Goal: Task Accomplishment & Management: Use online tool/utility

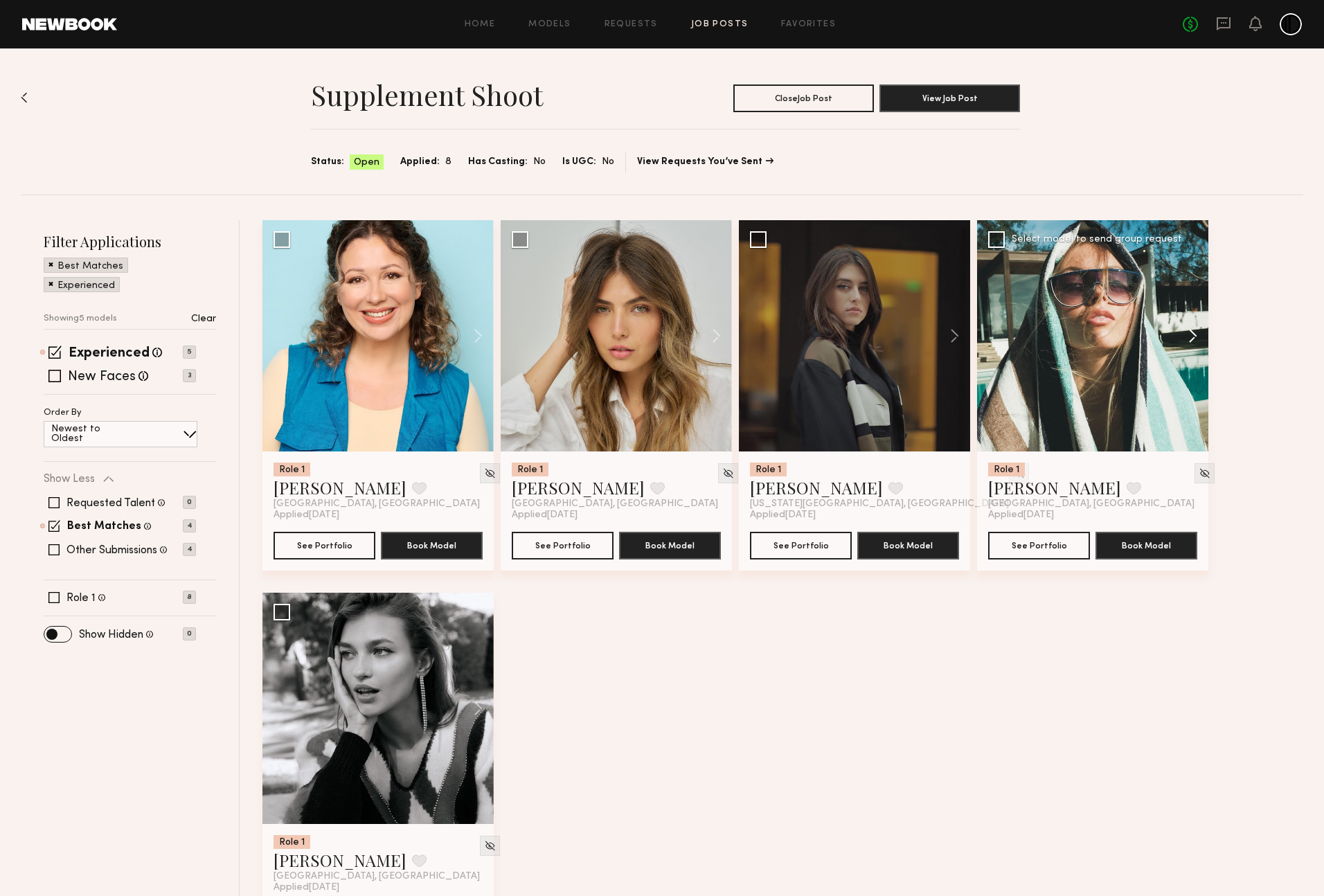
click at [1194, 338] on button at bounding box center [1186, 335] width 45 height 231
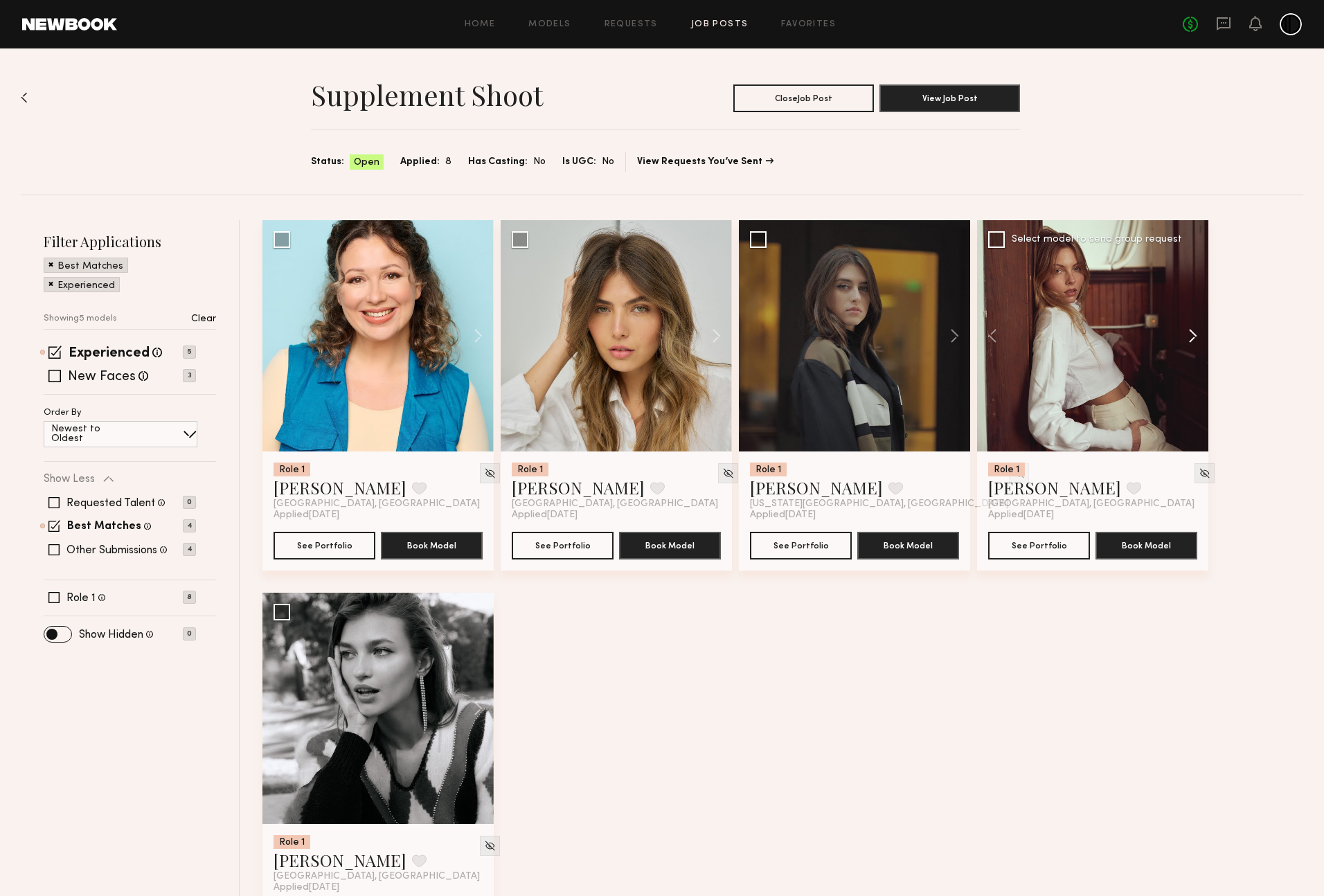
click at [1194, 338] on button at bounding box center [1186, 335] width 45 height 231
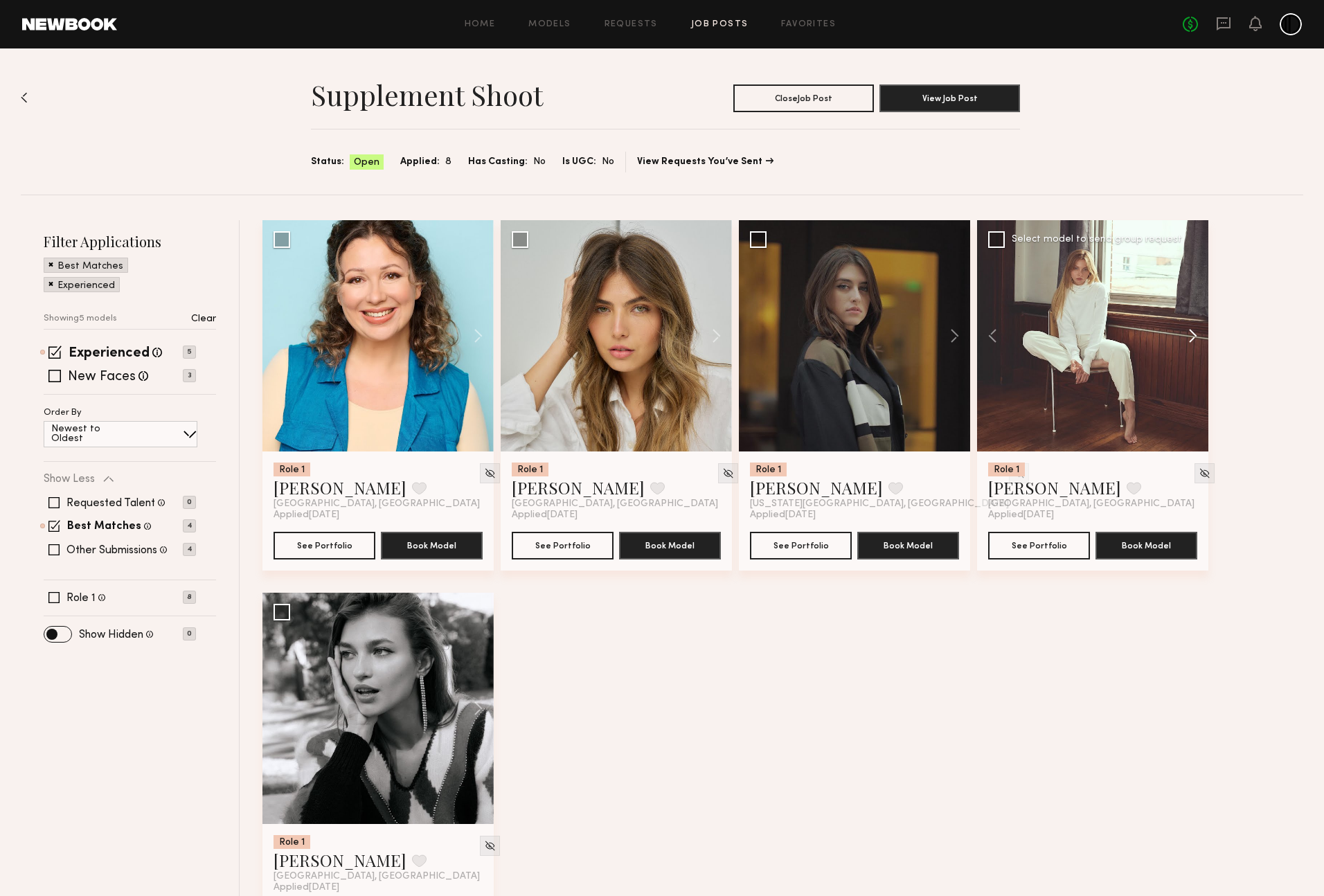
click at [1194, 338] on button at bounding box center [1186, 335] width 45 height 231
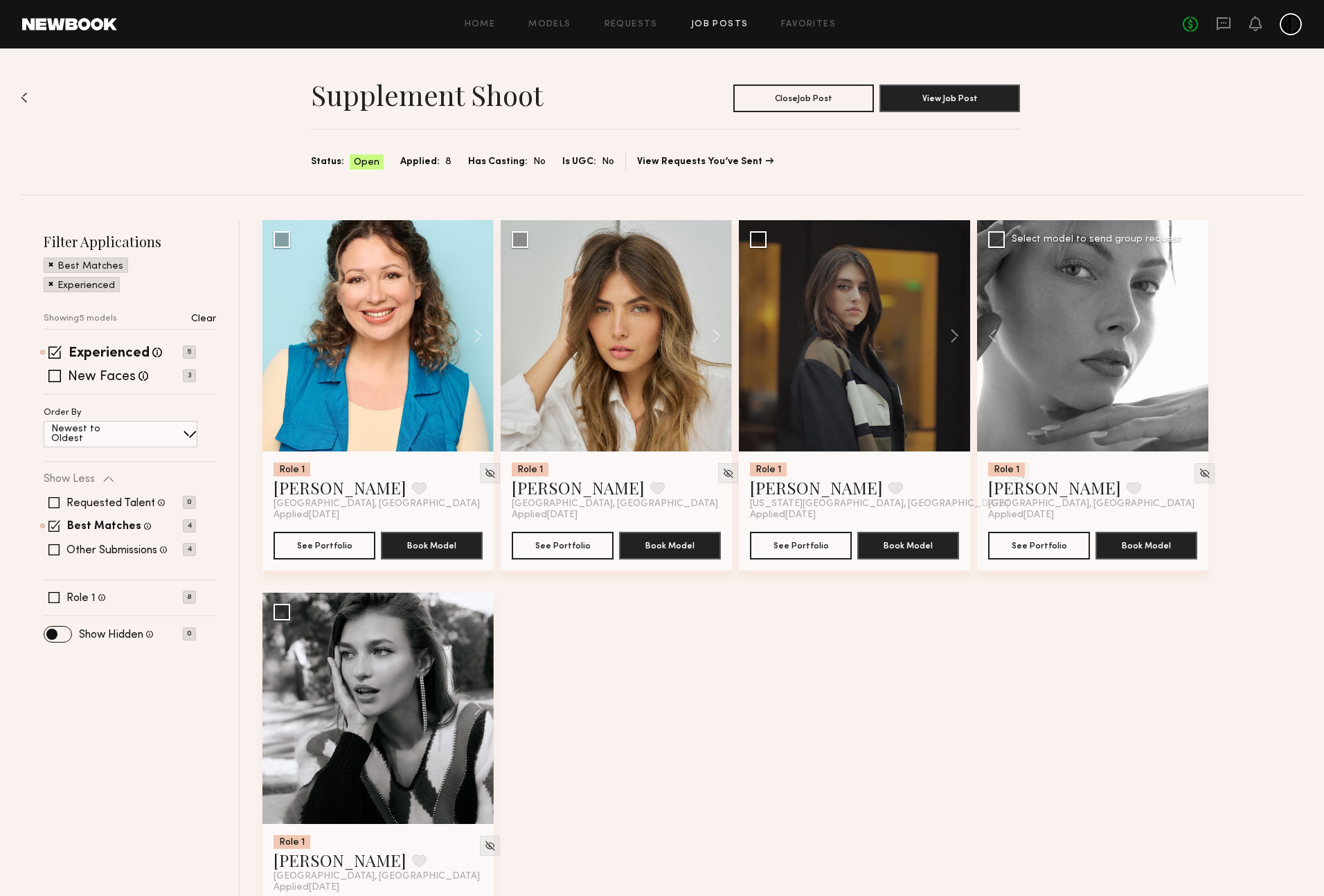
click at [1194, 338] on button at bounding box center [1186, 335] width 45 height 231
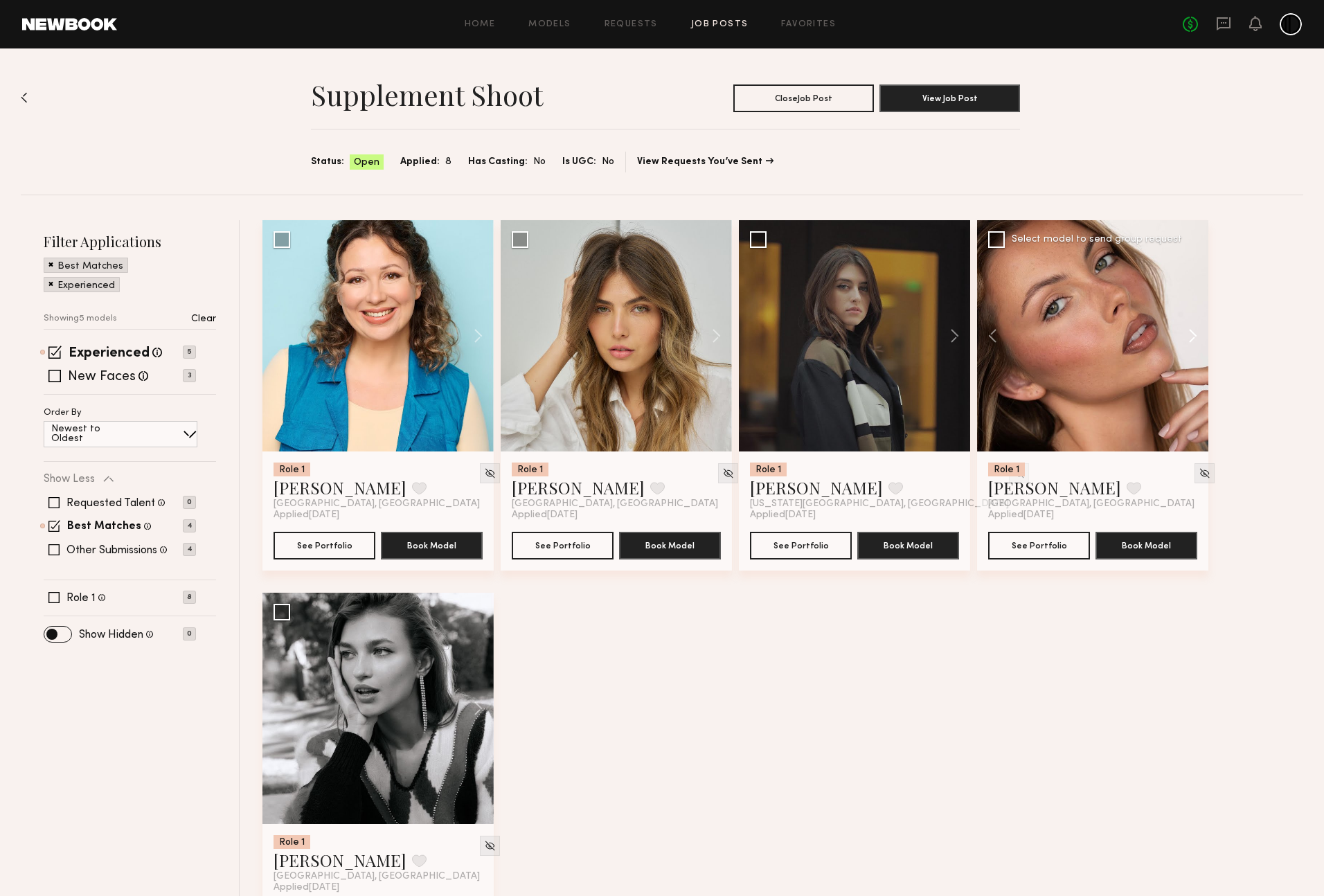
click at [1194, 338] on button at bounding box center [1186, 335] width 45 height 231
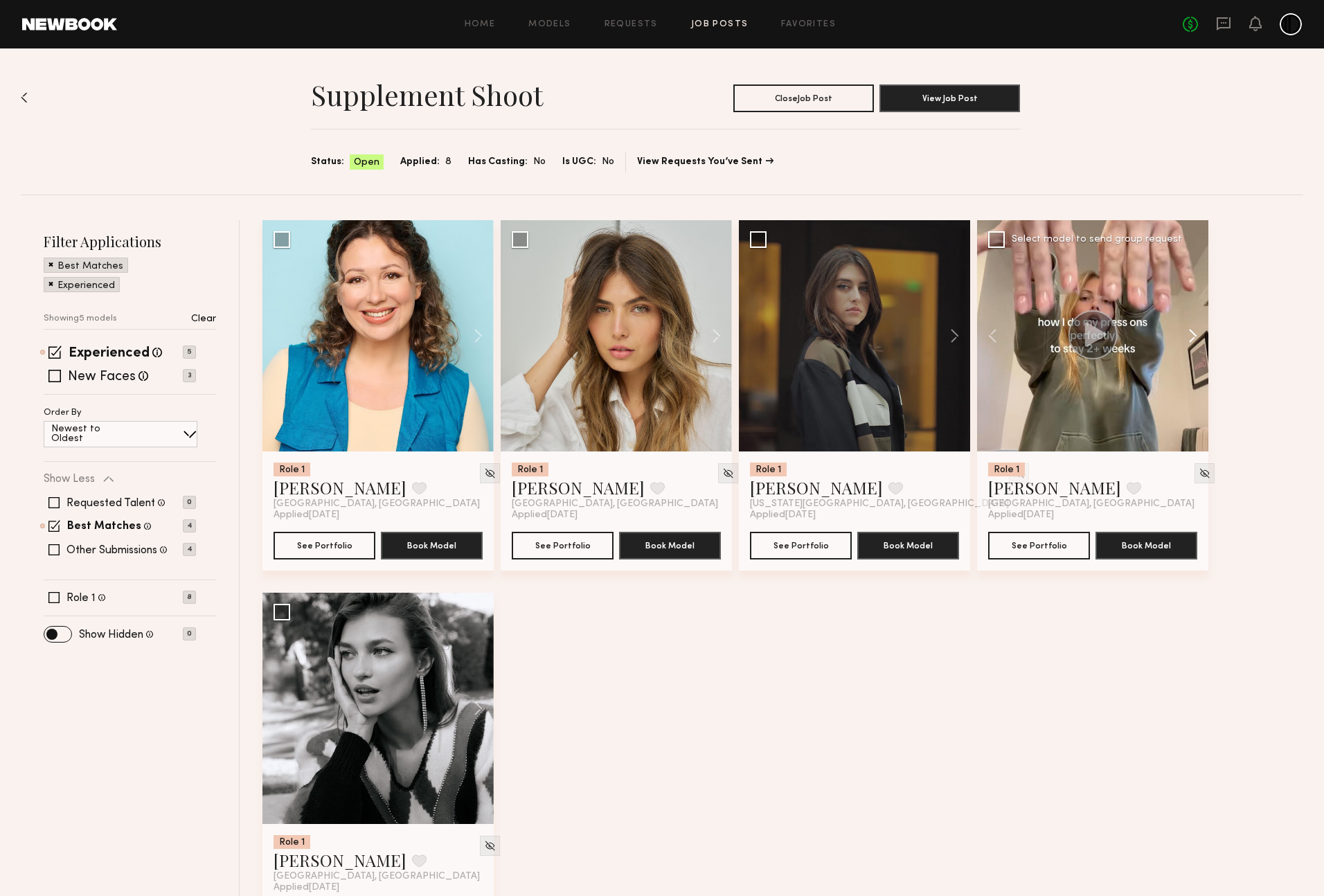
click at [1194, 338] on button at bounding box center [1186, 335] width 45 height 231
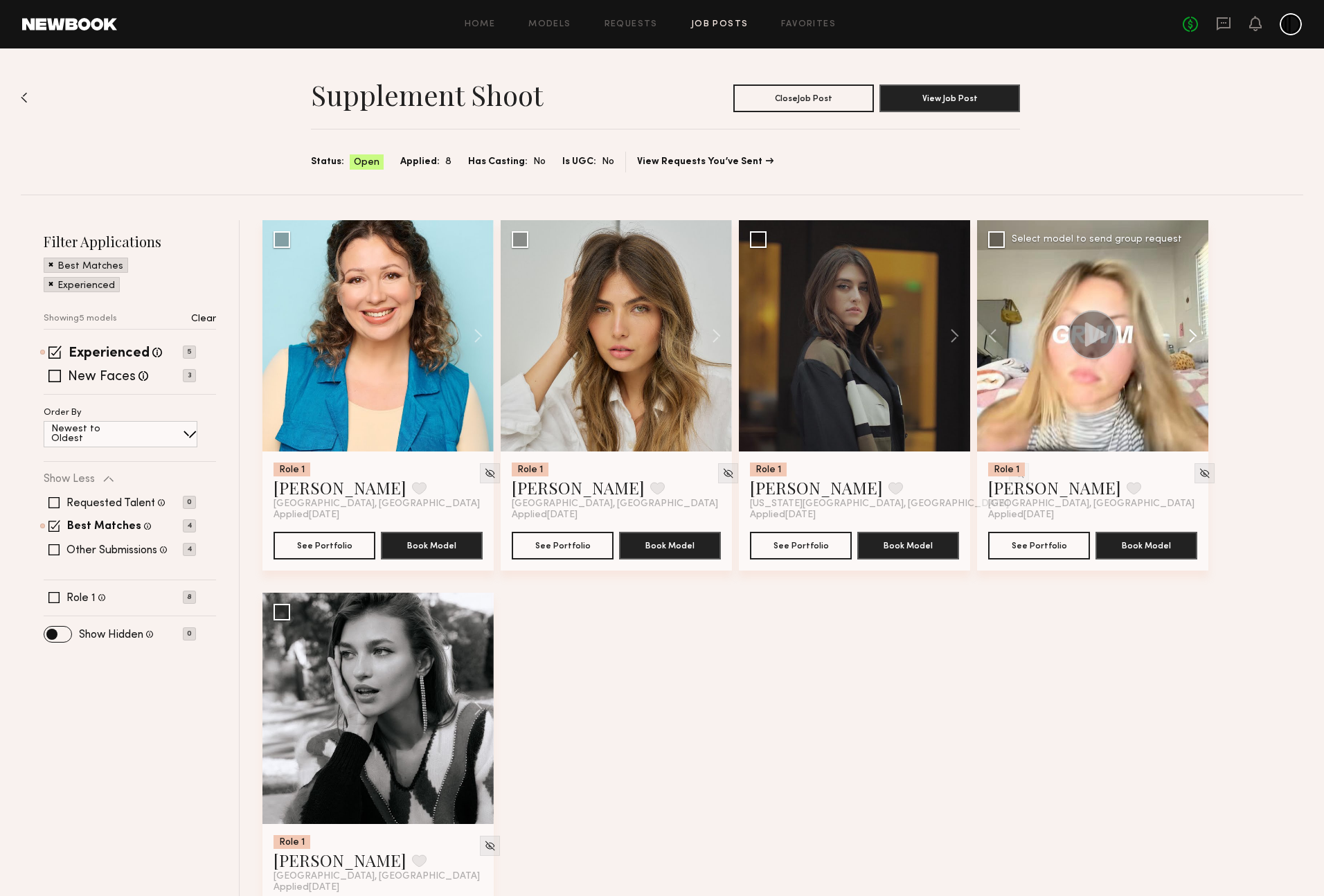
click at [1194, 338] on button at bounding box center [1186, 335] width 45 height 231
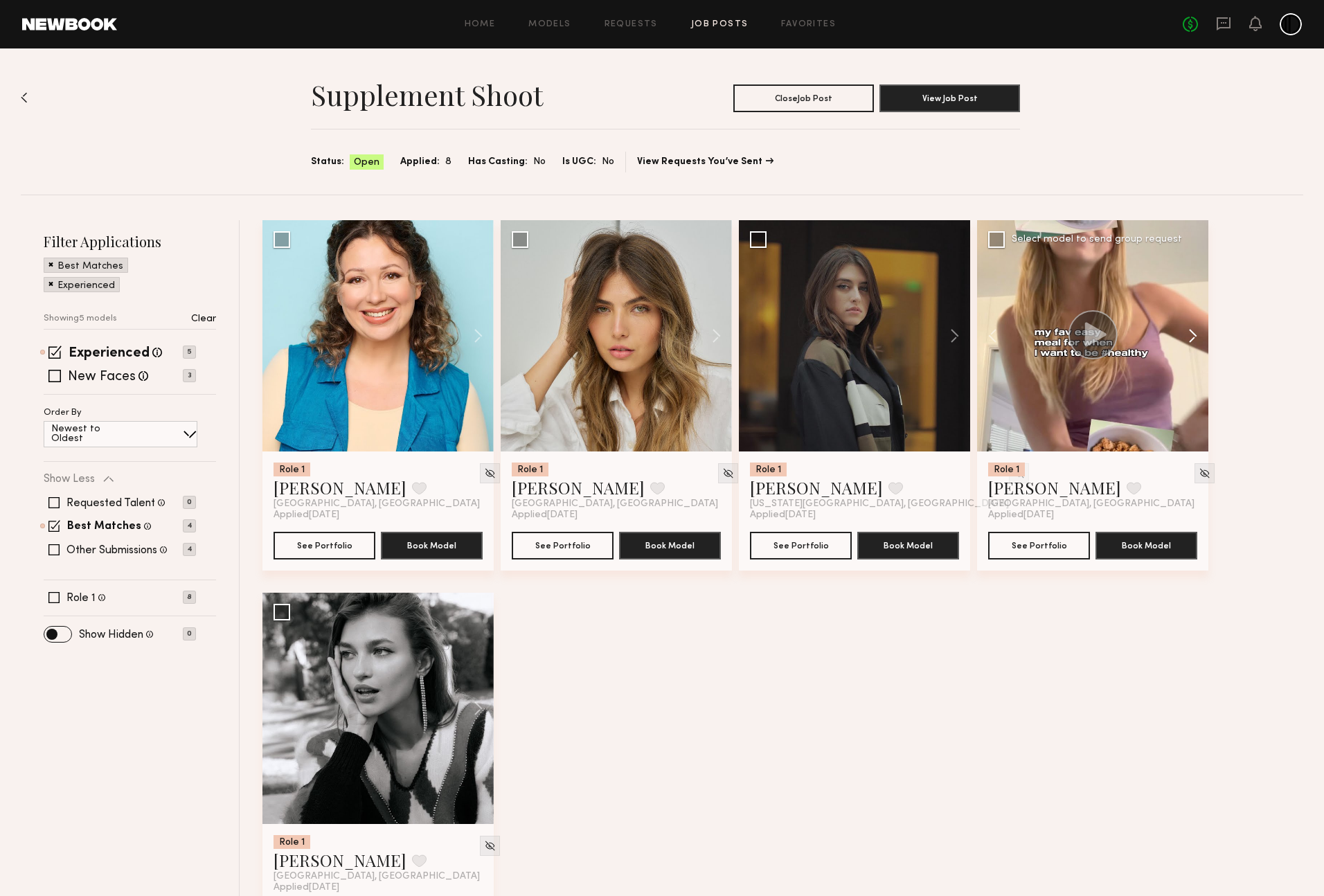
click at [1194, 338] on button at bounding box center [1186, 335] width 45 height 231
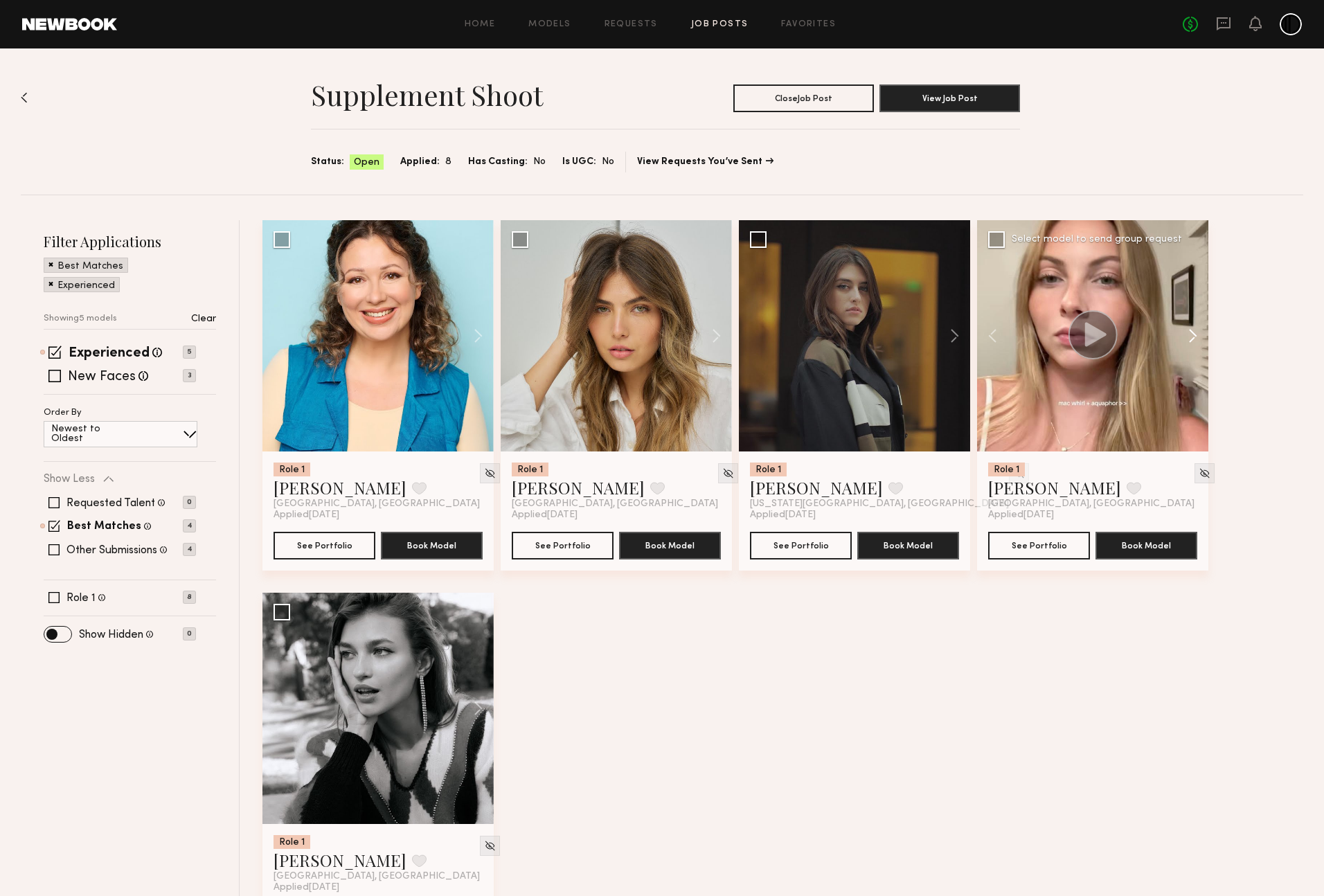
click at [1194, 338] on button at bounding box center [1186, 335] width 45 height 231
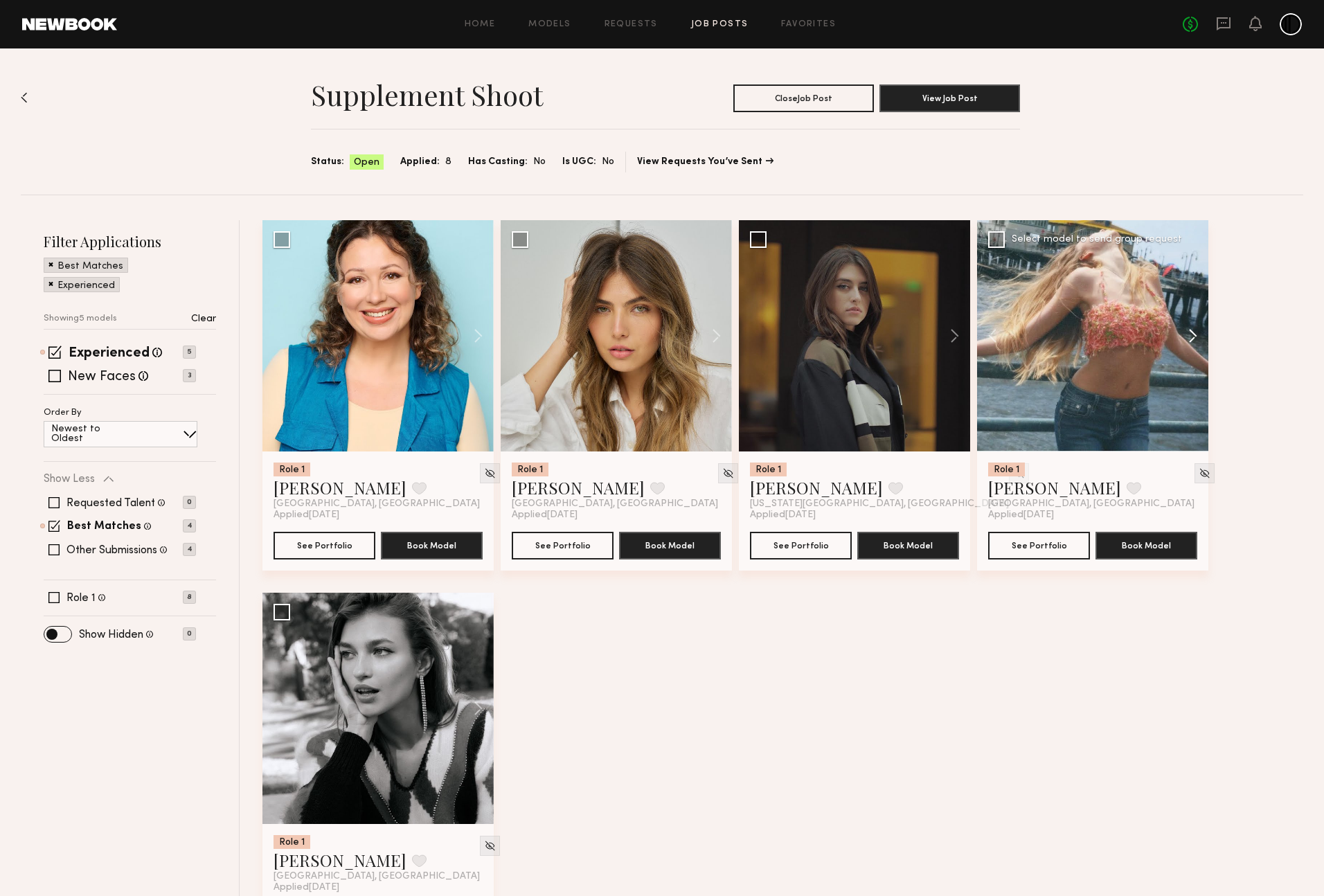
click at [1194, 338] on button at bounding box center [1186, 335] width 45 height 231
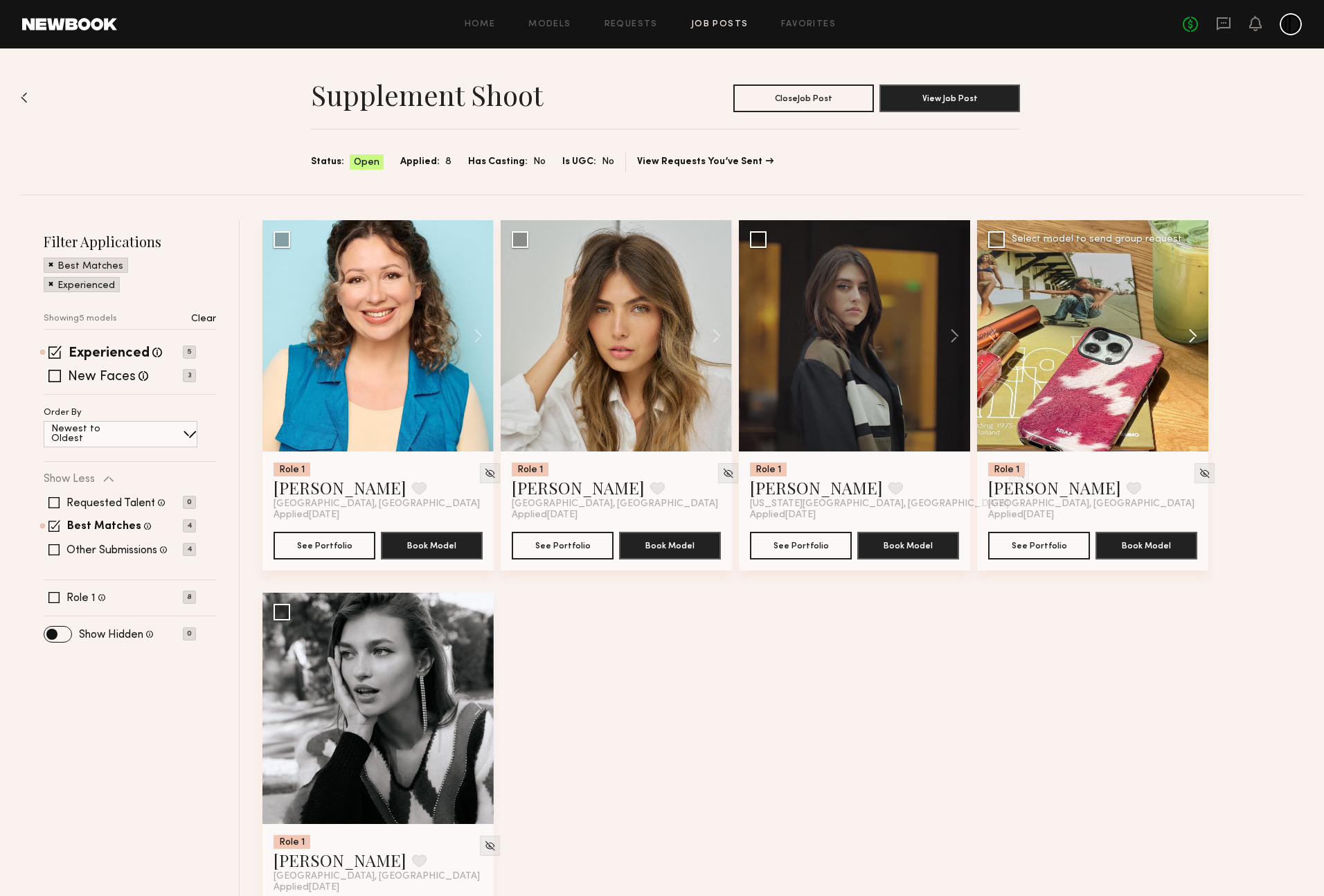
click at [1194, 338] on button at bounding box center [1186, 335] width 45 height 231
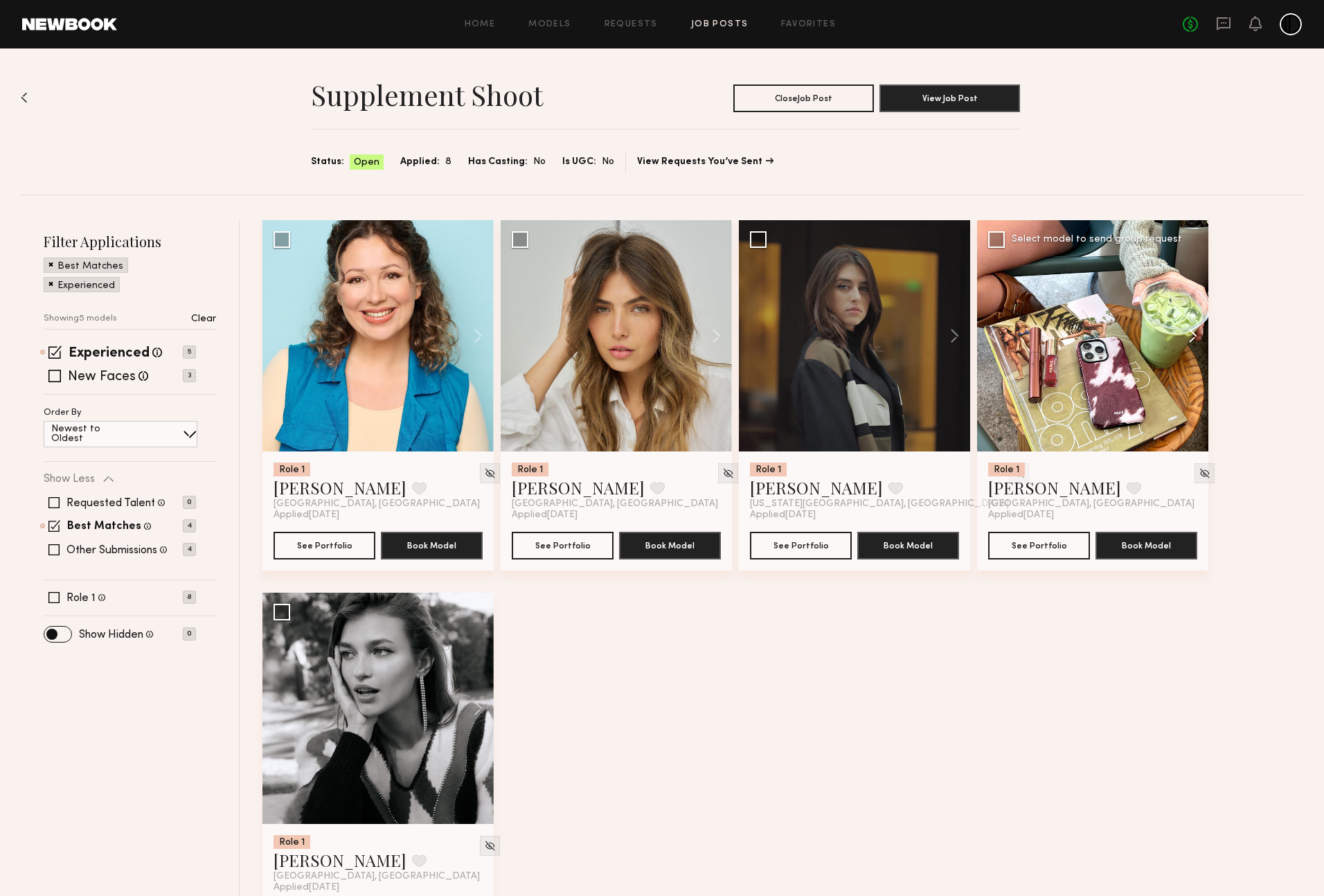
click at [1194, 338] on button at bounding box center [1186, 335] width 45 height 231
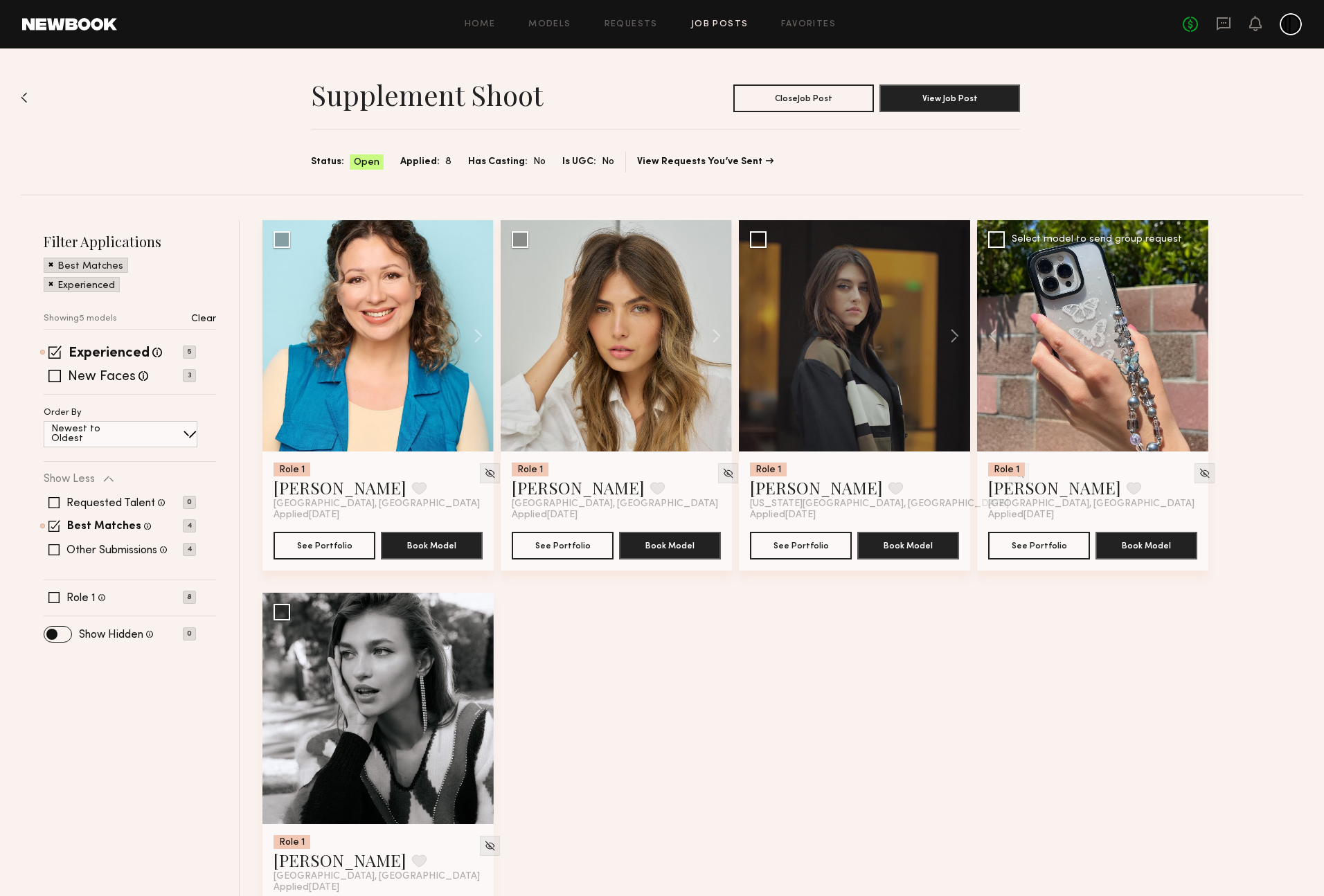
click at [1194, 338] on div at bounding box center [1093, 335] width 231 height 231
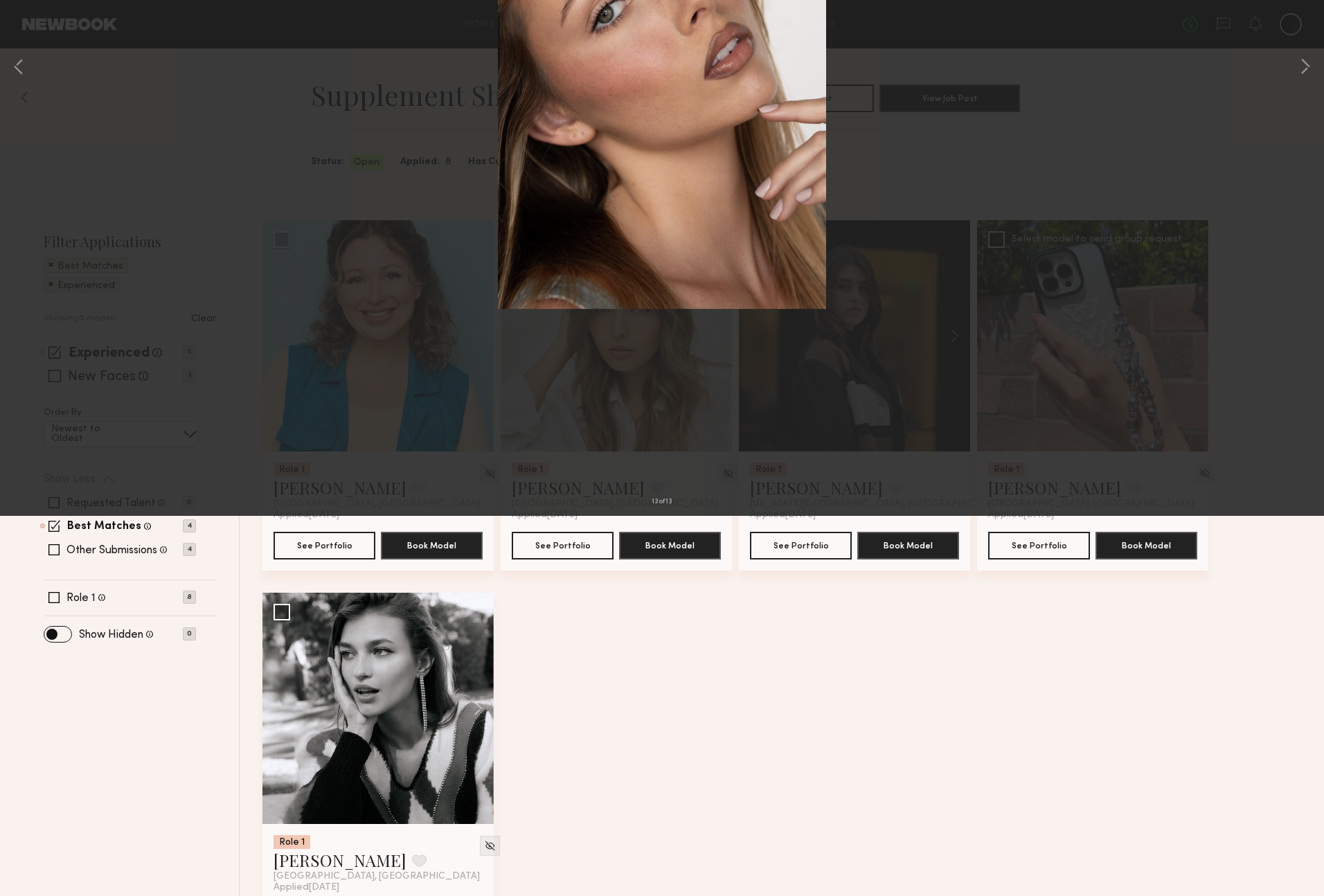
click at [1146, 125] on div "13 of 13" at bounding box center [662, 448] width 1324 height 896
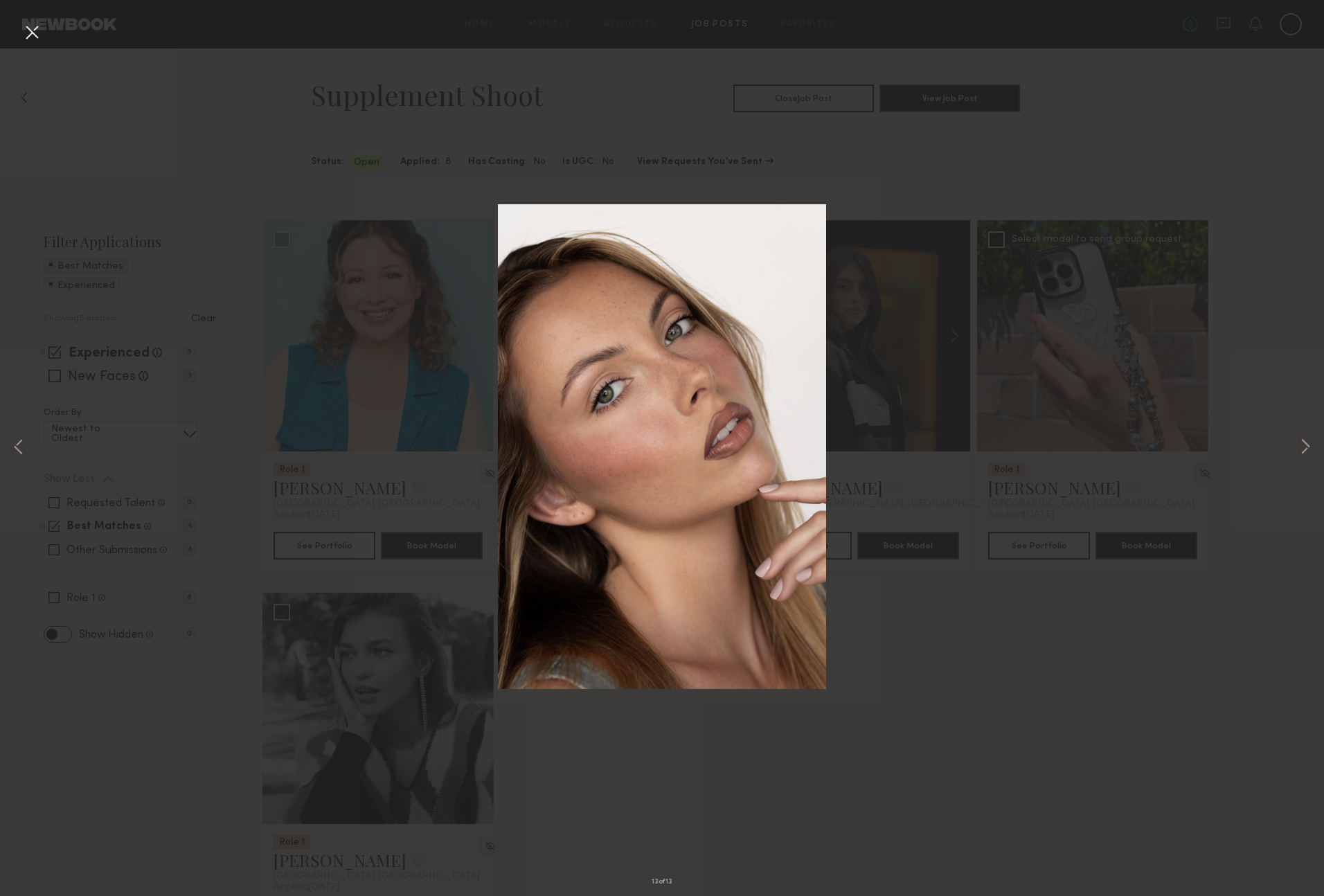
click at [36, 32] on button at bounding box center [32, 33] width 22 height 25
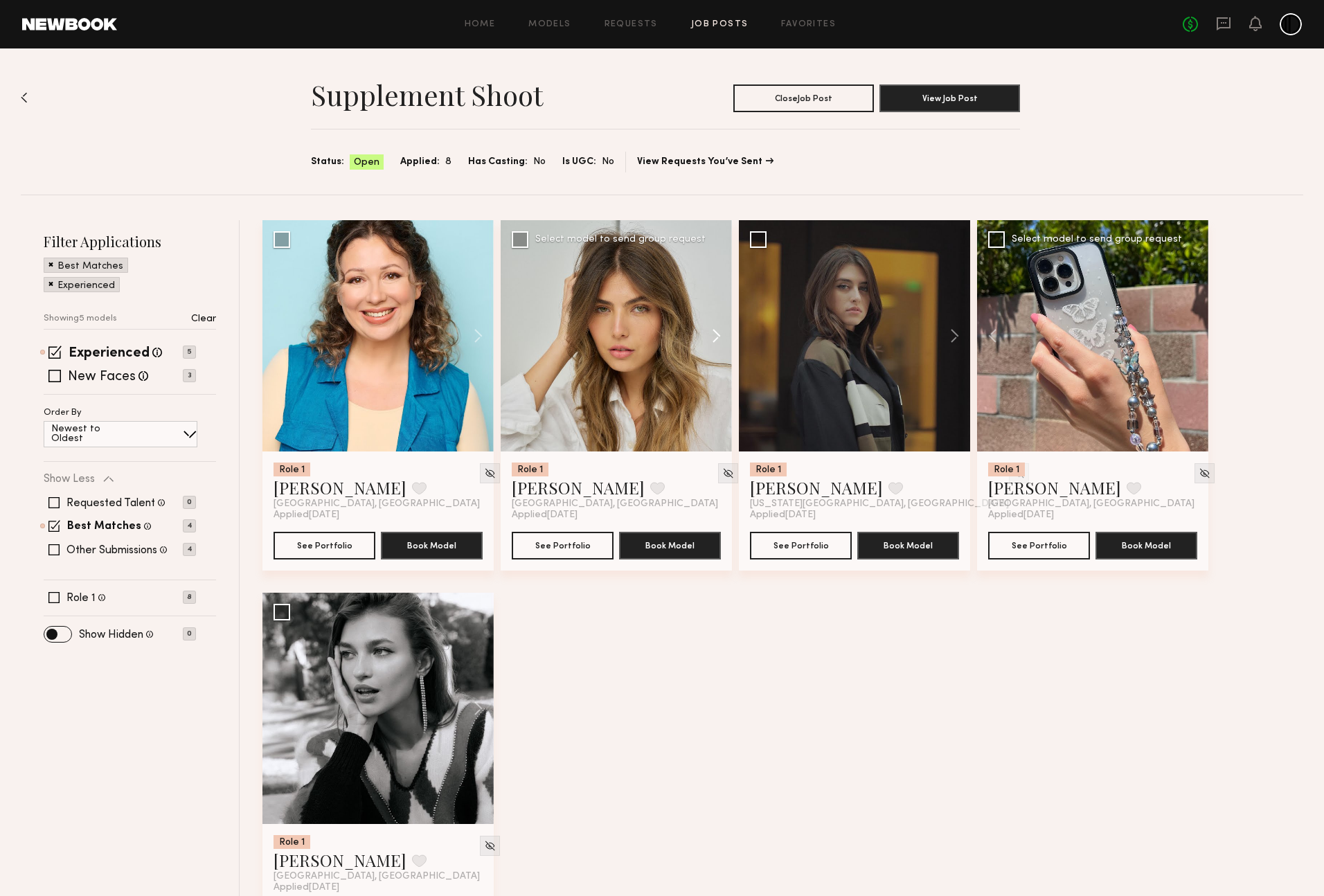
click at [714, 338] on button at bounding box center [709, 335] width 45 height 231
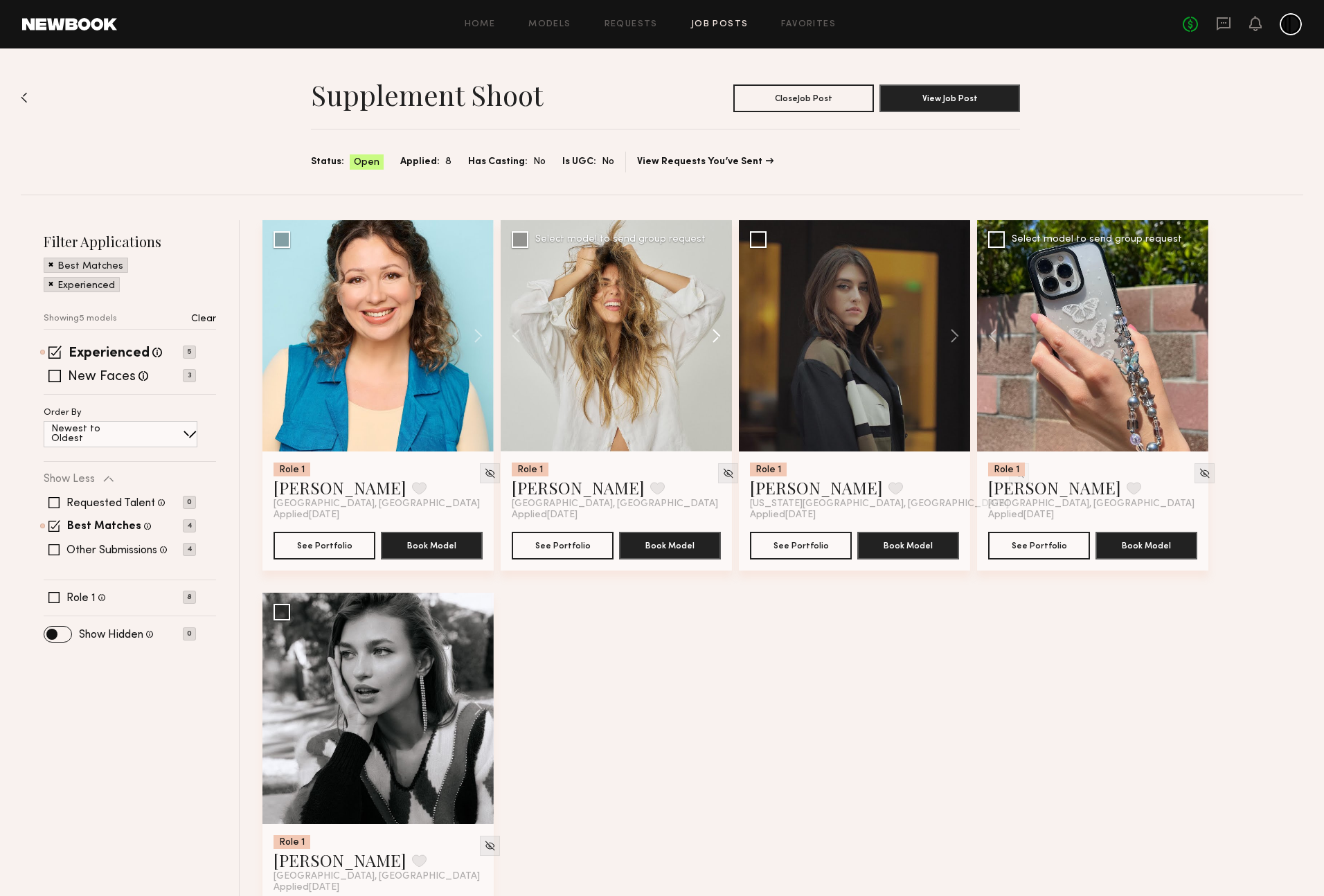
click at [714, 338] on button at bounding box center [709, 335] width 45 height 231
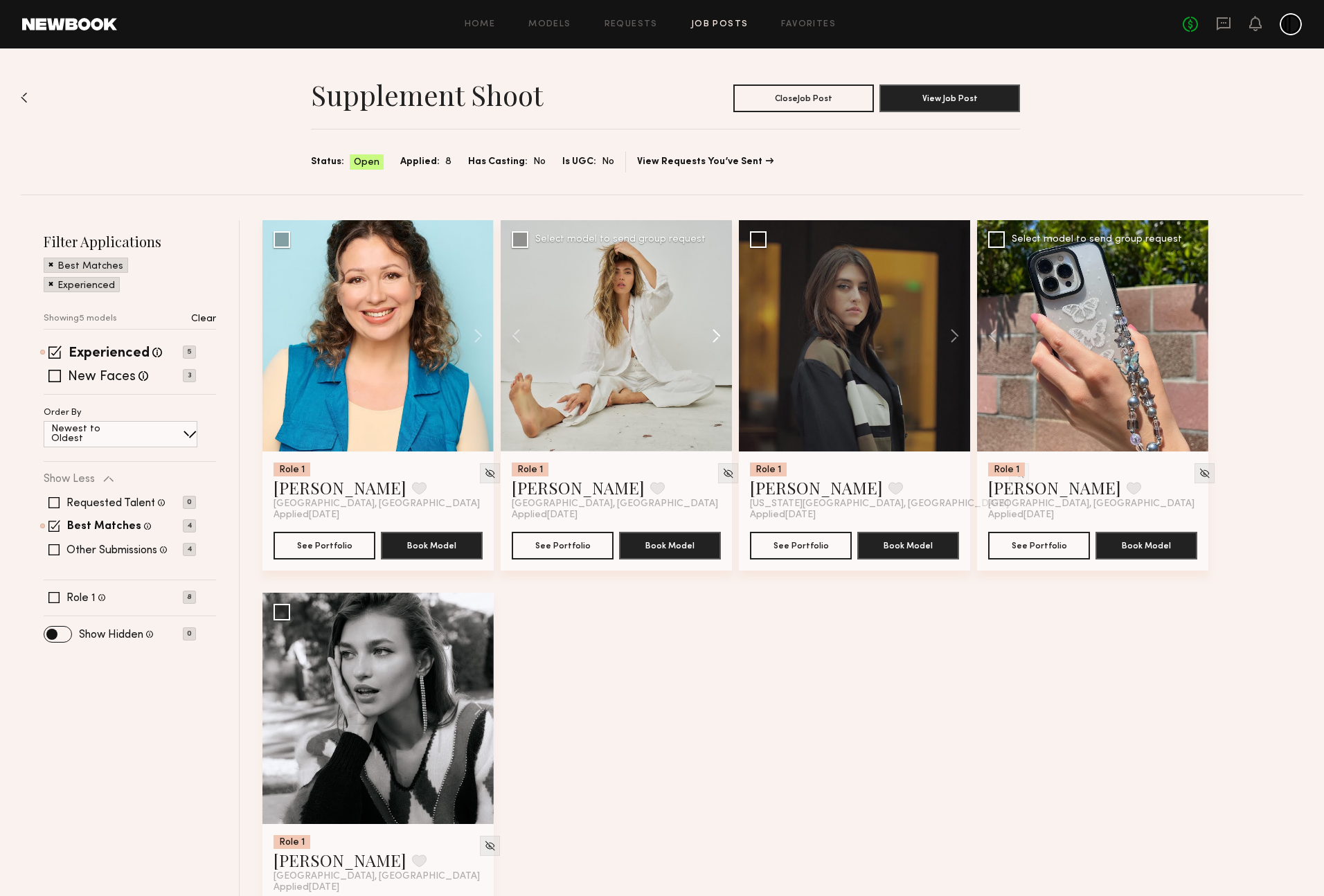
click at [714, 338] on button at bounding box center [709, 335] width 45 height 231
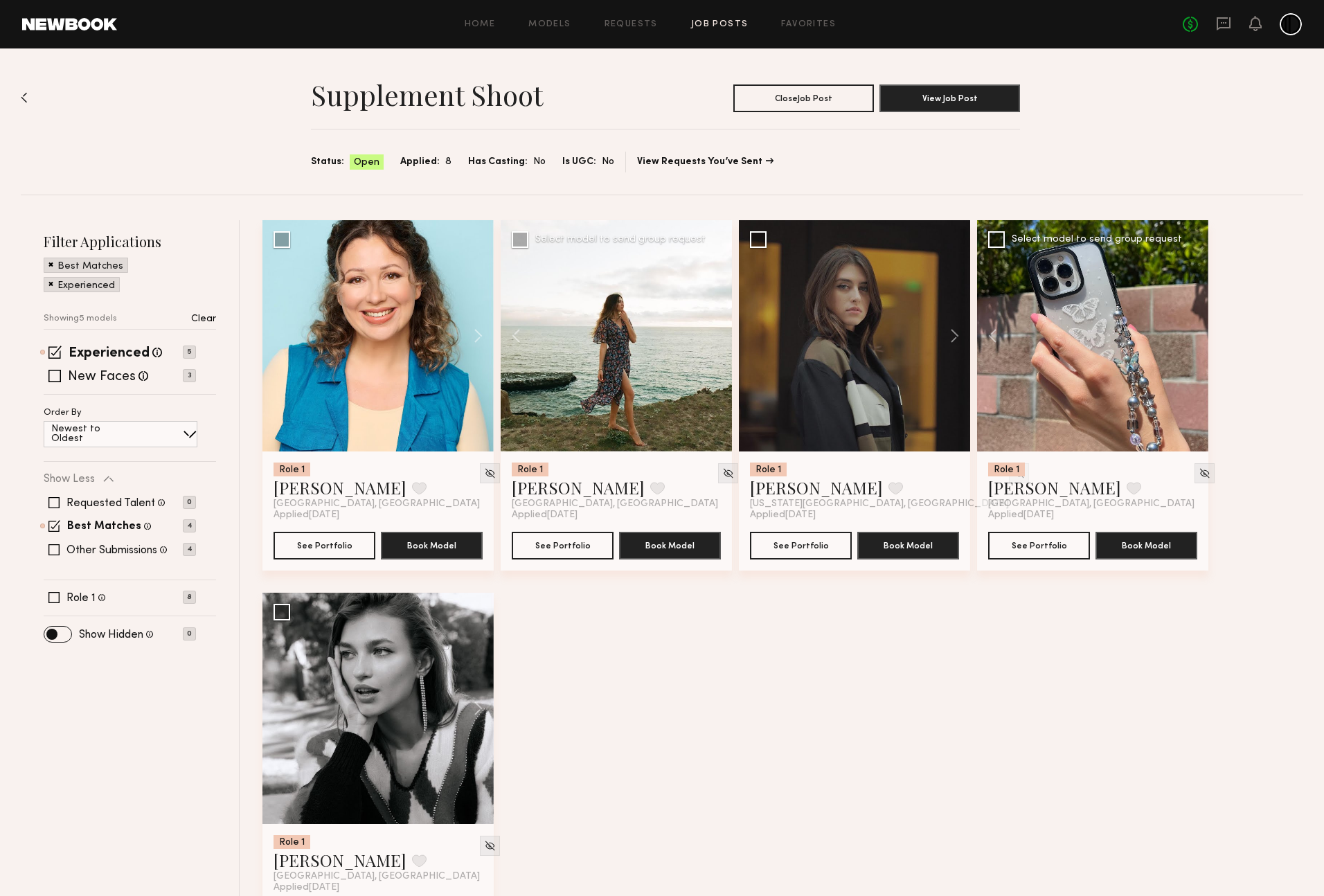
click at [714, 338] on div at bounding box center [616, 335] width 231 height 231
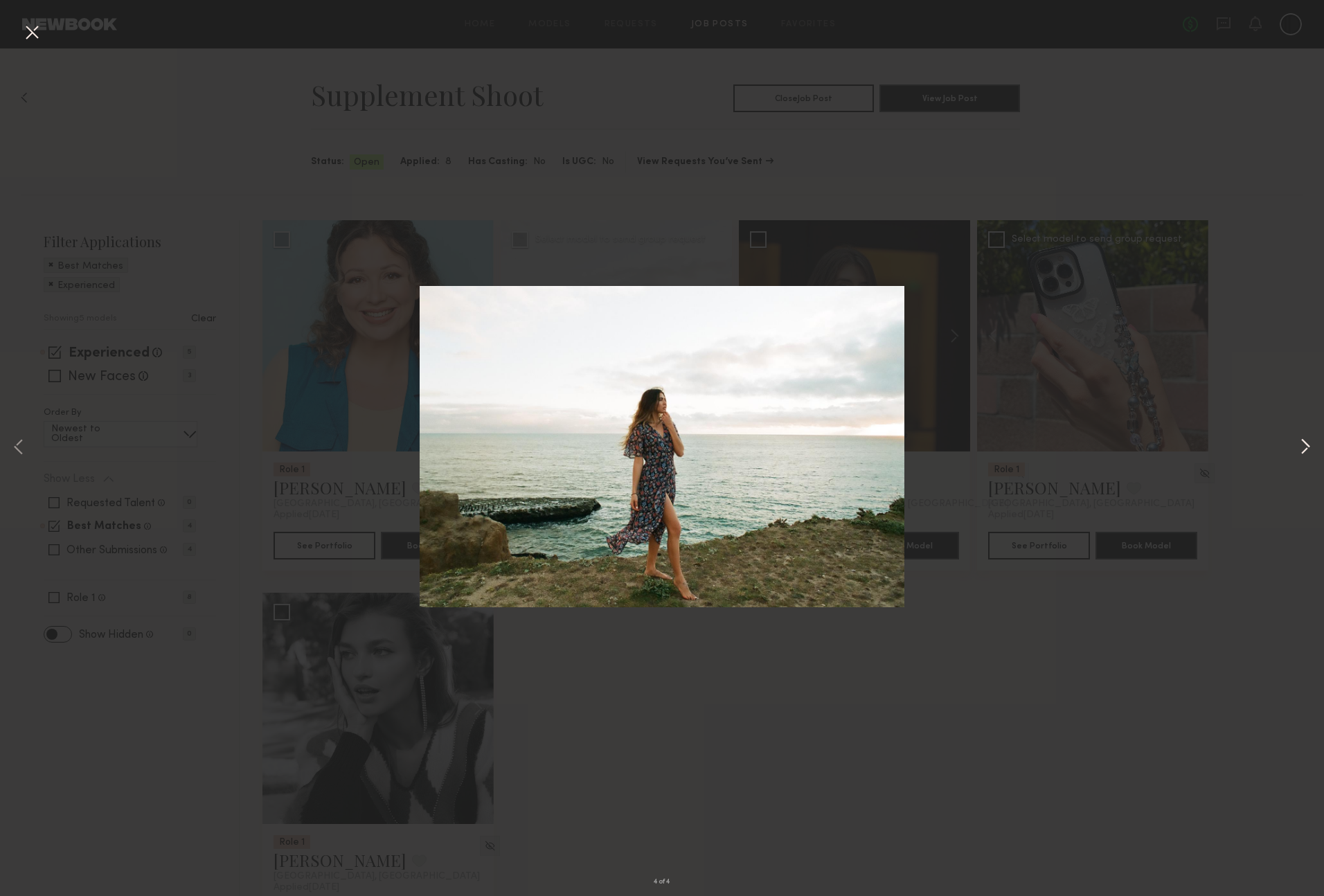
click at [1297, 445] on button at bounding box center [1305, 447] width 16 height 717
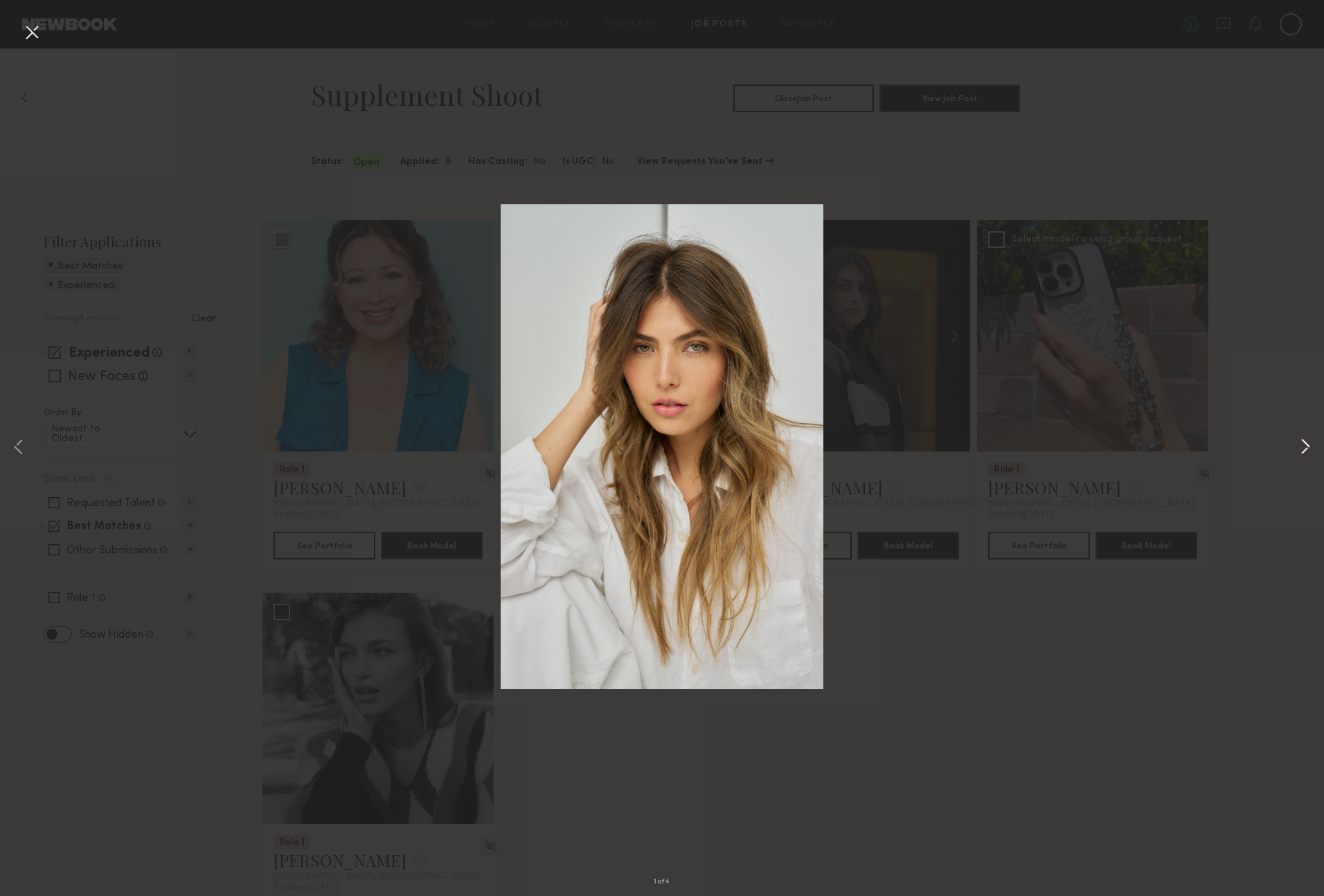
click at [1302, 445] on button at bounding box center [1305, 447] width 16 height 717
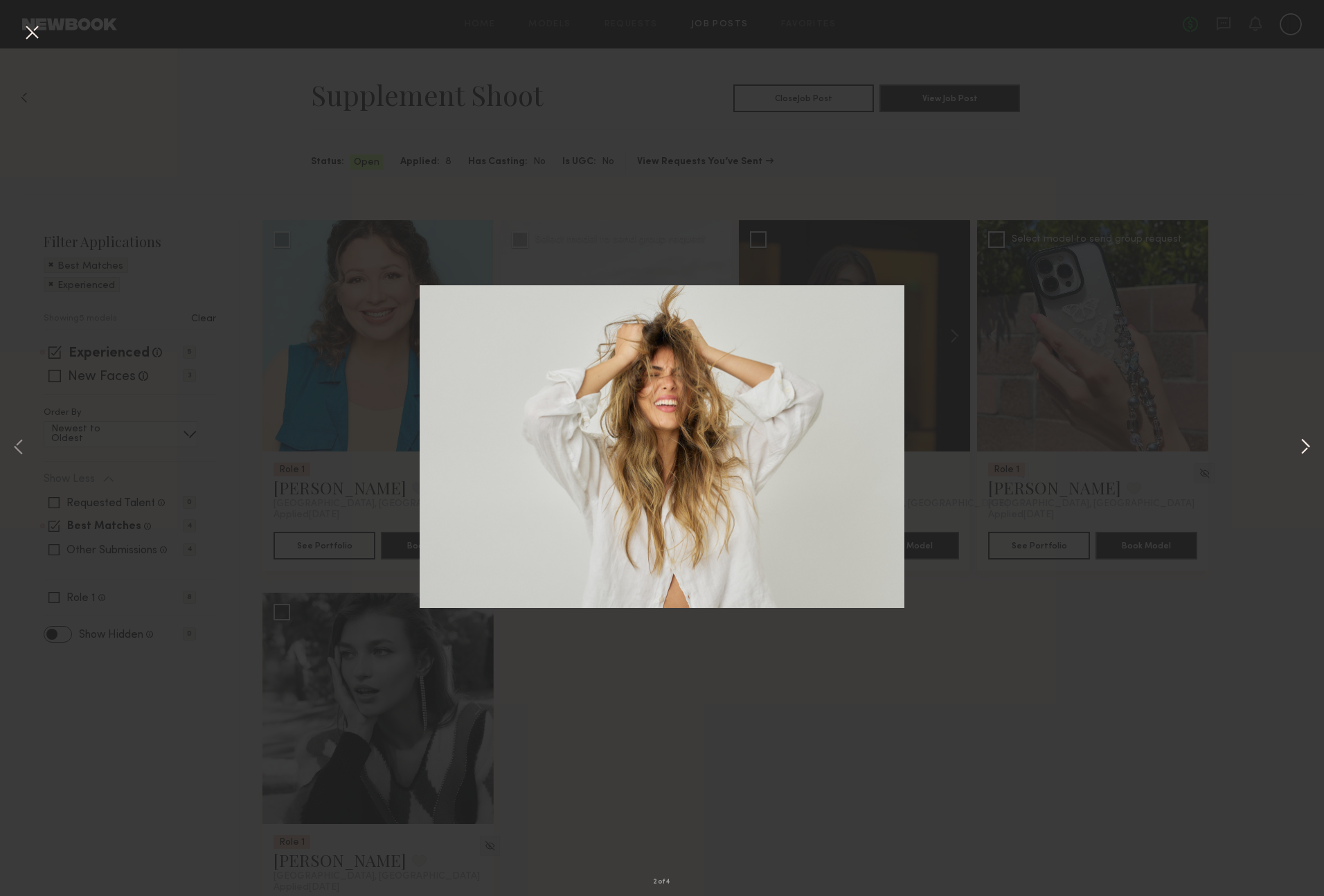
click at [1302, 445] on button at bounding box center [1305, 447] width 16 height 717
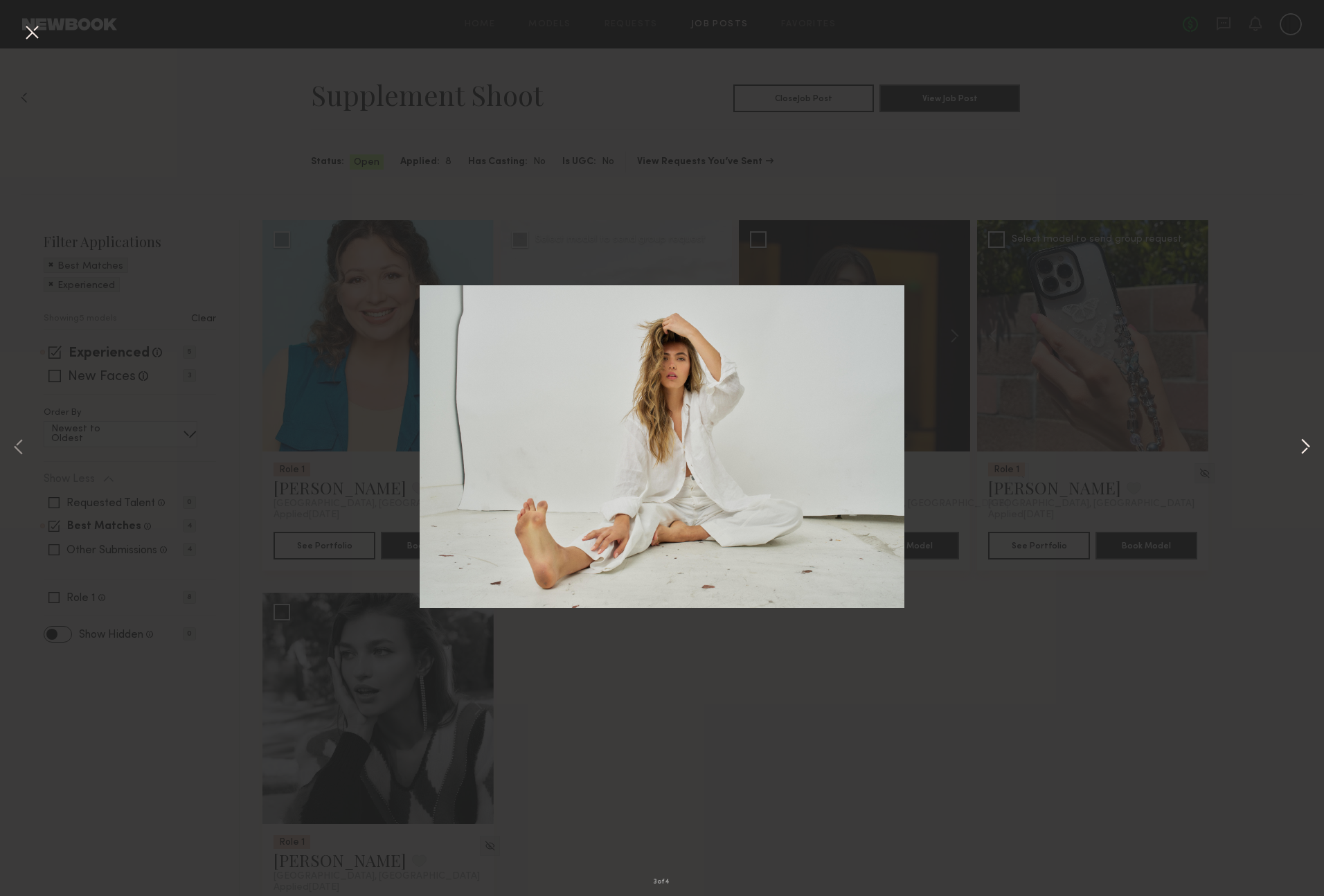
click at [1302, 445] on button at bounding box center [1305, 447] width 16 height 717
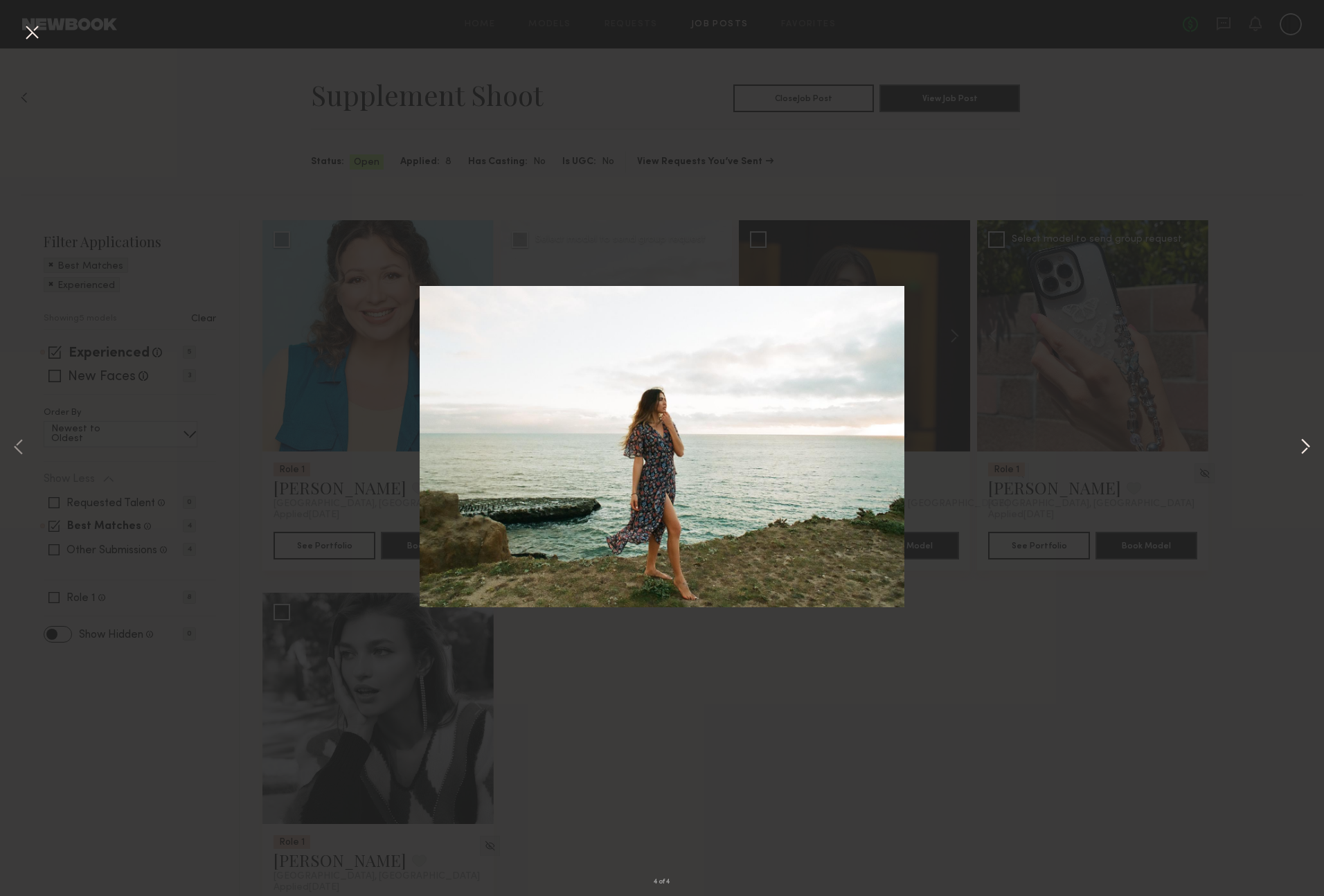
click at [1302, 445] on button at bounding box center [1305, 447] width 16 height 717
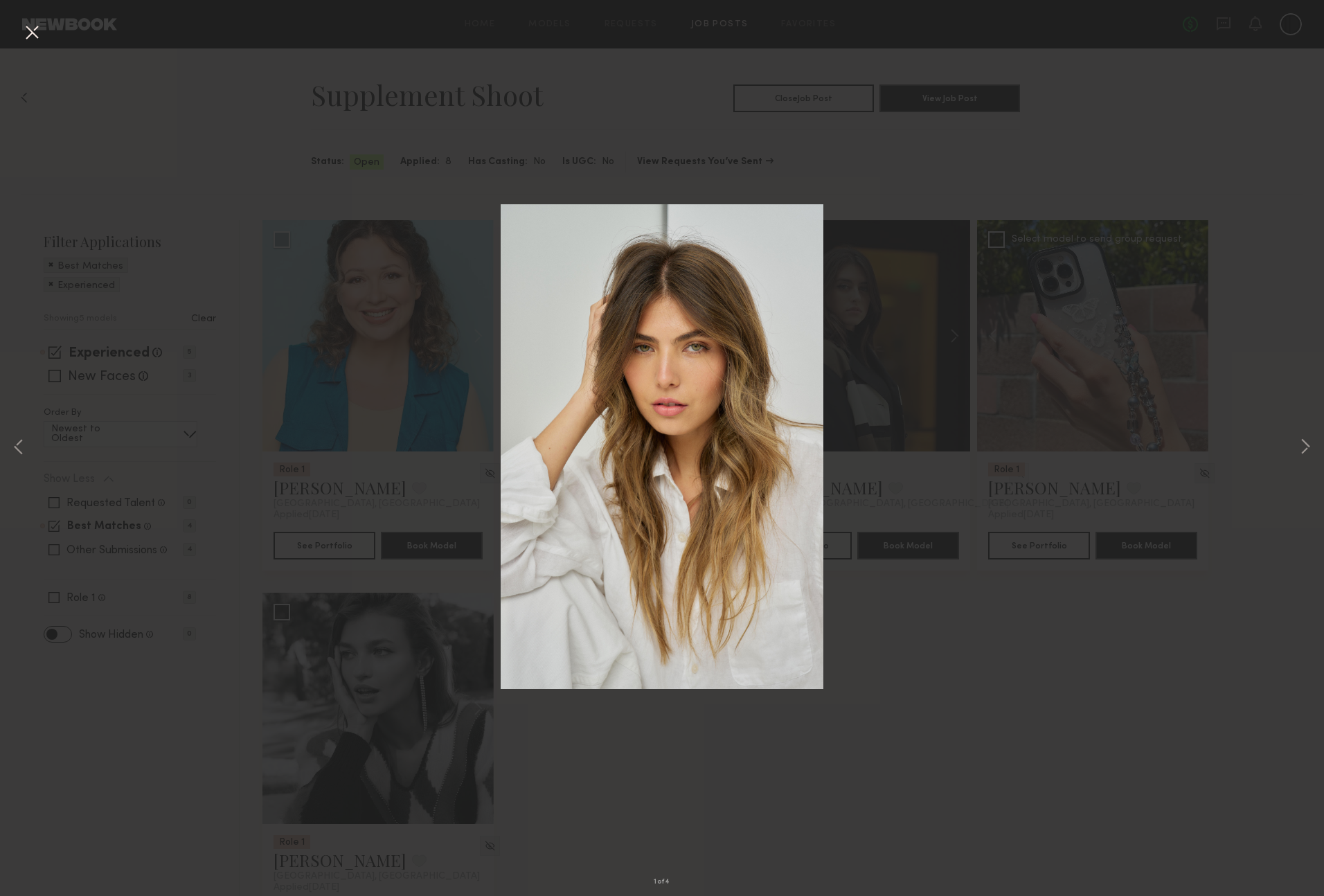
click at [876, 709] on div "1 of 4" at bounding box center [662, 448] width 1324 height 896
click at [875, 708] on div "1 of 4" at bounding box center [662, 448] width 1324 height 896
click at [365, 283] on div "1 of 4" at bounding box center [662, 448] width 1324 height 896
click at [186, 146] on div "1 of 4" at bounding box center [662, 448] width 1324 height 896
click at [40, 37] on button at bounding box center [32, 33] width 22 height 25
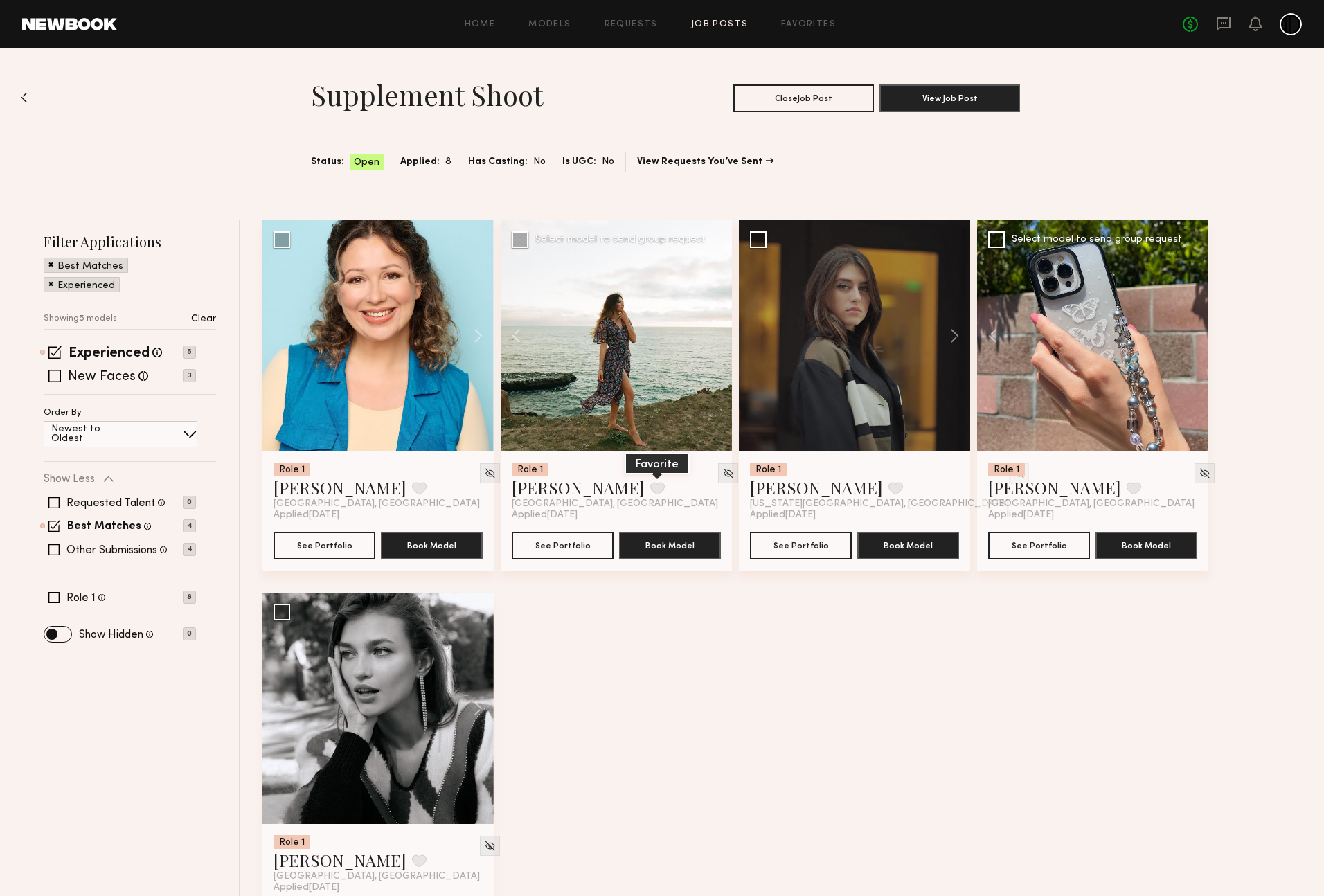
click at [650, 486] on button at bounding box center [658, 488] width 15 height 12
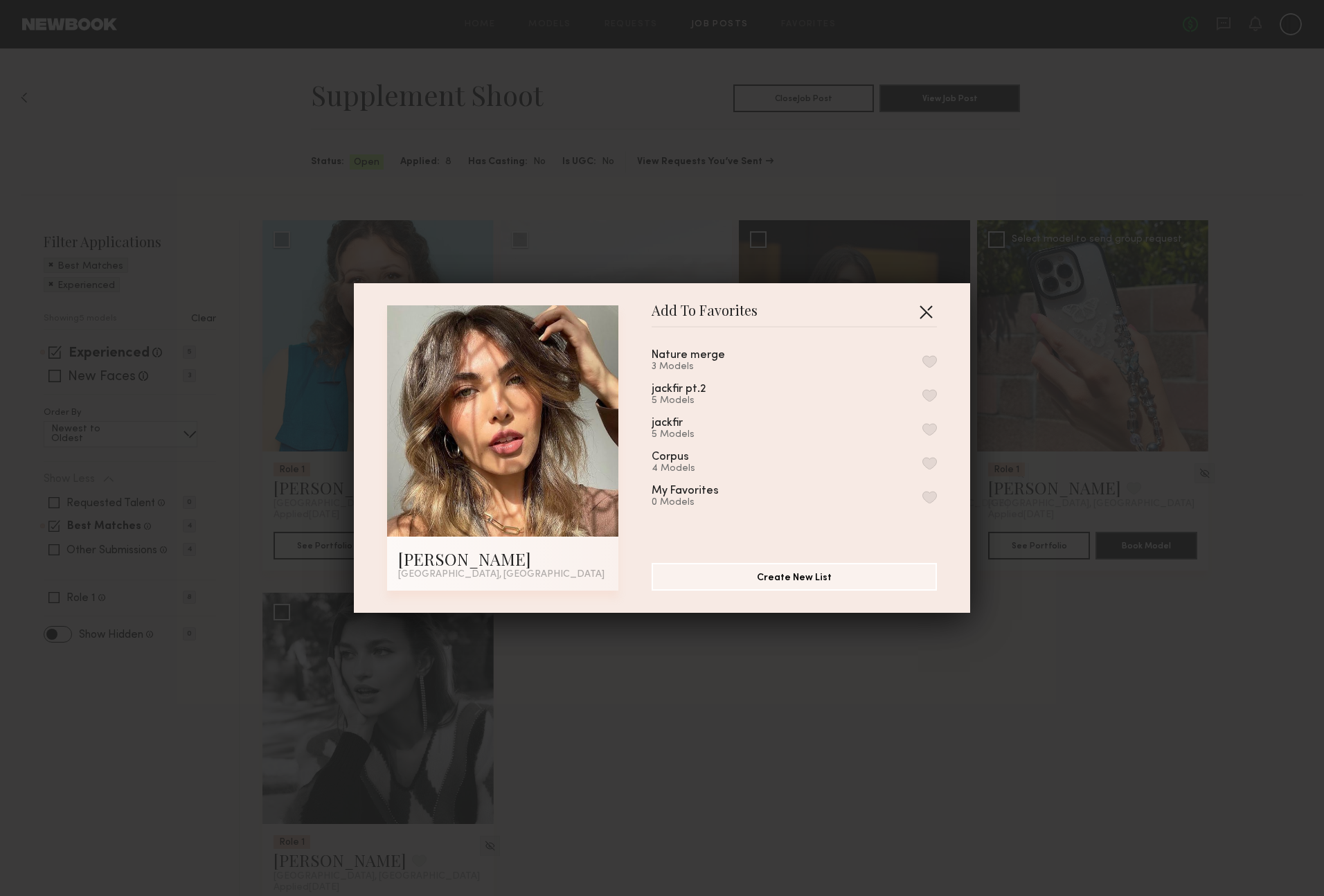
click at [929, 309] on button "button" at bounding box center [925, 311] width 22 height 22
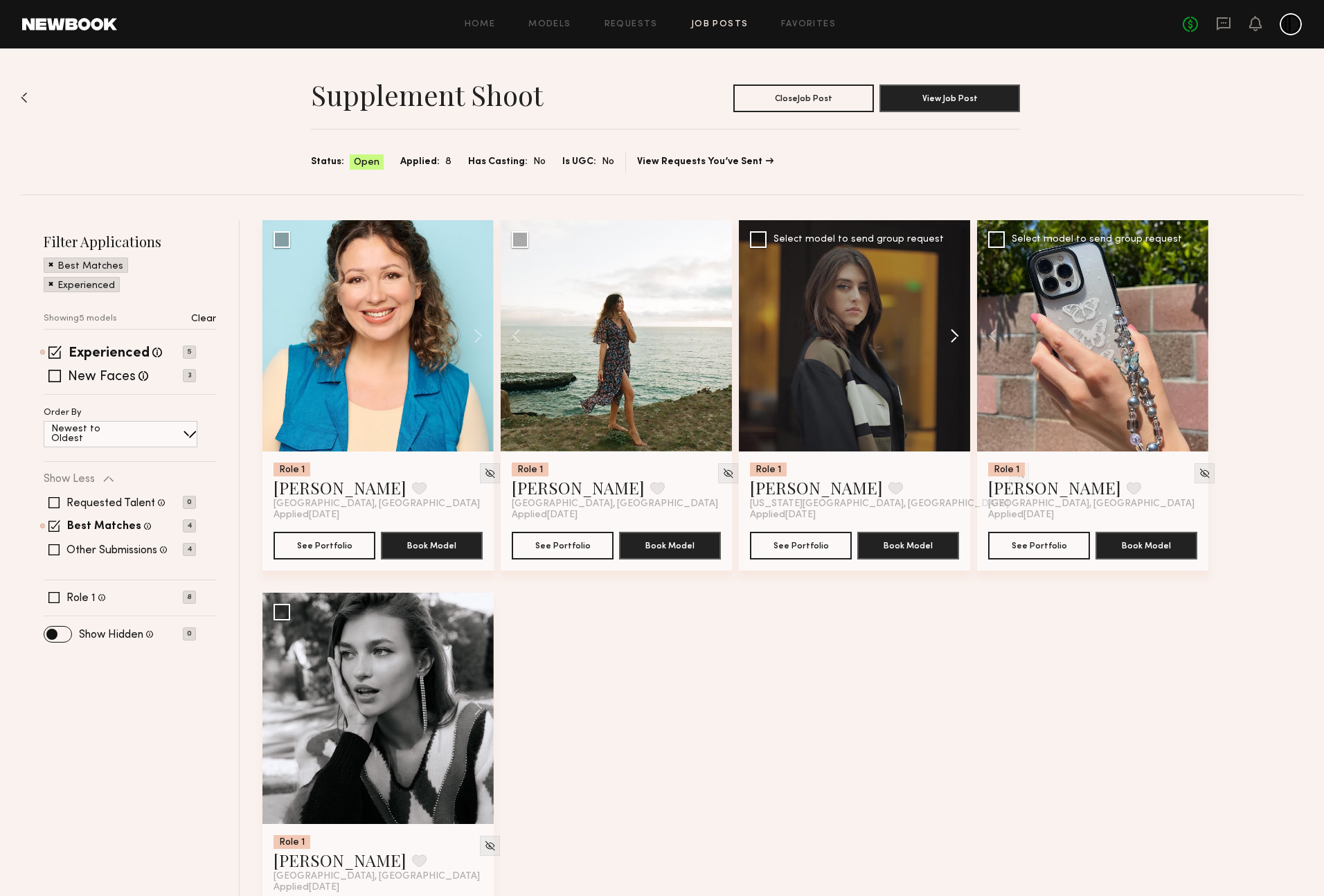
click at [950, 333] on button at bounding box center [947, 335] width 45 height 231
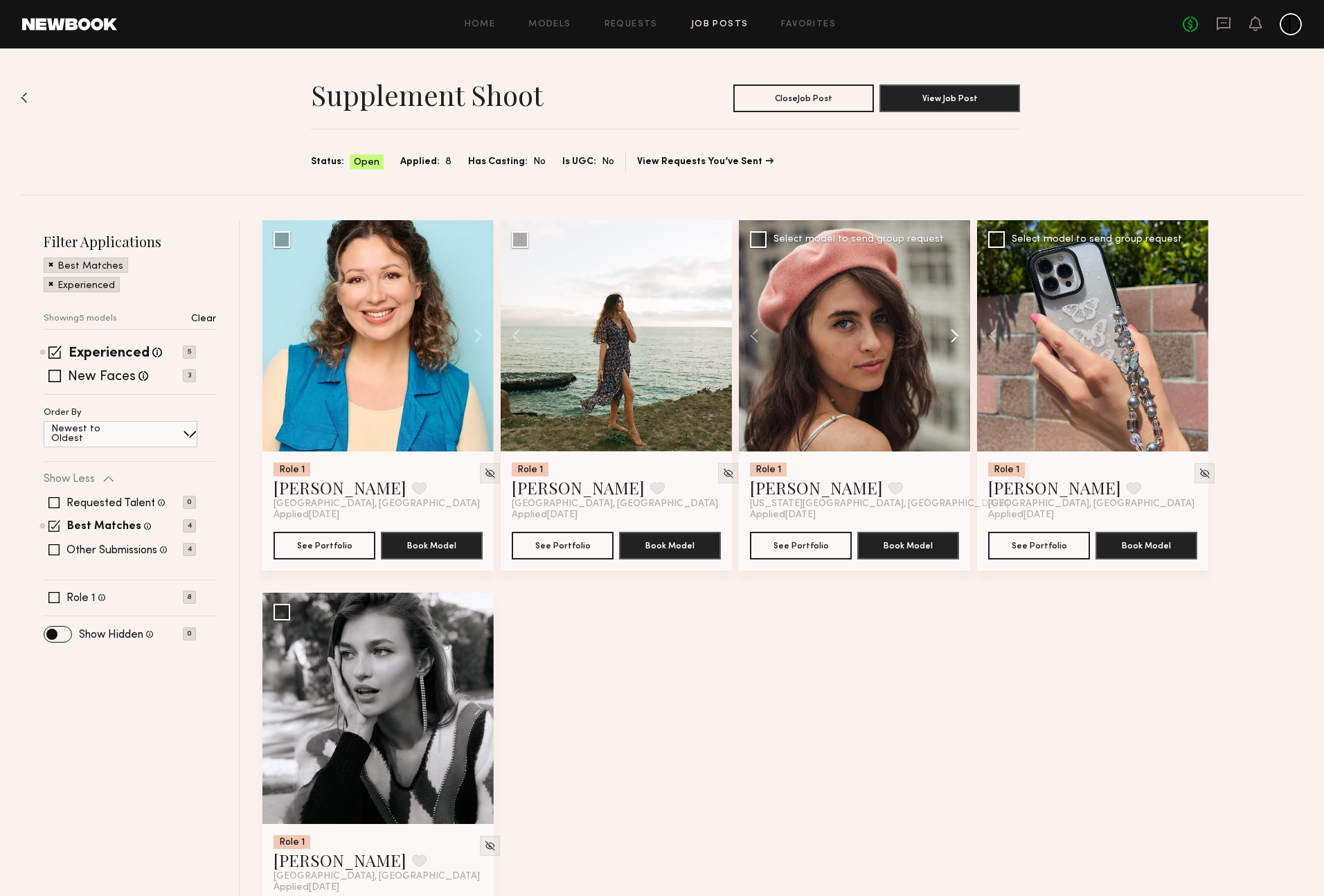
click at [950, 333] on button at bounding box center [947, 335] width 45 height 231
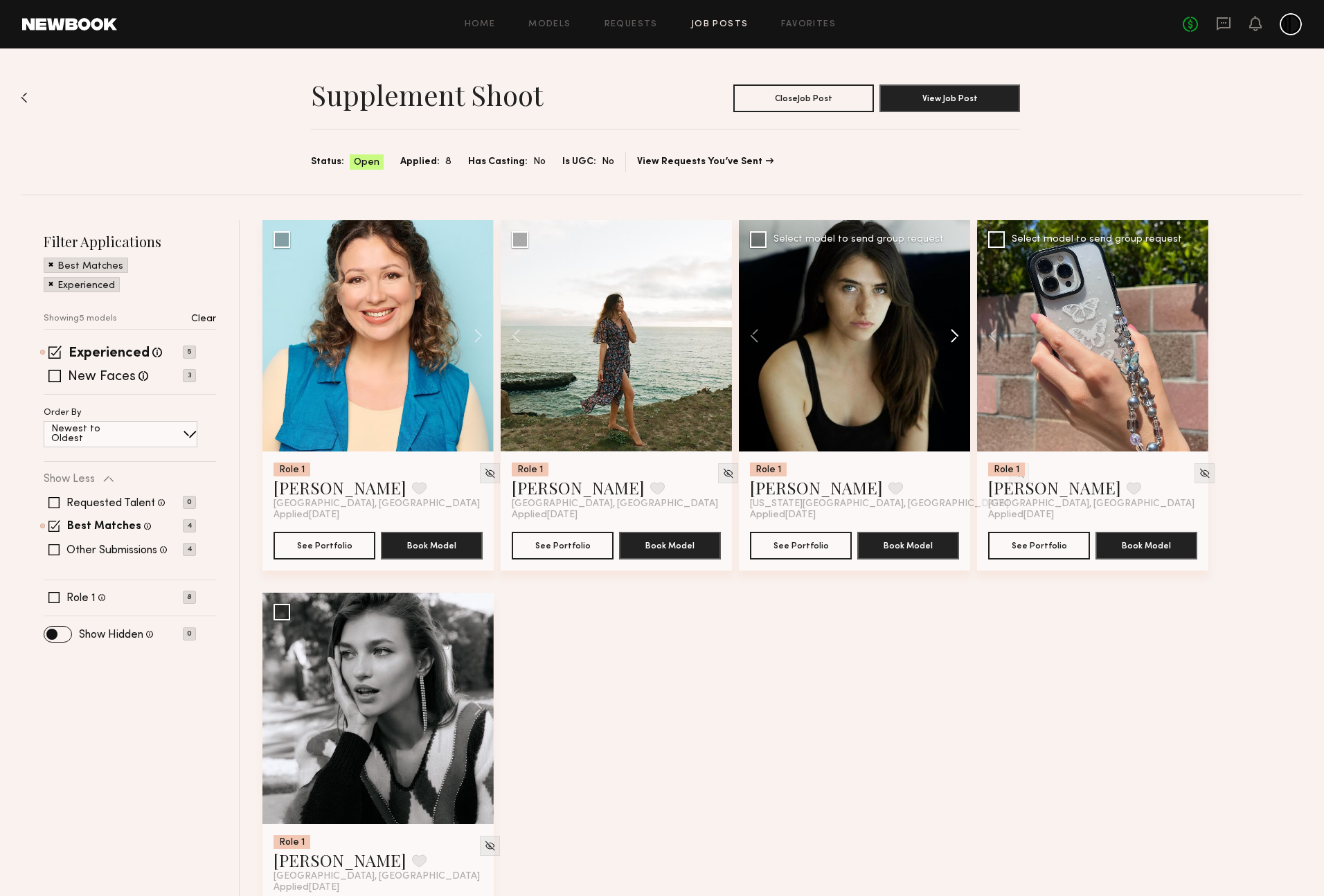
click at [950, 333] on button at bounding box center [947, 335] width 45 height 231
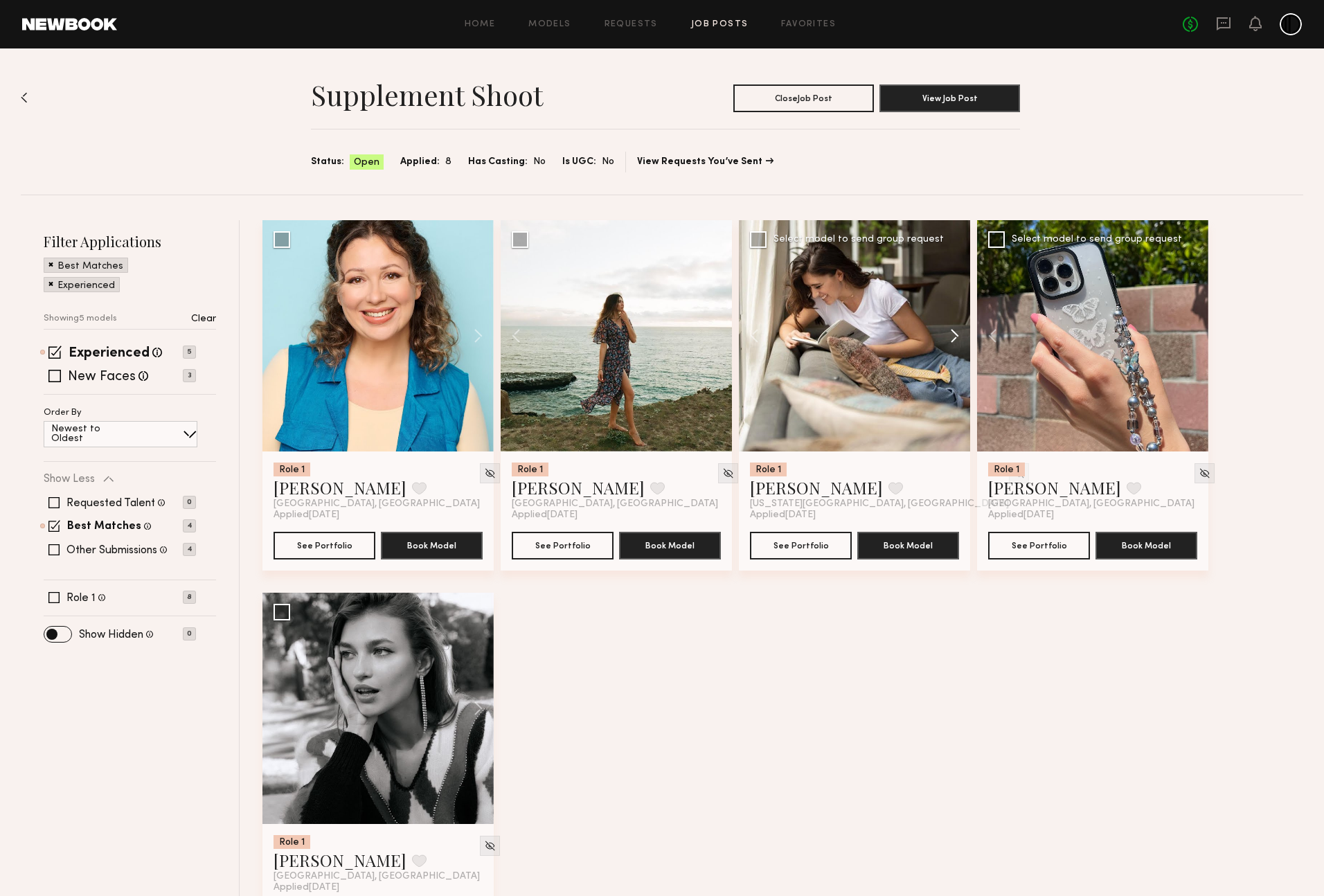
click at [950, 333] on button at bounding box center [947, 335] width 45 height 231
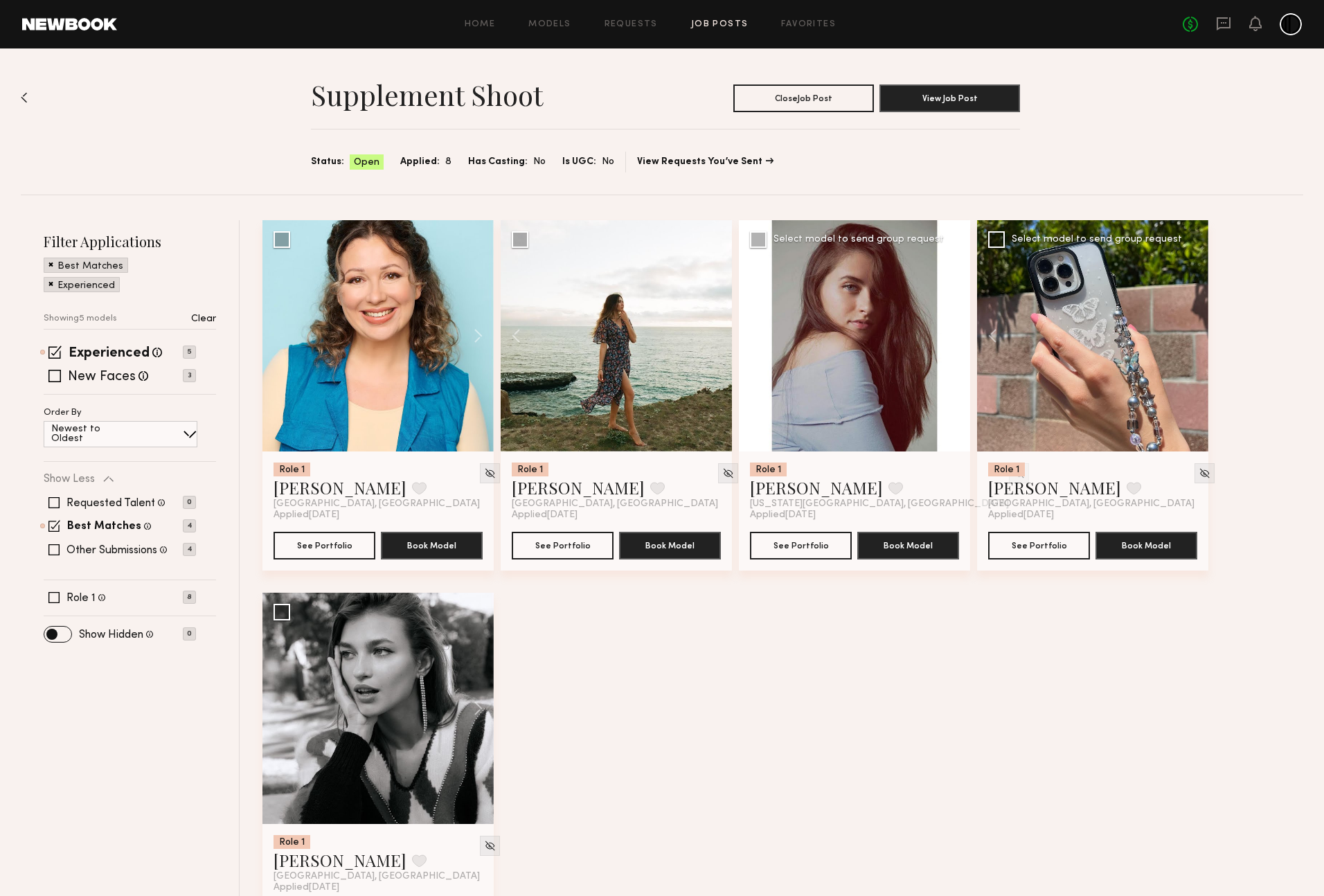
click at [950, 333] on div at bounding box center [854, 335] width 231 height 231
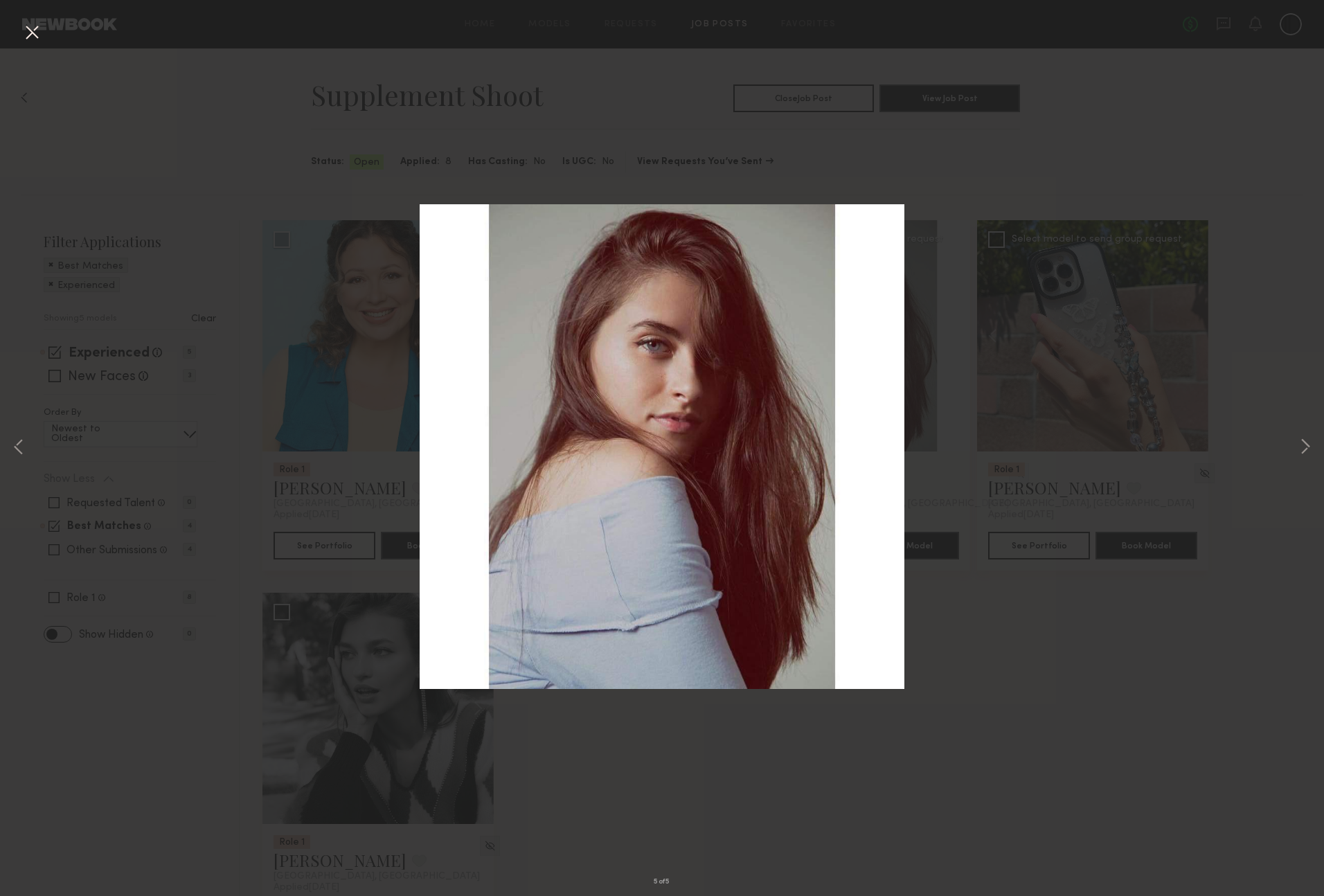
click at [195, 208] on div "5 of 5" at bounding box center [662, 448] width 1324 height 896
click at [37, 33] on button at bounding box center [32, 33] width 22 height 25
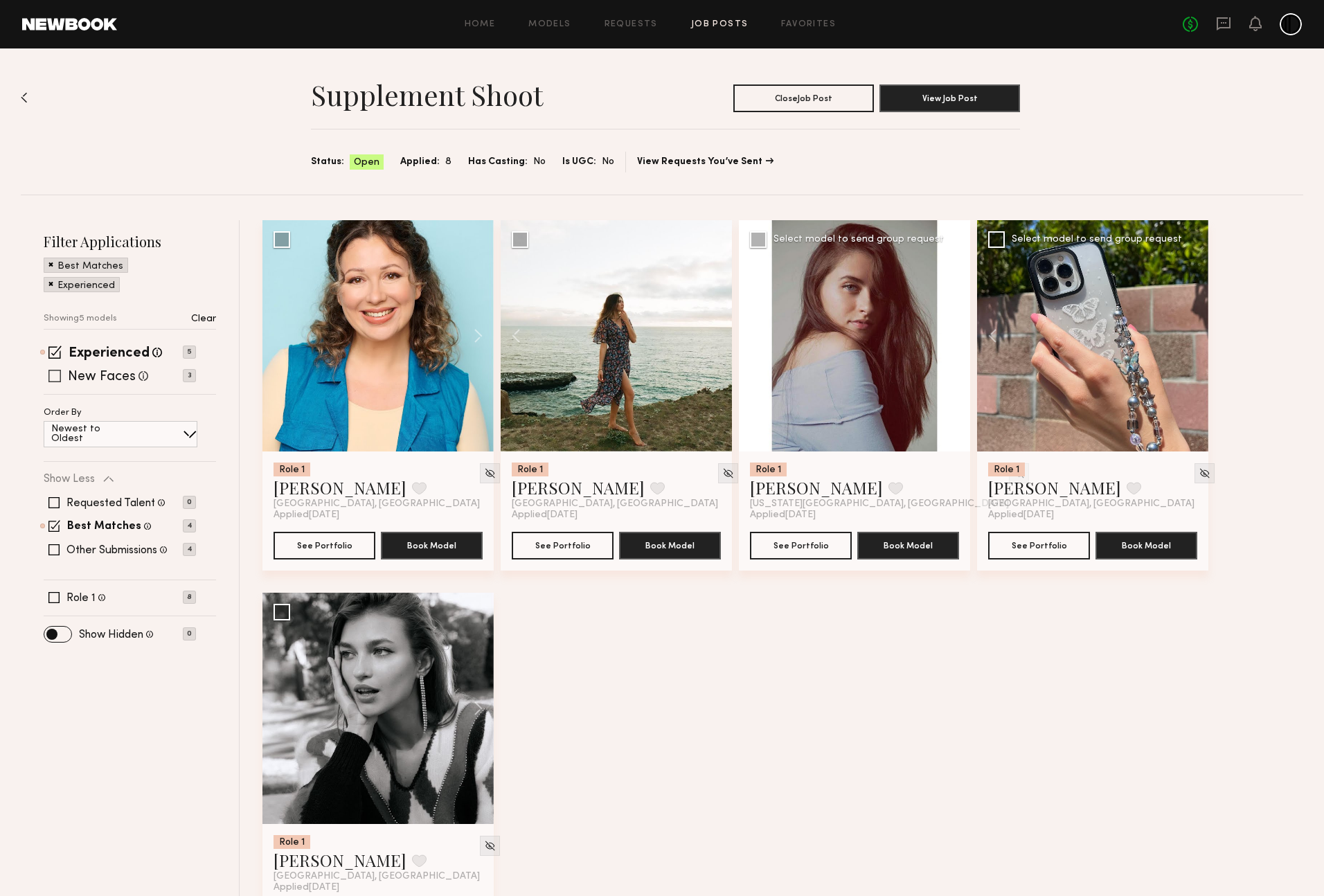
click at [57, 377] on span at bounding box center [54, 375] width 12 height 12
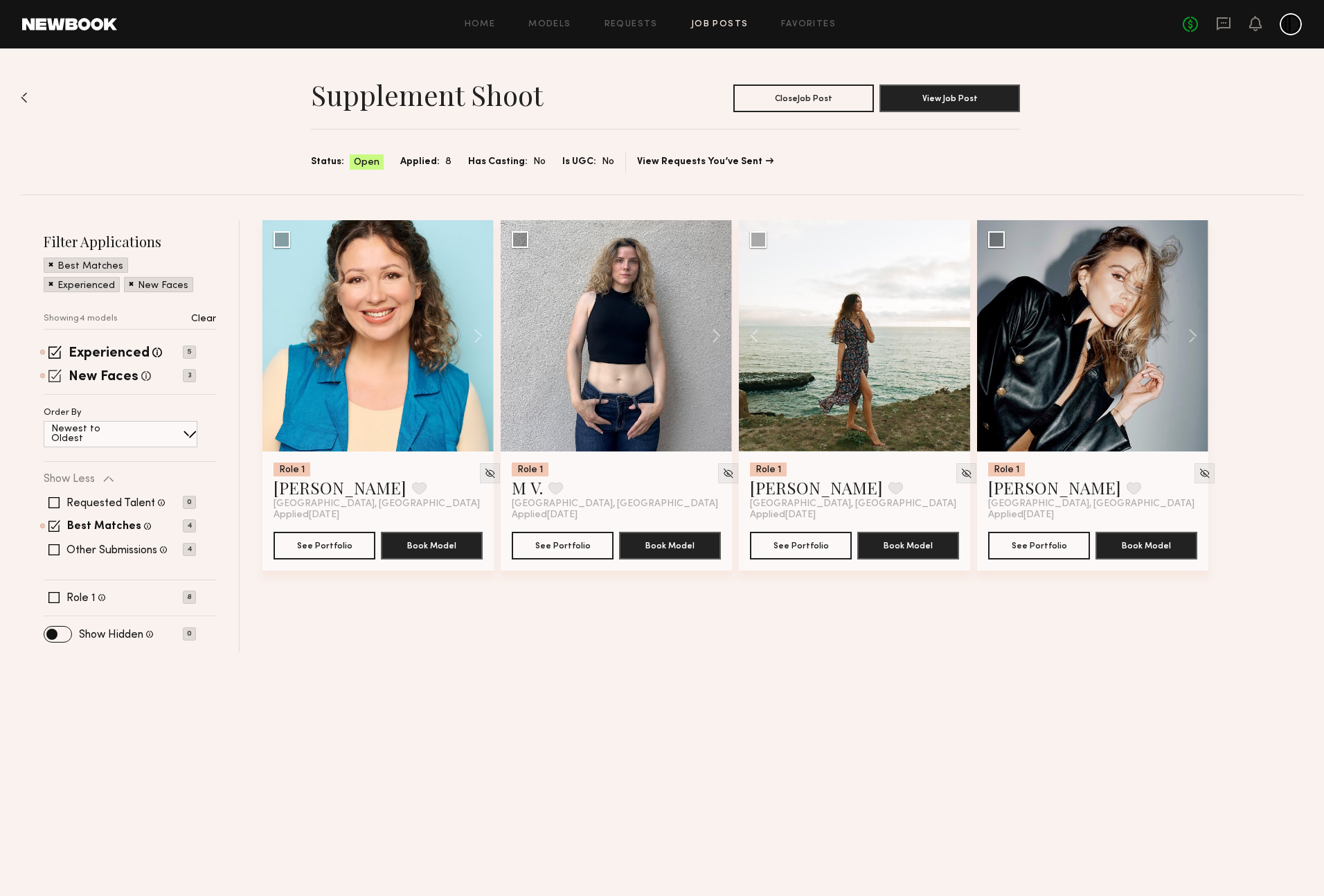
click at [57, 377] on span at bounding box center [55, 376] width 13 height 13
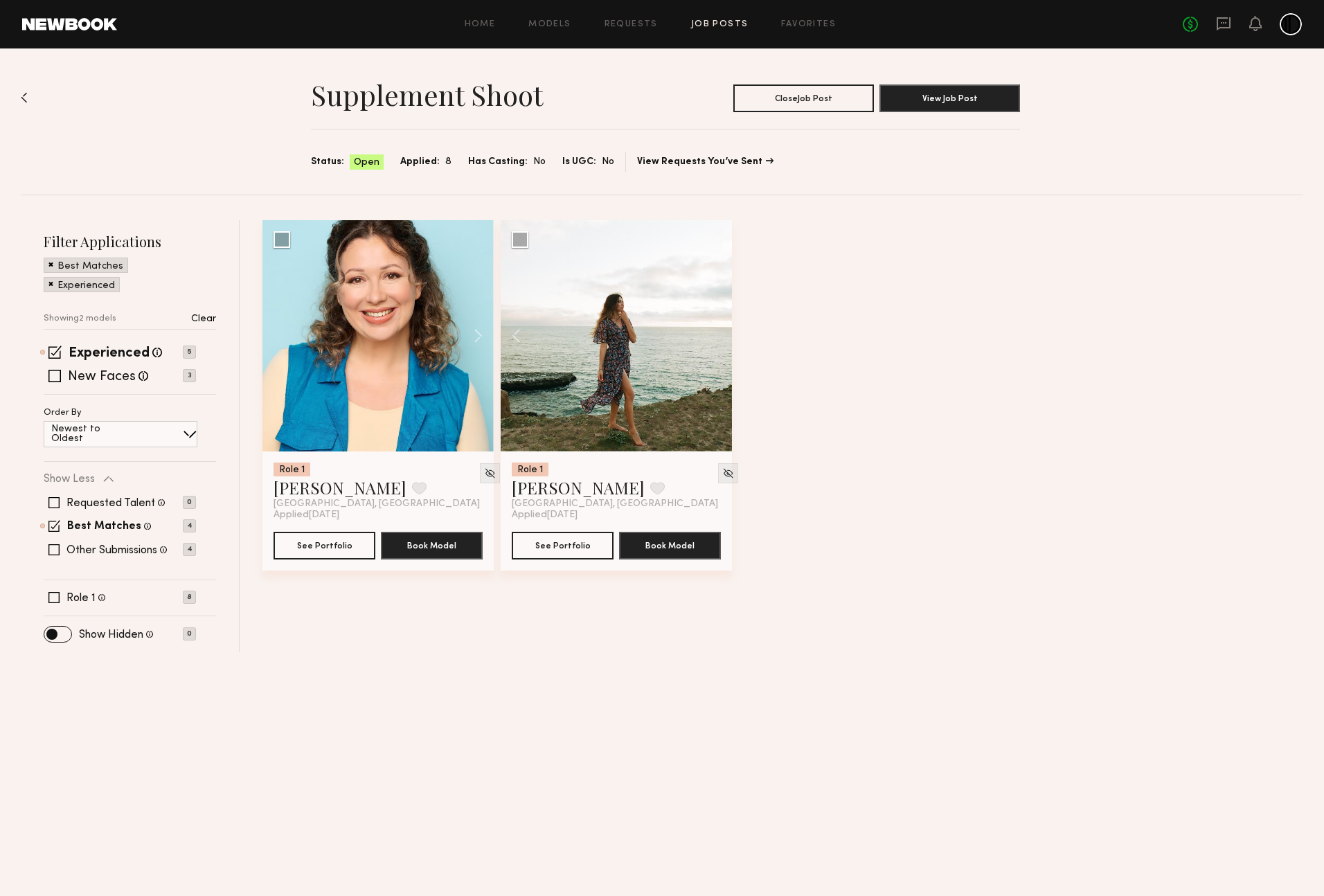
click at [54, 343] on div "Filter Applications Best Matches Experienced Showing 2 models Clear Experienced…" at bounding box center [130, 436] width 172 height 407
click at [54, 347] on span at bounding box center [55, 352] width 13 height 13
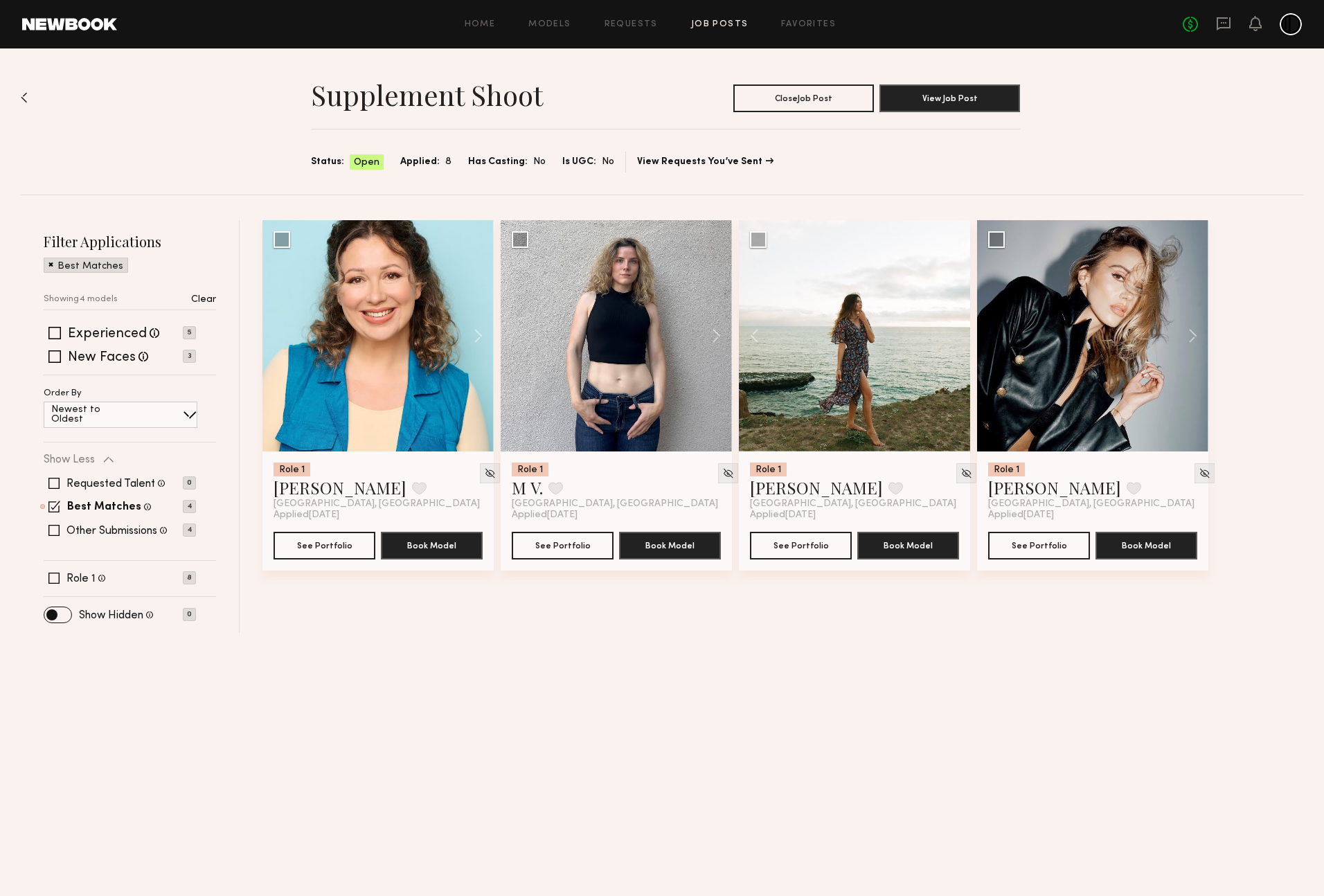
click at [50, 265] on span at bounding box center [51, 263] width 5 height 12
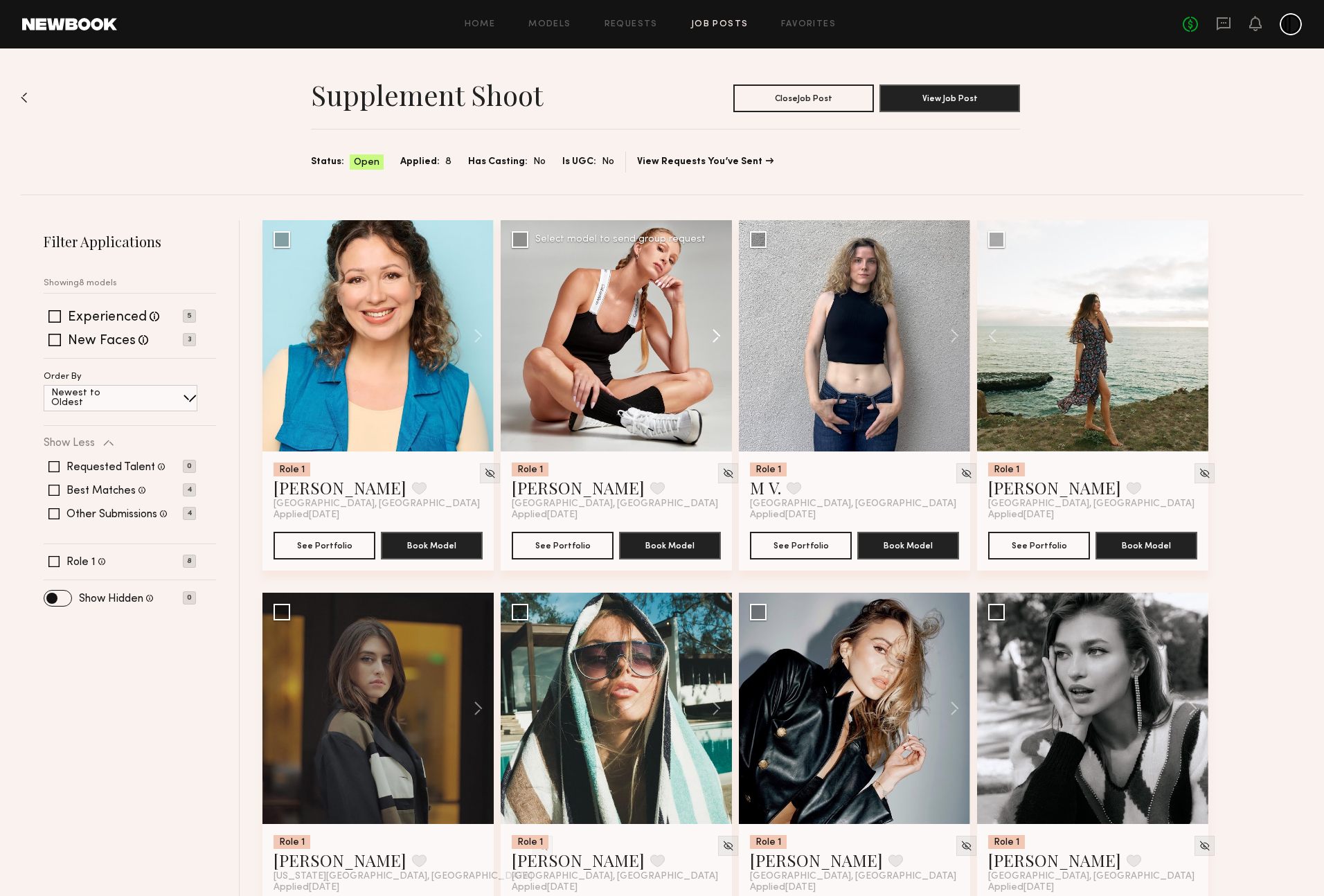
click at [714, 325] on button at bounding box center [709, 335] width 45 height 231
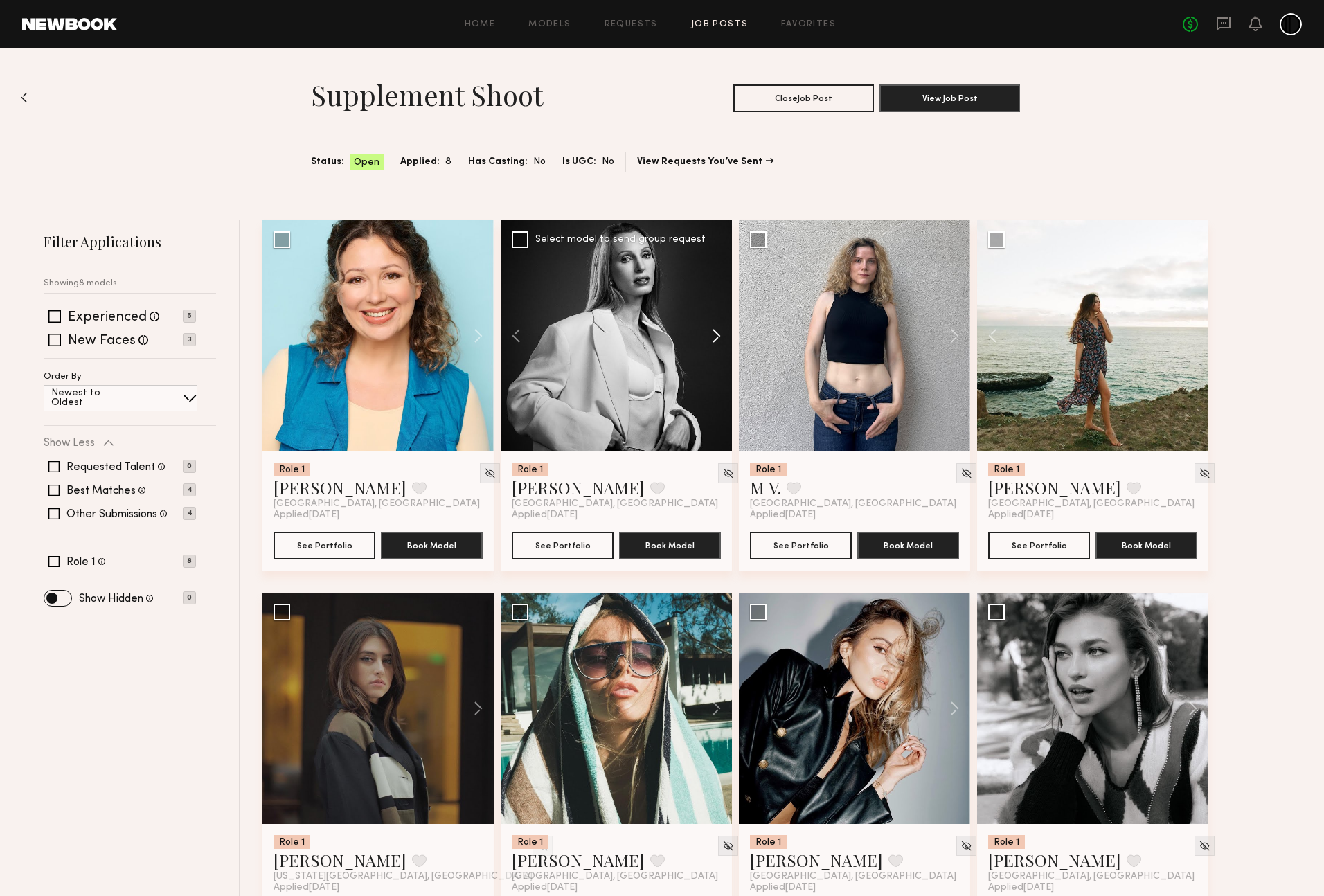
click at [714, 325] on button at bounding box center [709, 335] width 45 height 231
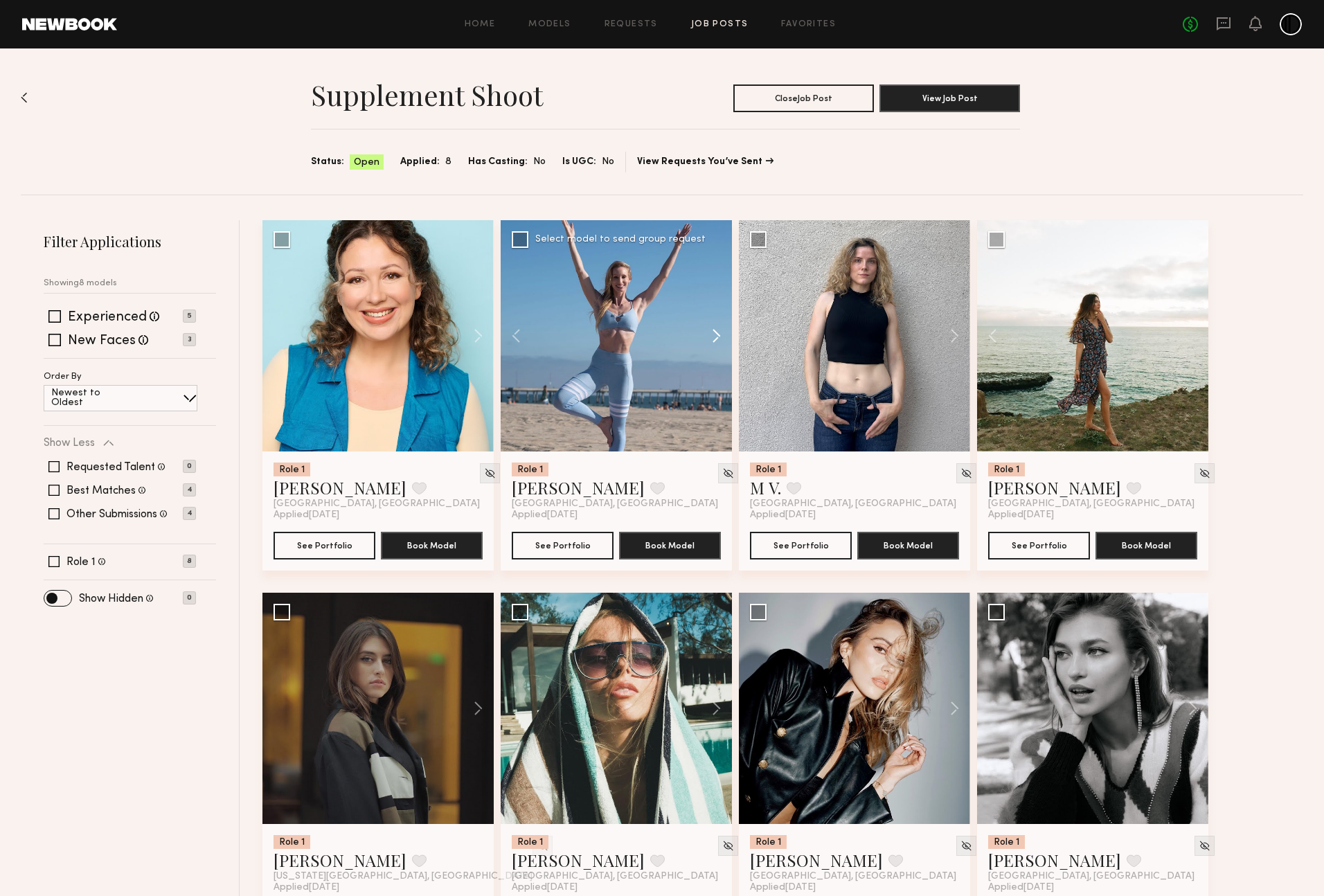
click at [714, 325] on button at bounding box center [709, 335] width 45 height 231
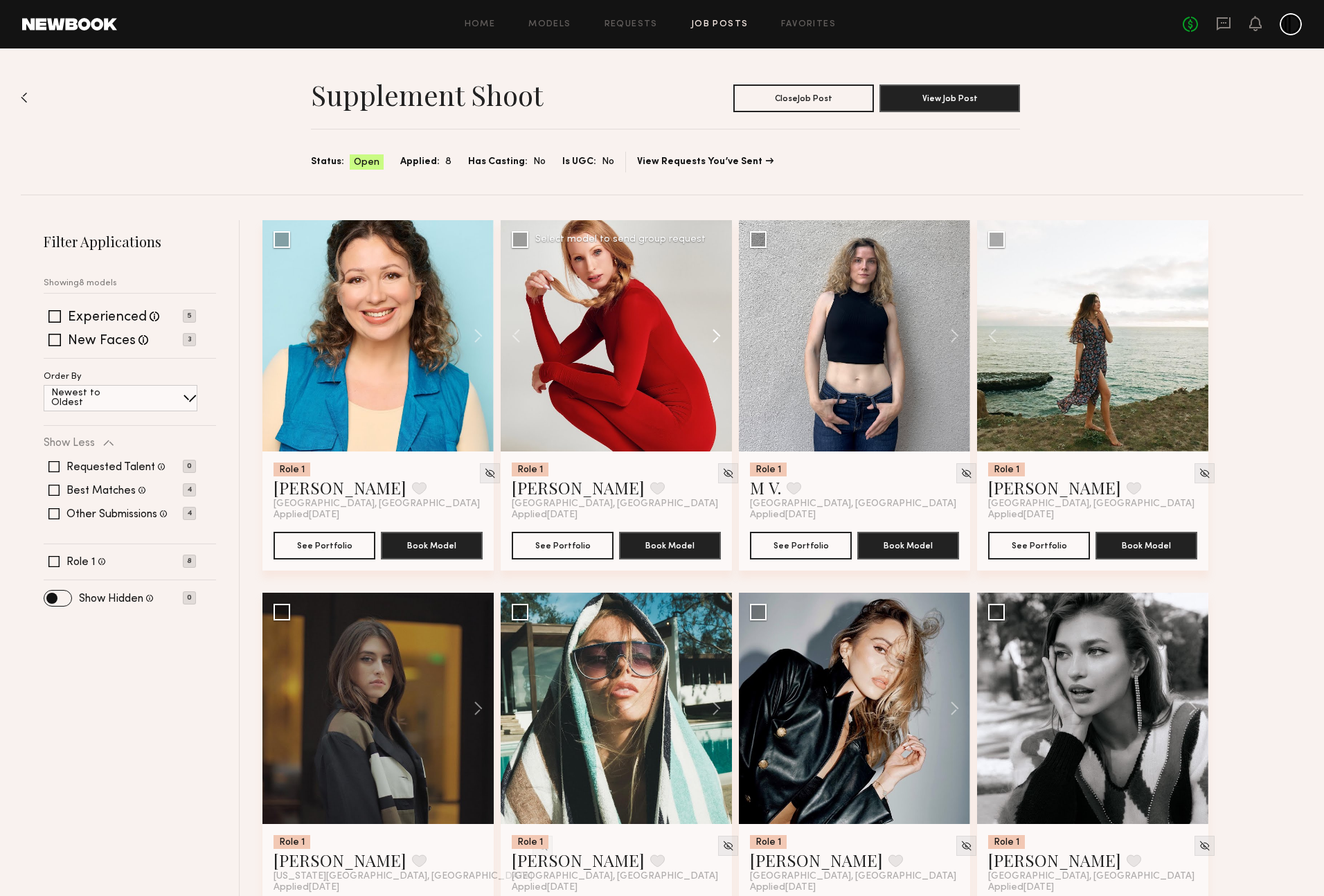
click at [714, 325] on button at bounding box center [709, 335] width 45 height 231
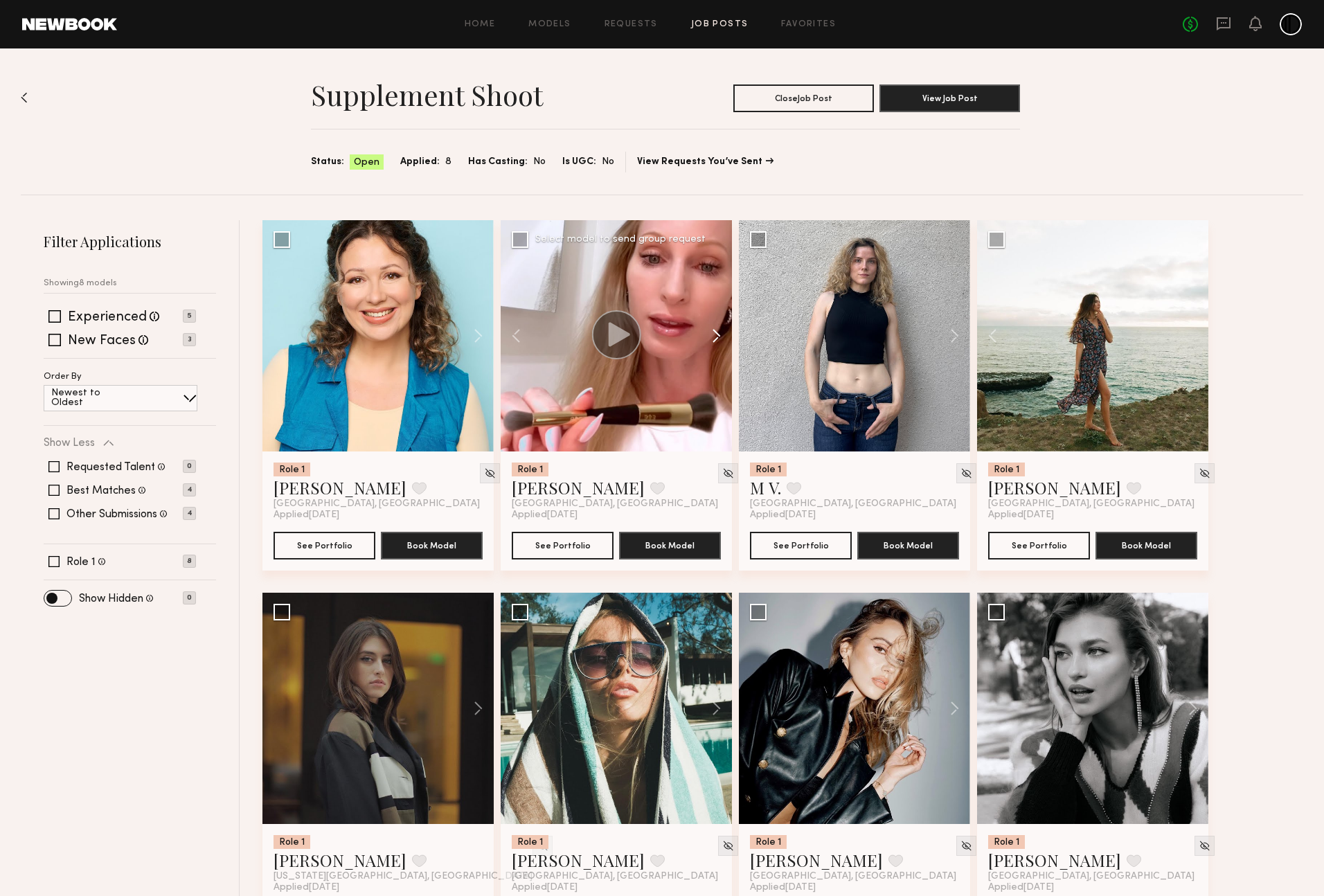
click at [714, 325] on button at bounding box center [709, 335] width 45 height 231
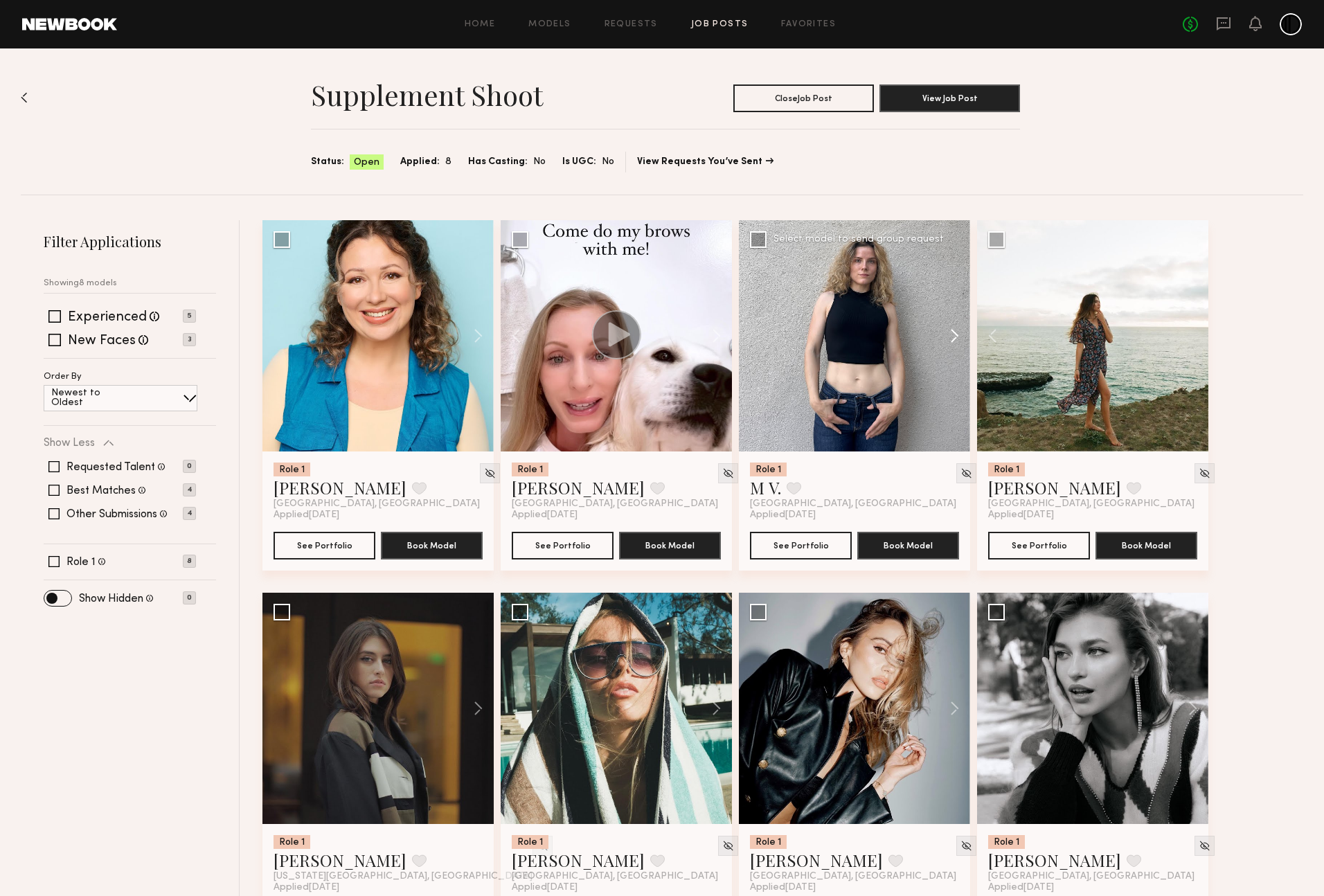
click at [956, 331] on button at bounding box center [947, 335] width 45 height 231
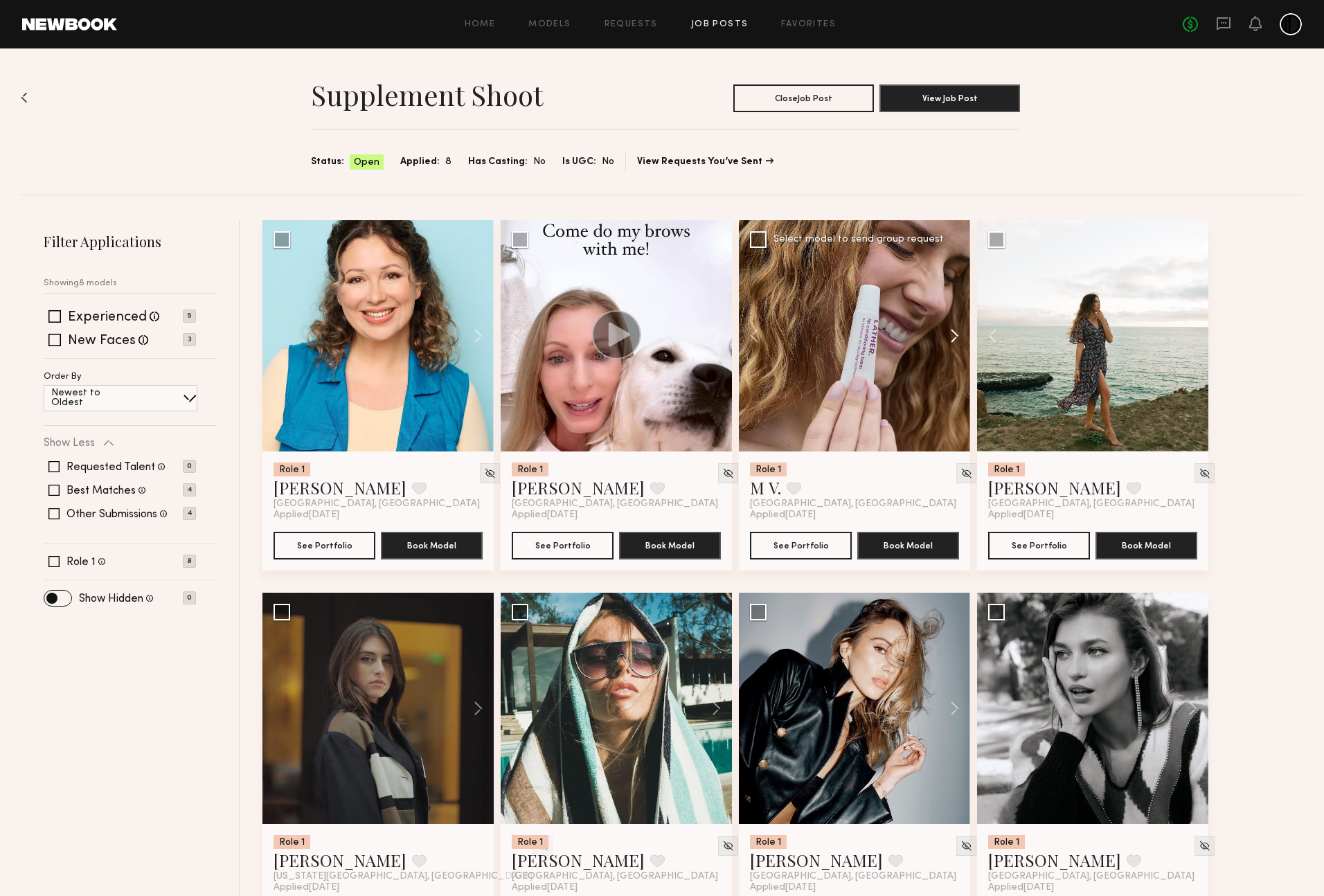
click at [956, 331] on button at bounding box center [947, 335] width 45 height 231
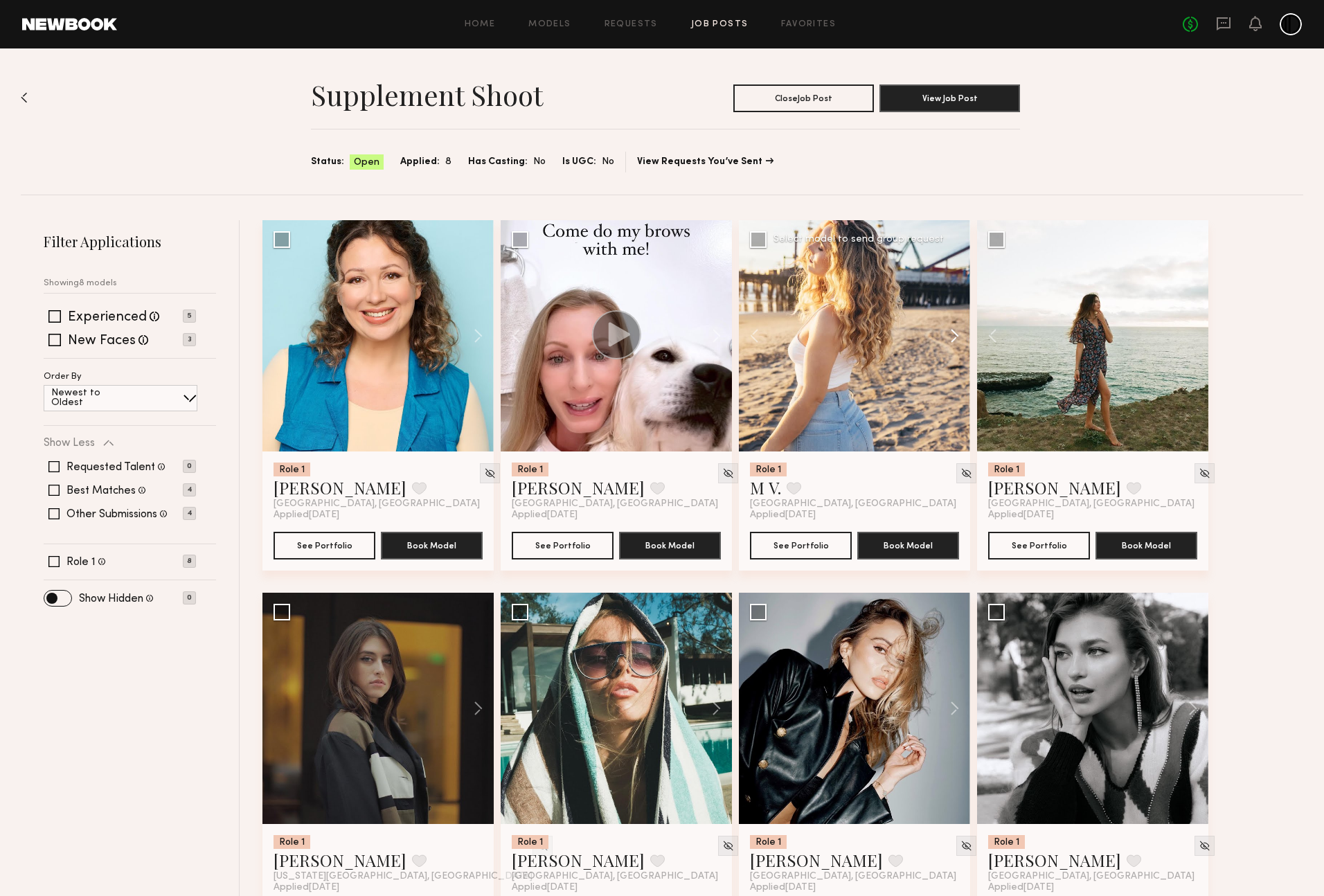
click at [956, 331] on button at bounding box center [947, 335] width 45 height 231
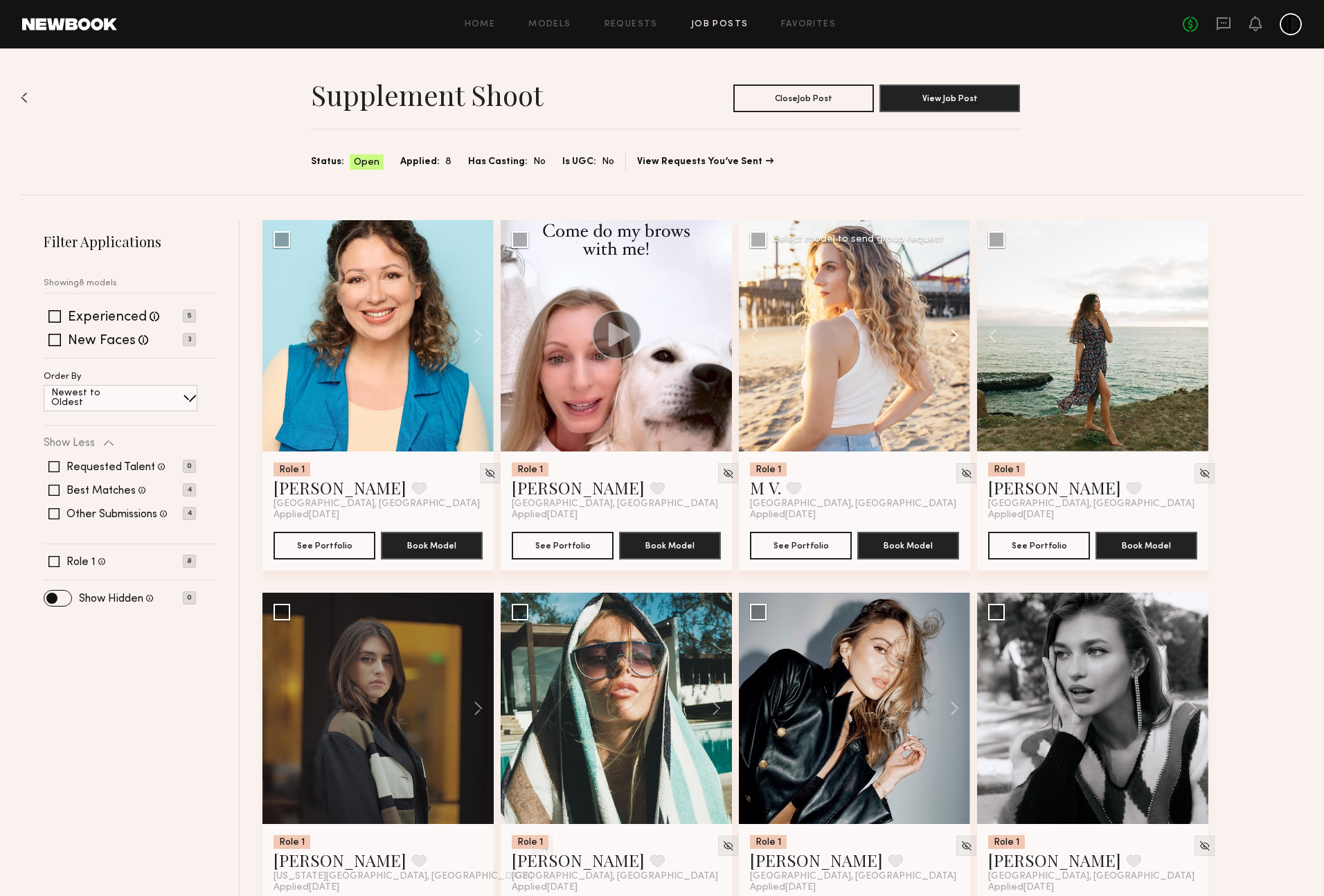
scroll to position [73, 0]
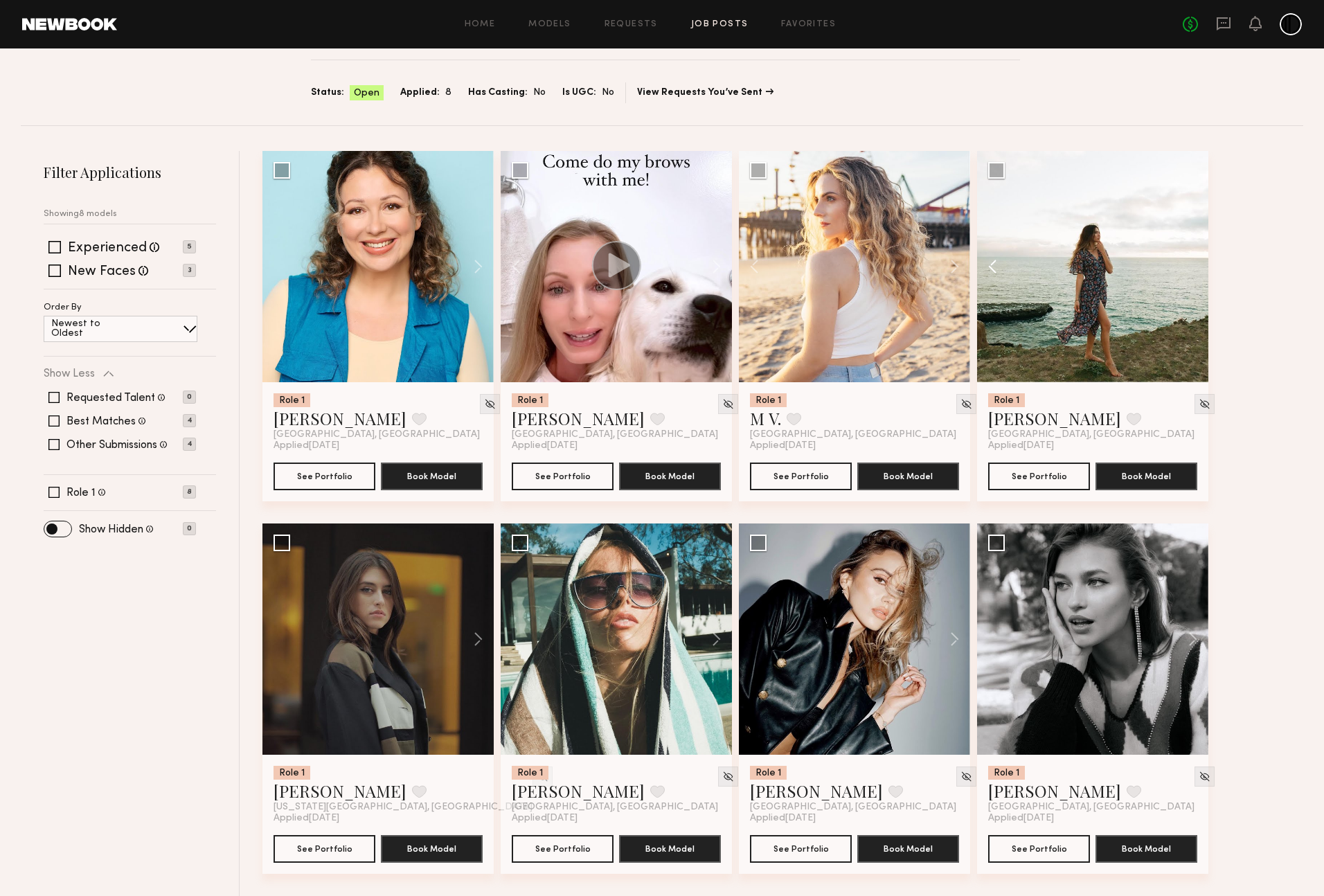
click at [996, 261] on button at bounding box center [999, 266] width 45 height 231
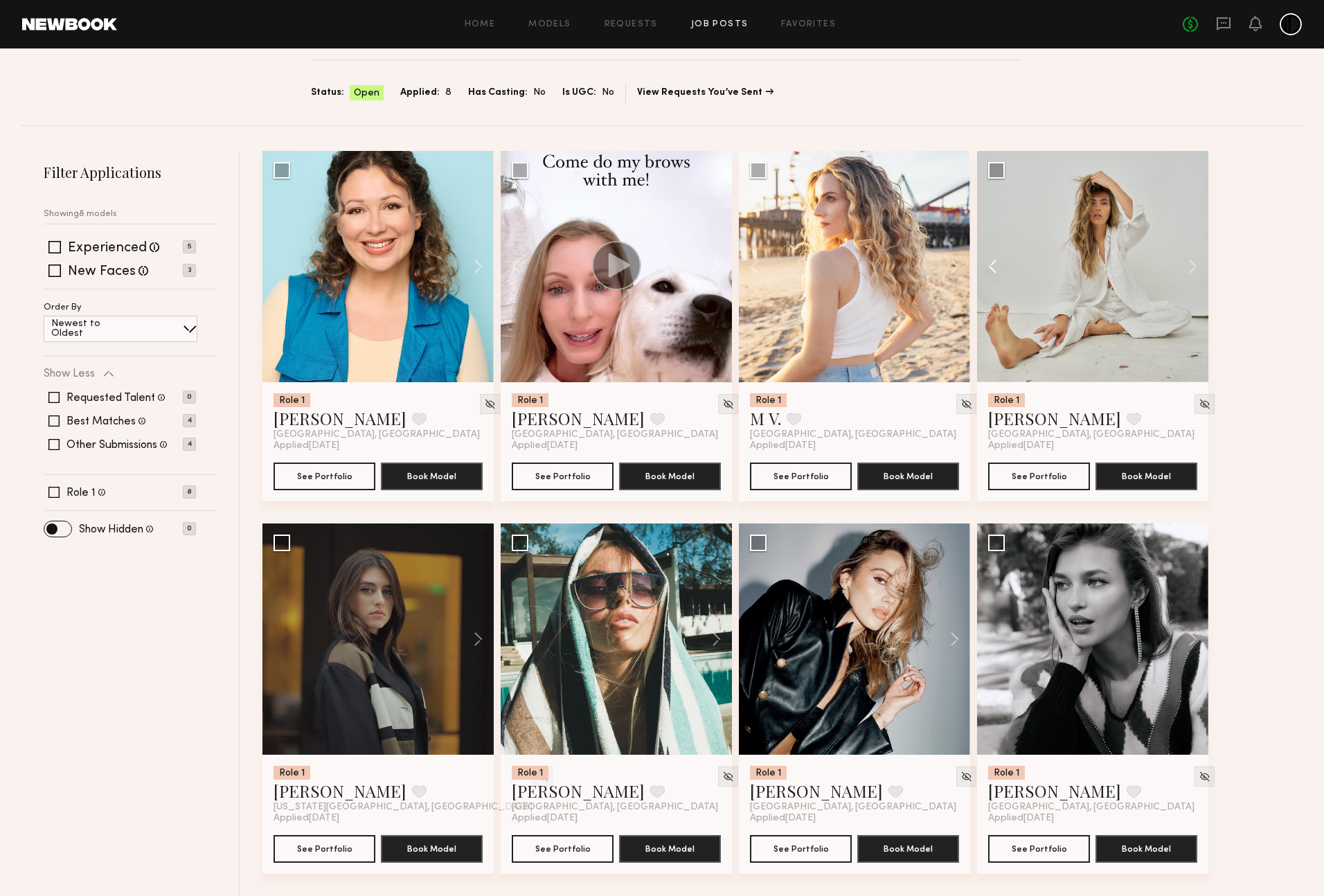
click at [996, 261] on button at bounding box center [999, 266] width 45 height 231
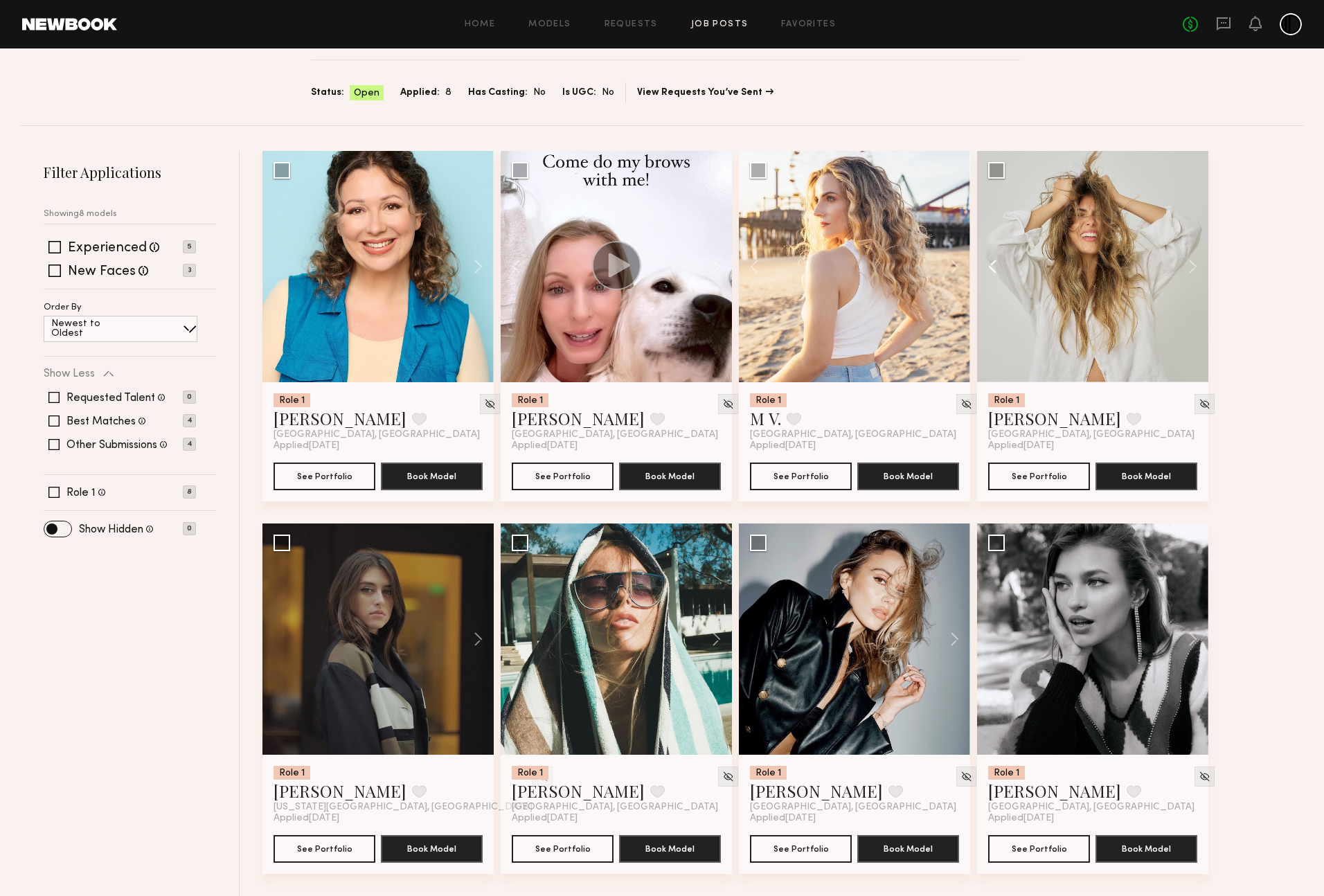
click at [996, 261] on button at bounding box center [999, 266] width 45 height 231
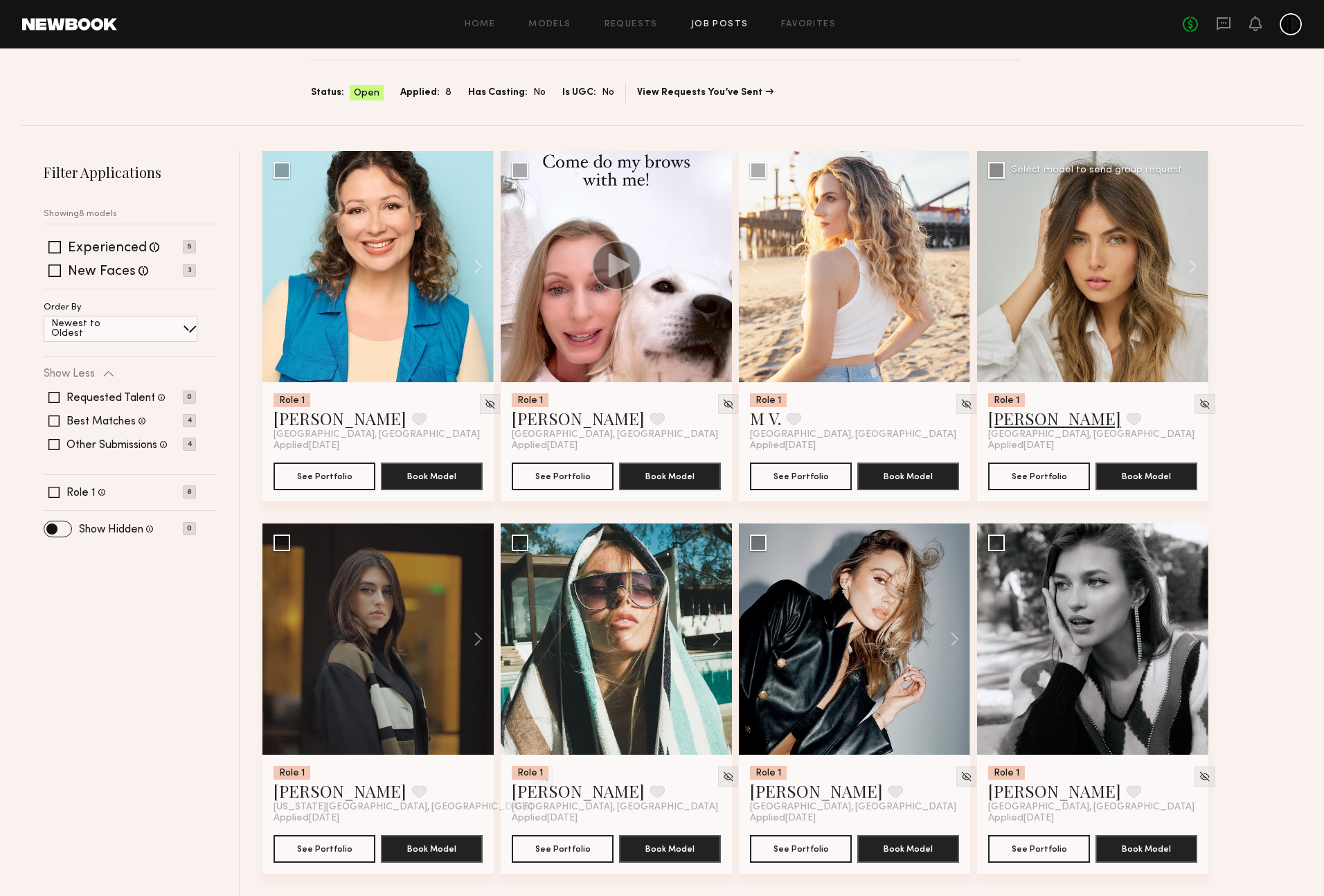
click at [1019, 418] on link "[PERSON_NAME]" at bounding box center [1054, 418] width 133 height 22
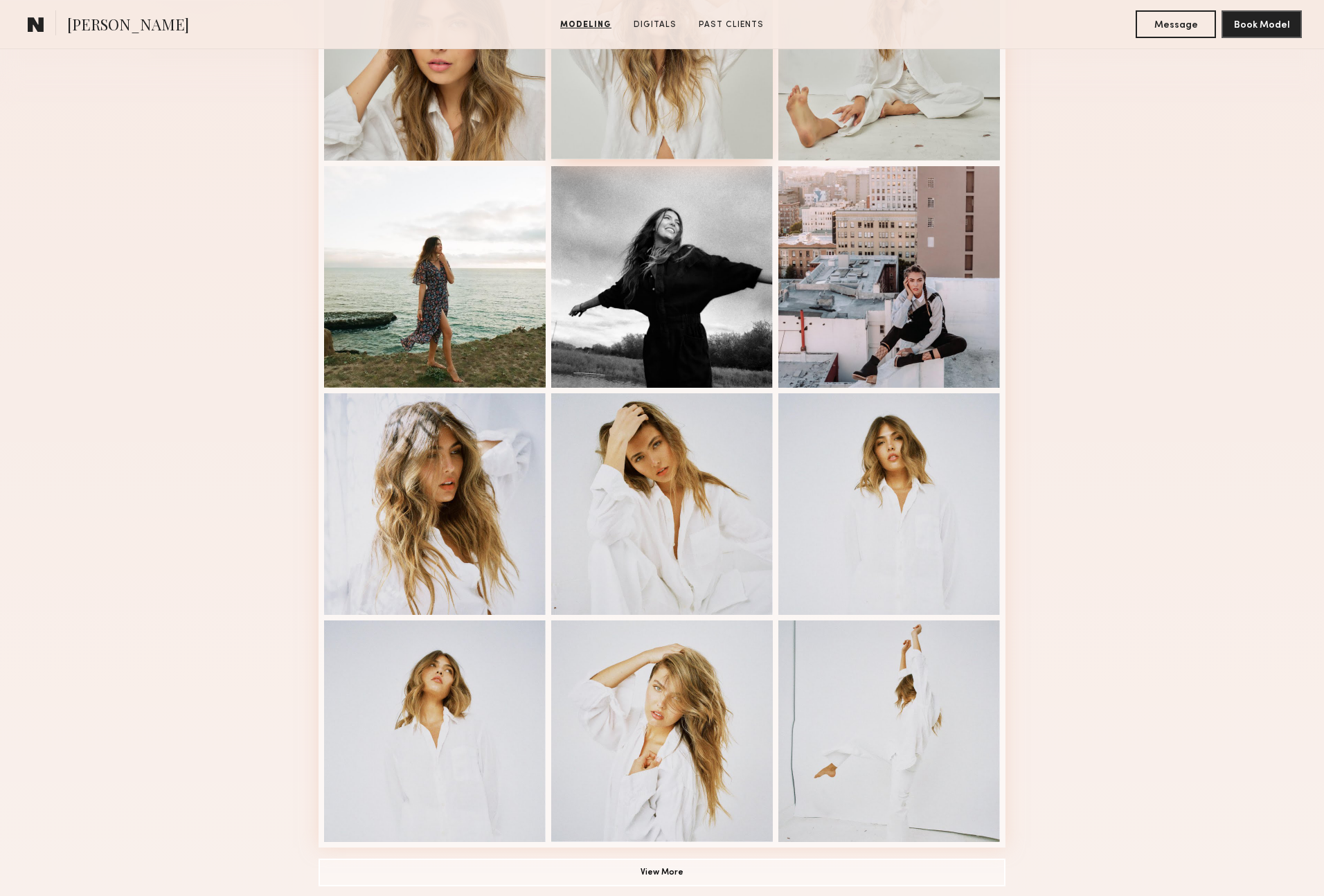
scroll to position [471, 0]
click at [681, 502] on div at bounding box center [662, 502] width 222 height 222
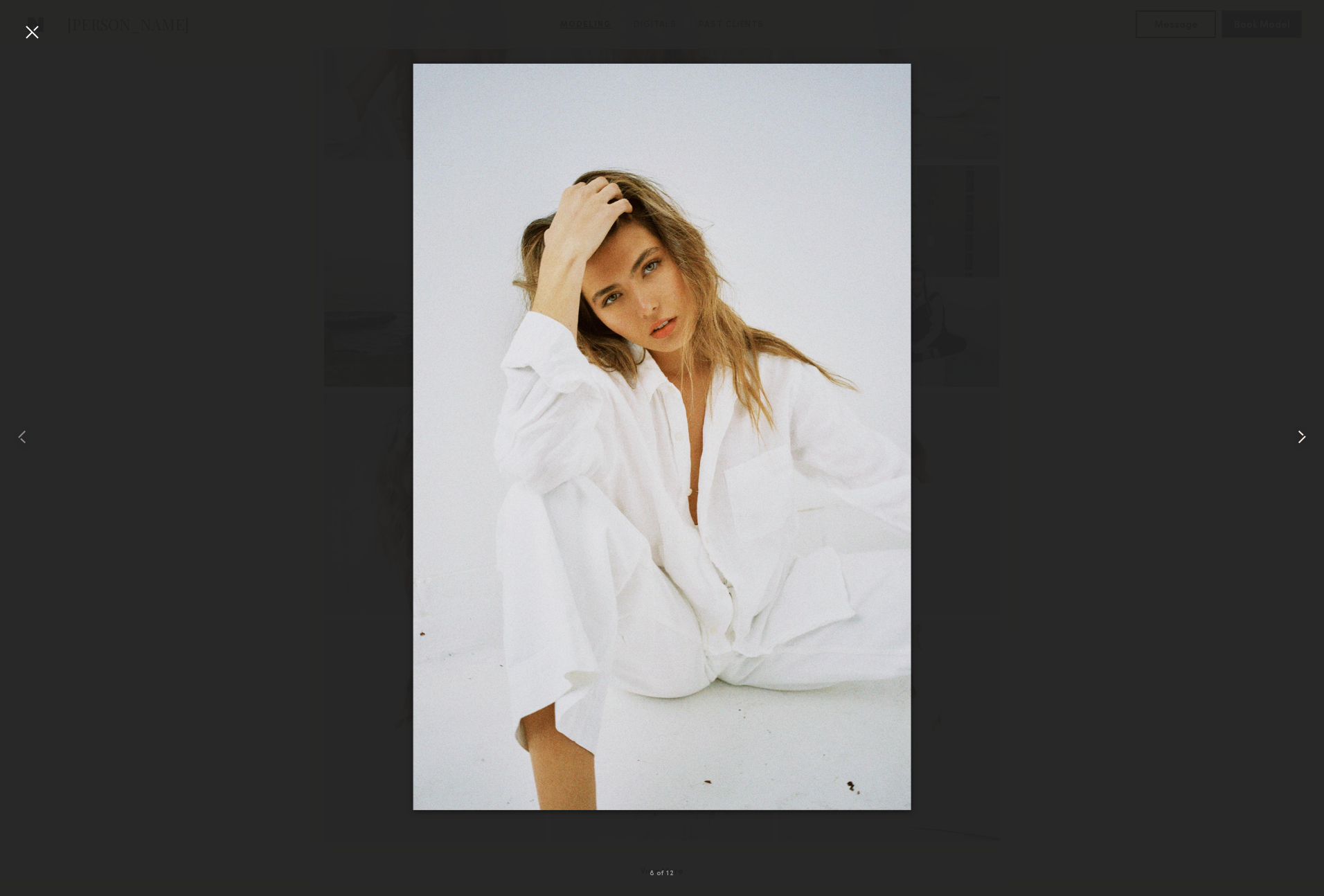
click at [1305, 429] on common-icon at bounding box center [1301, 437] width 22 height 22
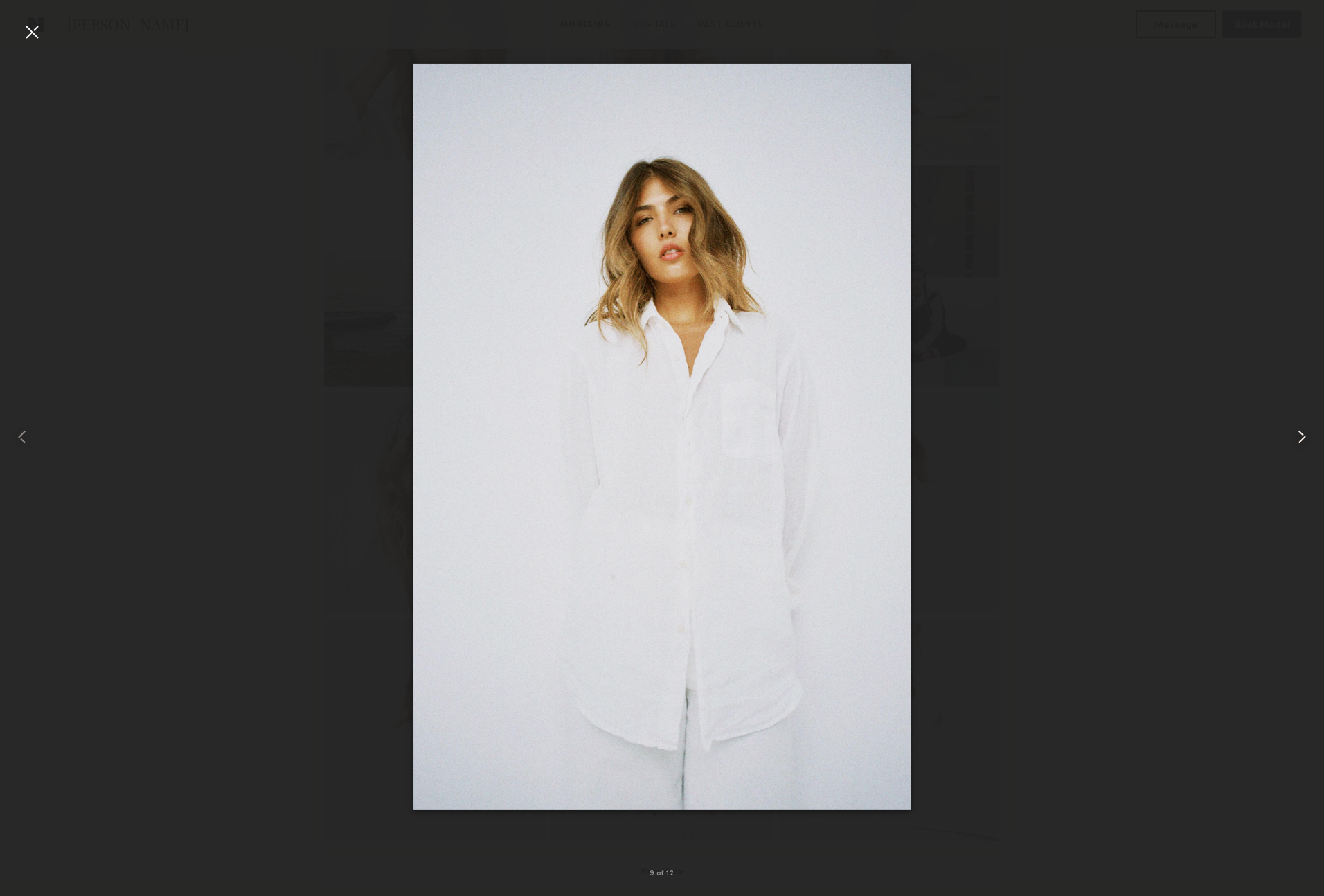
click at [1305, 429] on common-icon at bounding box center [1301, 437] width 22 height 22
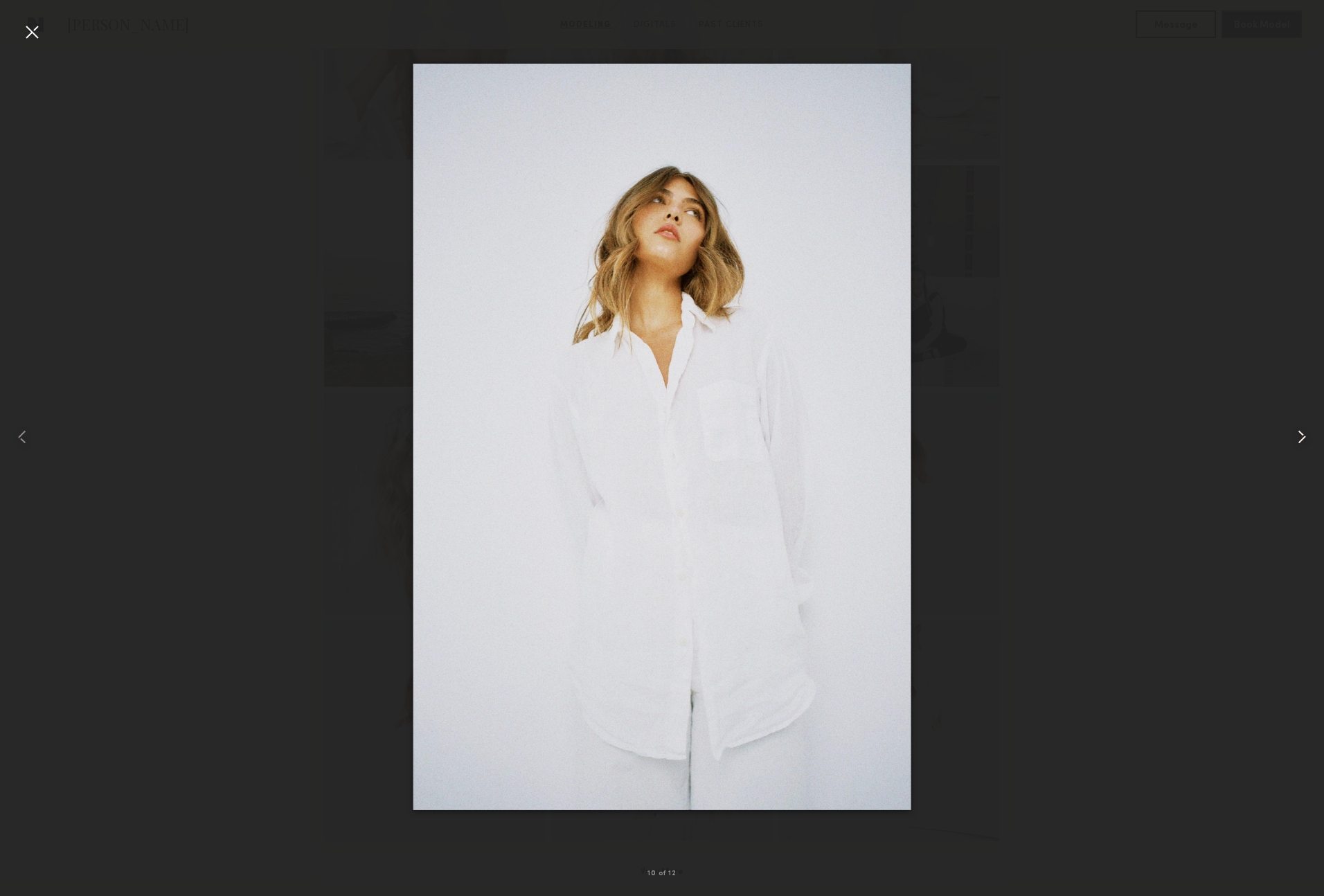
click at [1305, 429] on common-icon at bounding box center [1301, 437] width 22 height 22
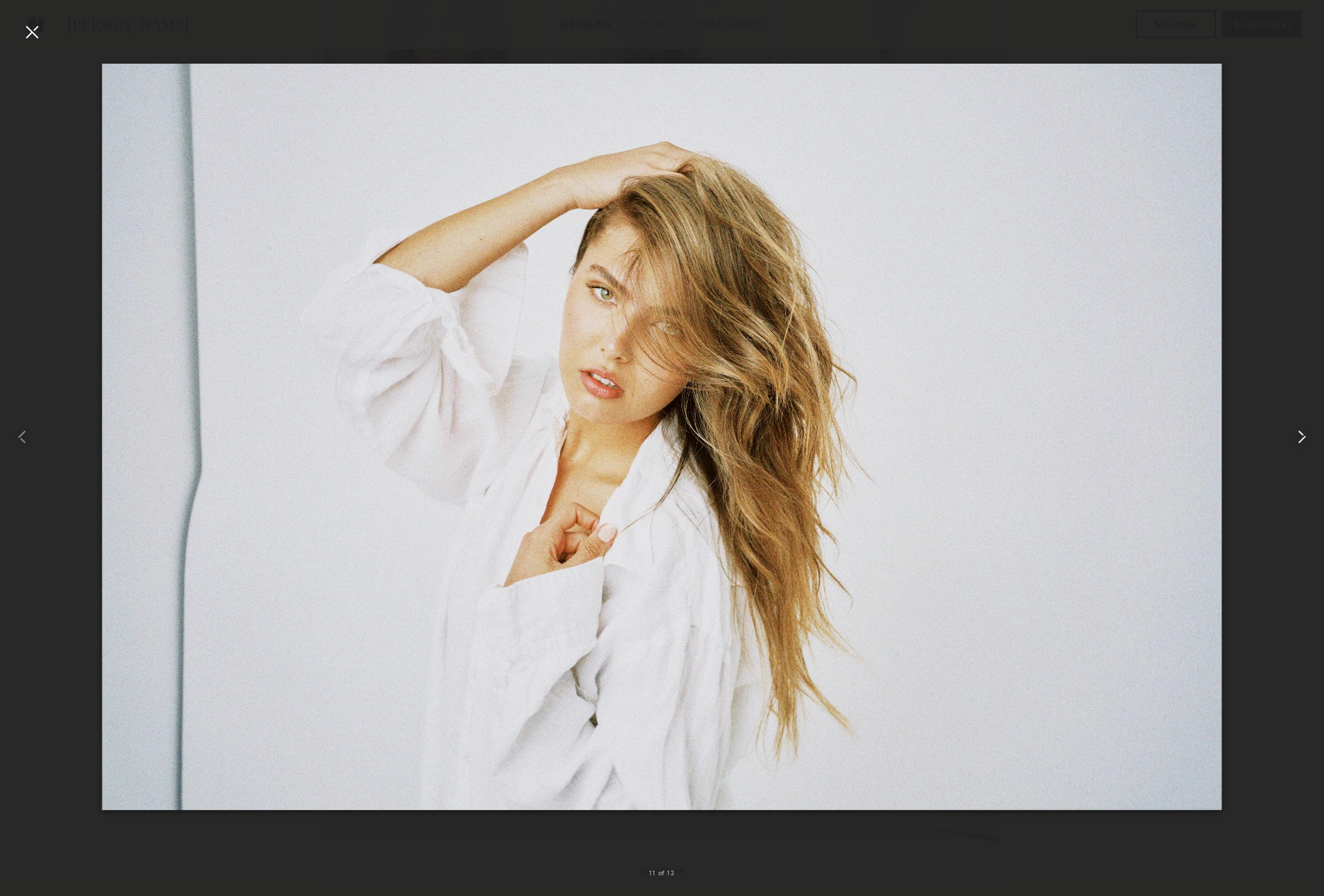
click at [1305, 429] on common-icon at bounding box center [1301, 437] width 22 height 22
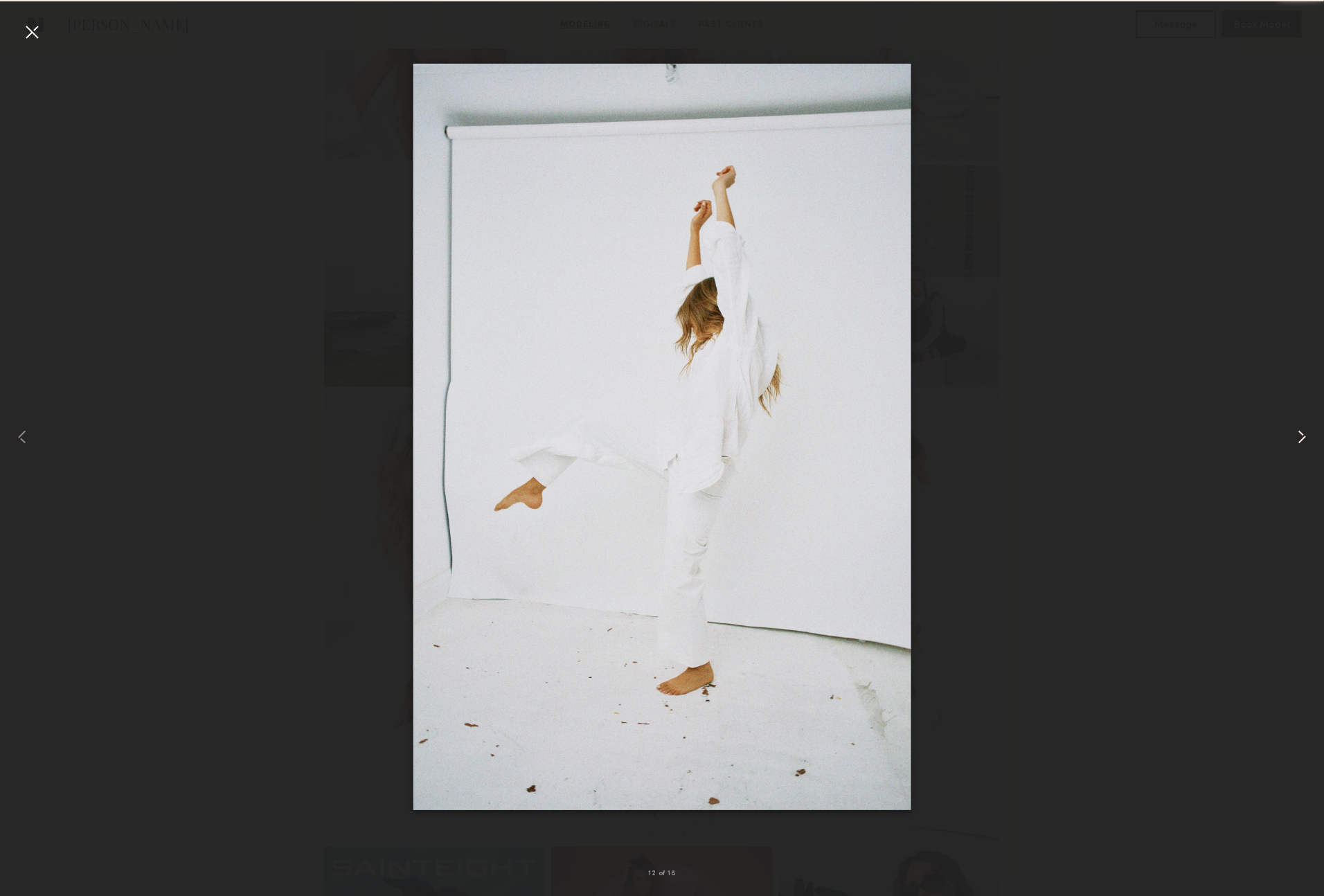
click at [1305, 429] on common-icon at bounding box center [1301, 437] width 22 height 22
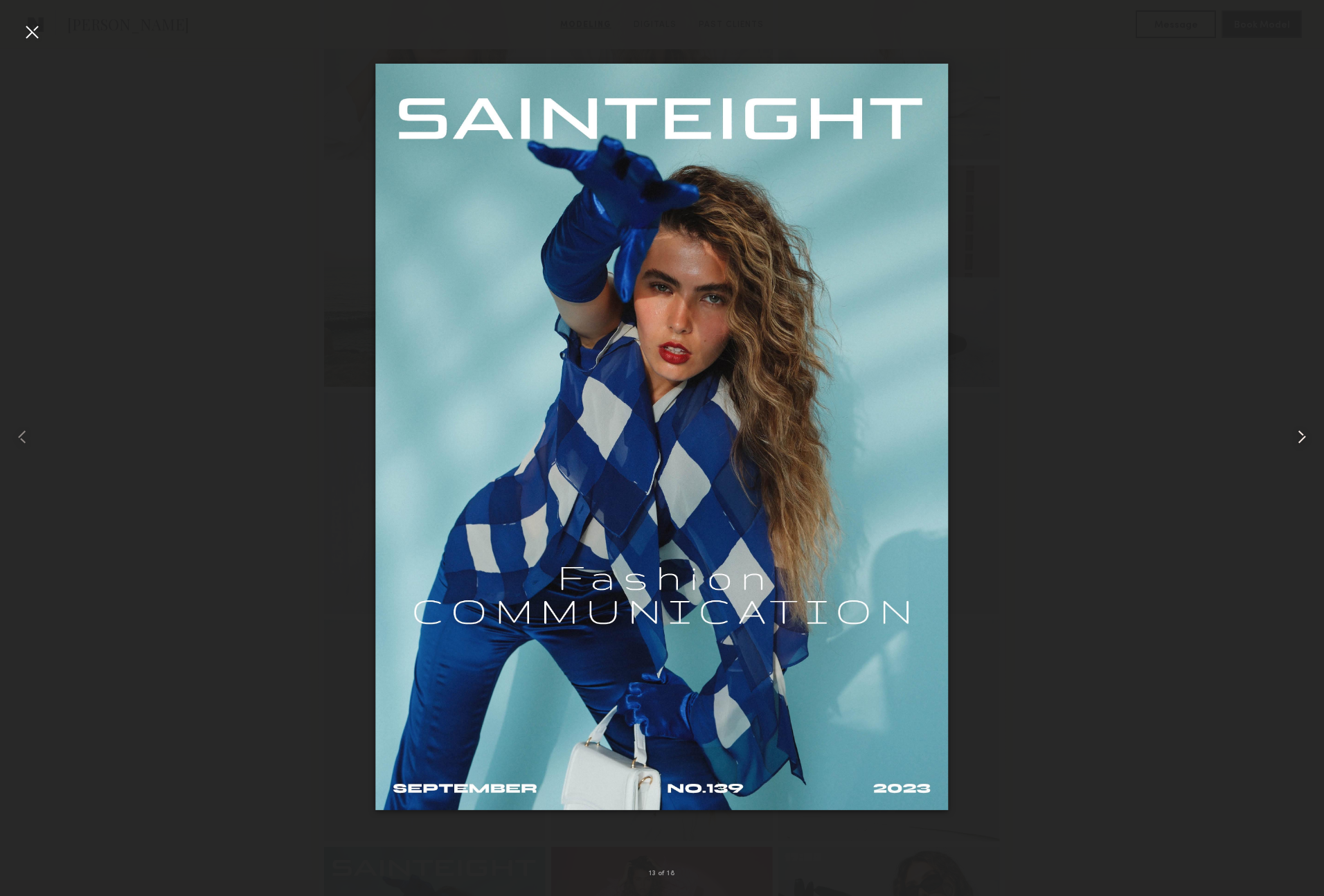
click at [1305, 429] on common-icon at bounding box center [1301, 437] width 22 height 22
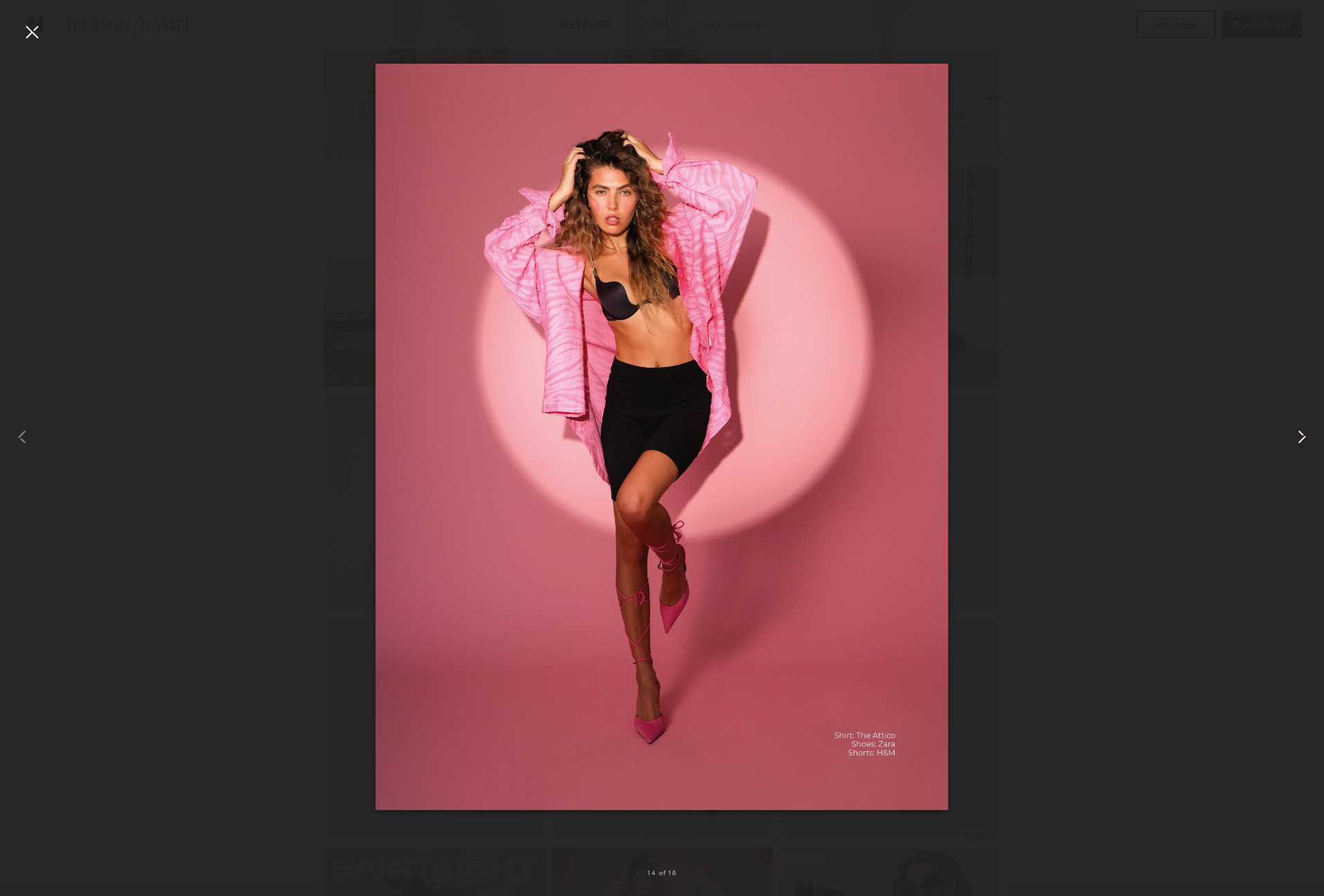
click at [1305, 429] on common-icon at bounding box center [1301, 437] width 22 height 22
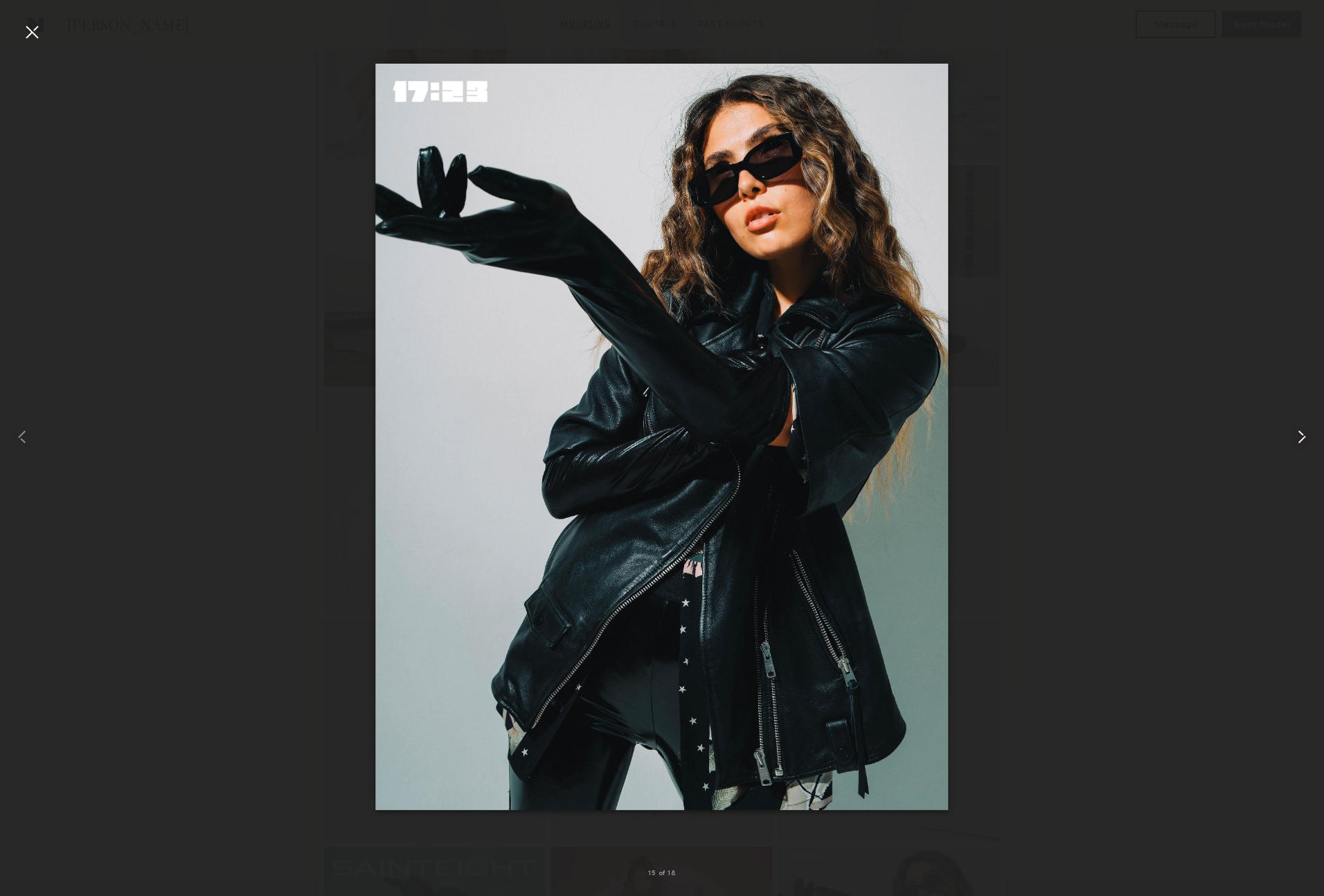
click at [1305, 429] on common-icon at bounding box center [1301, 437] width 22 height 22
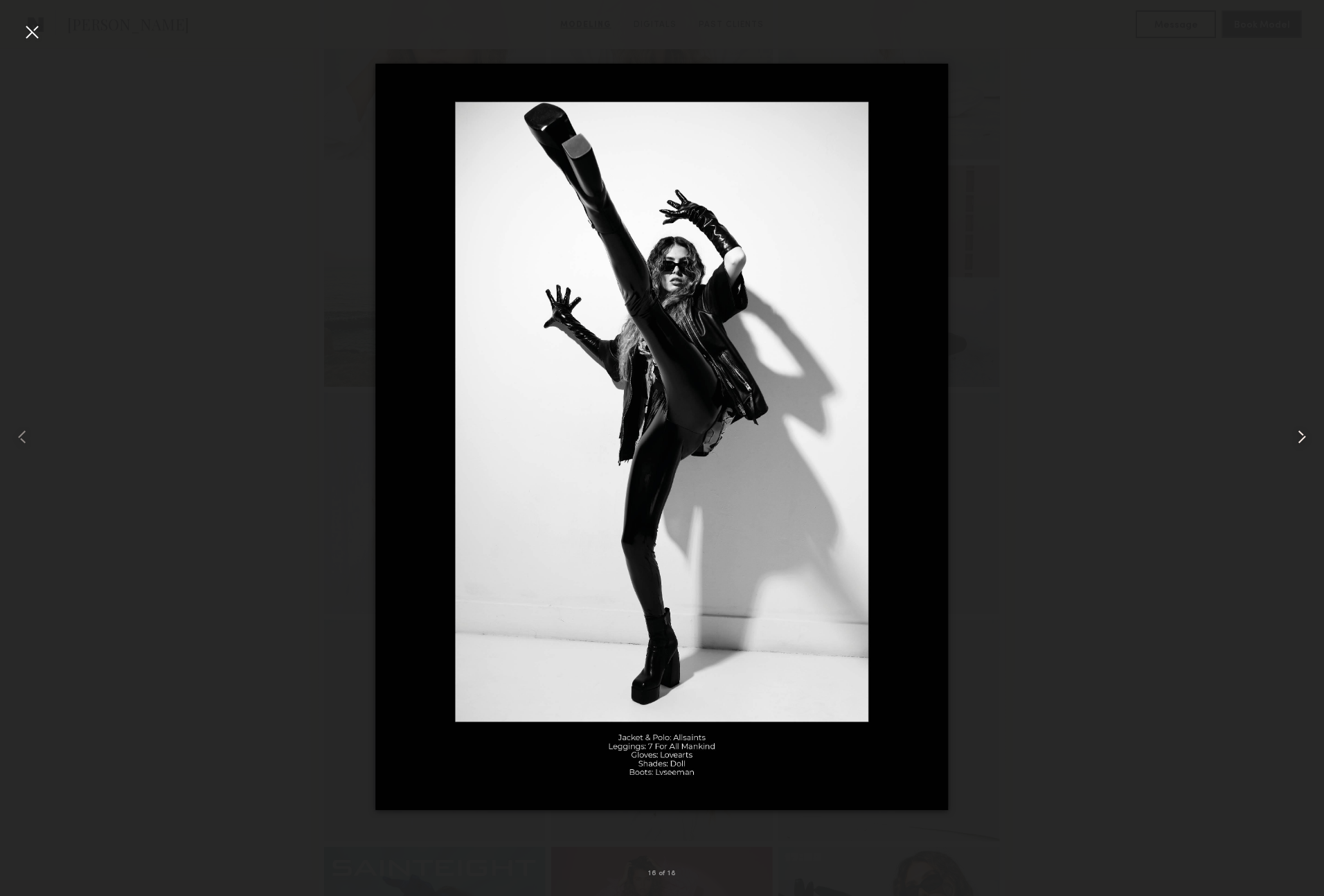
click at [1305, 429] on common-icon at bounding box center [1301, 437] width 22 height 22
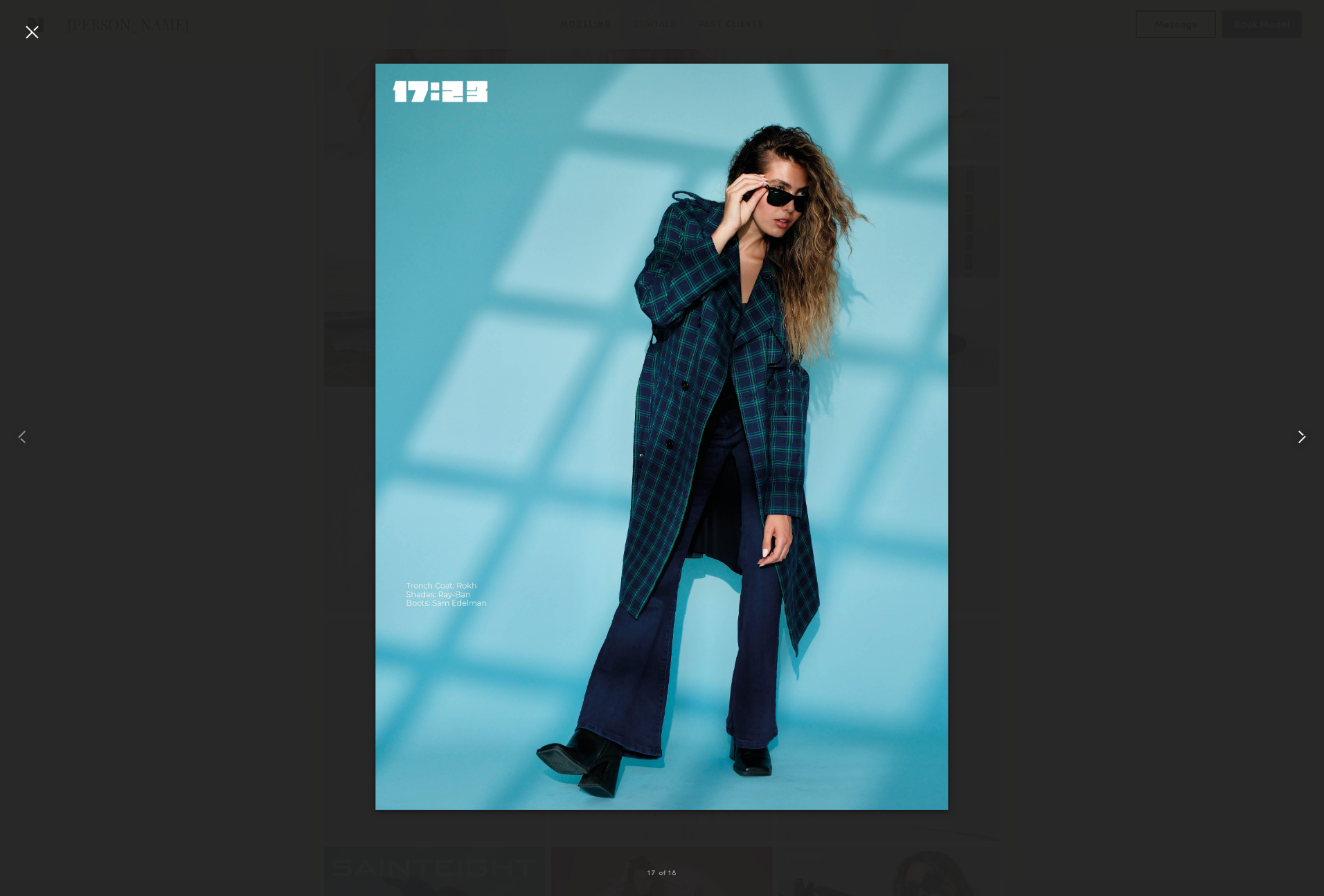
click at [1305, 429] on common-icon at bounding box center [1301, 437] width 22 height 22
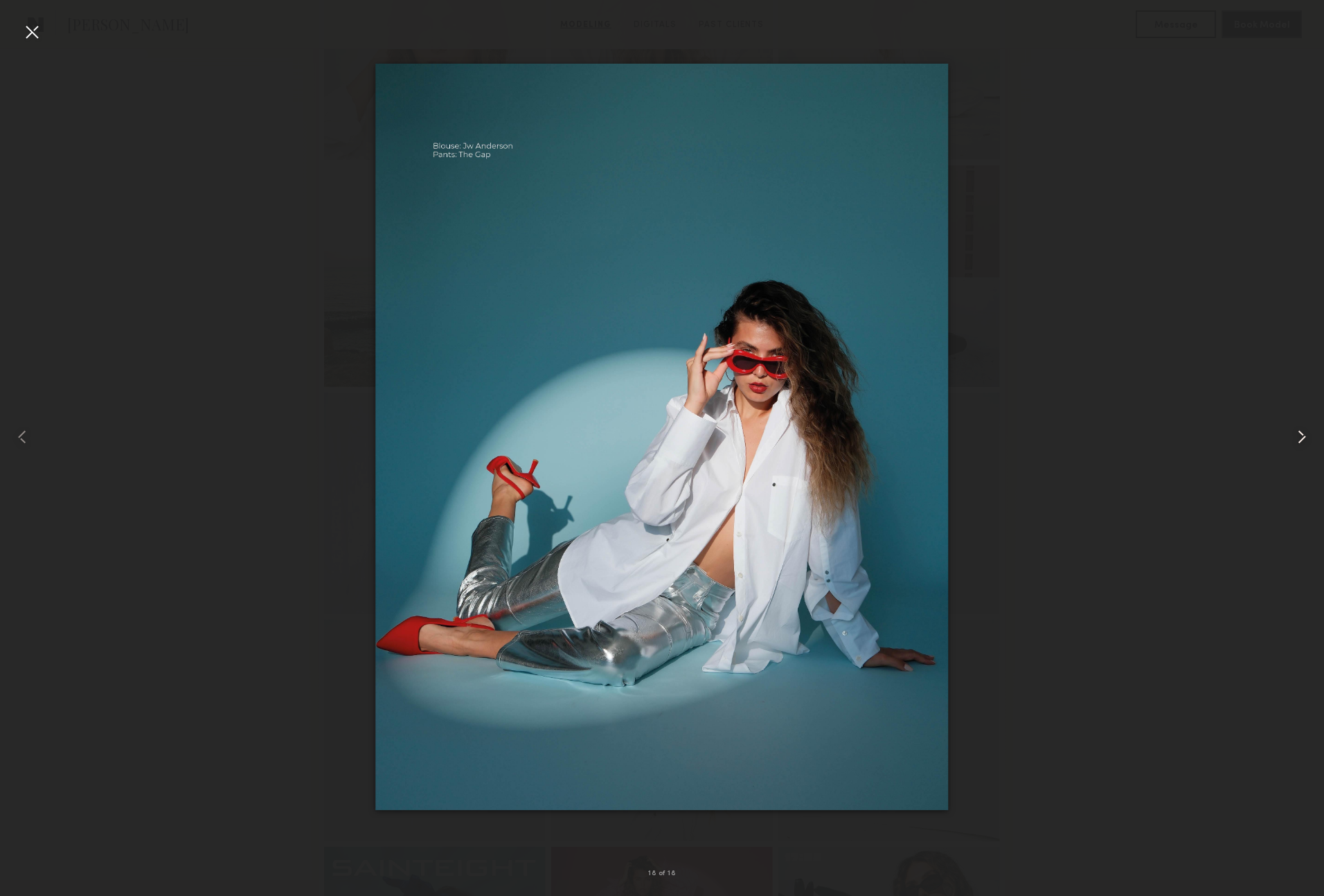
click at [1305, 429] on common-icon at bounding box center [1301, 437] width 22 height 22
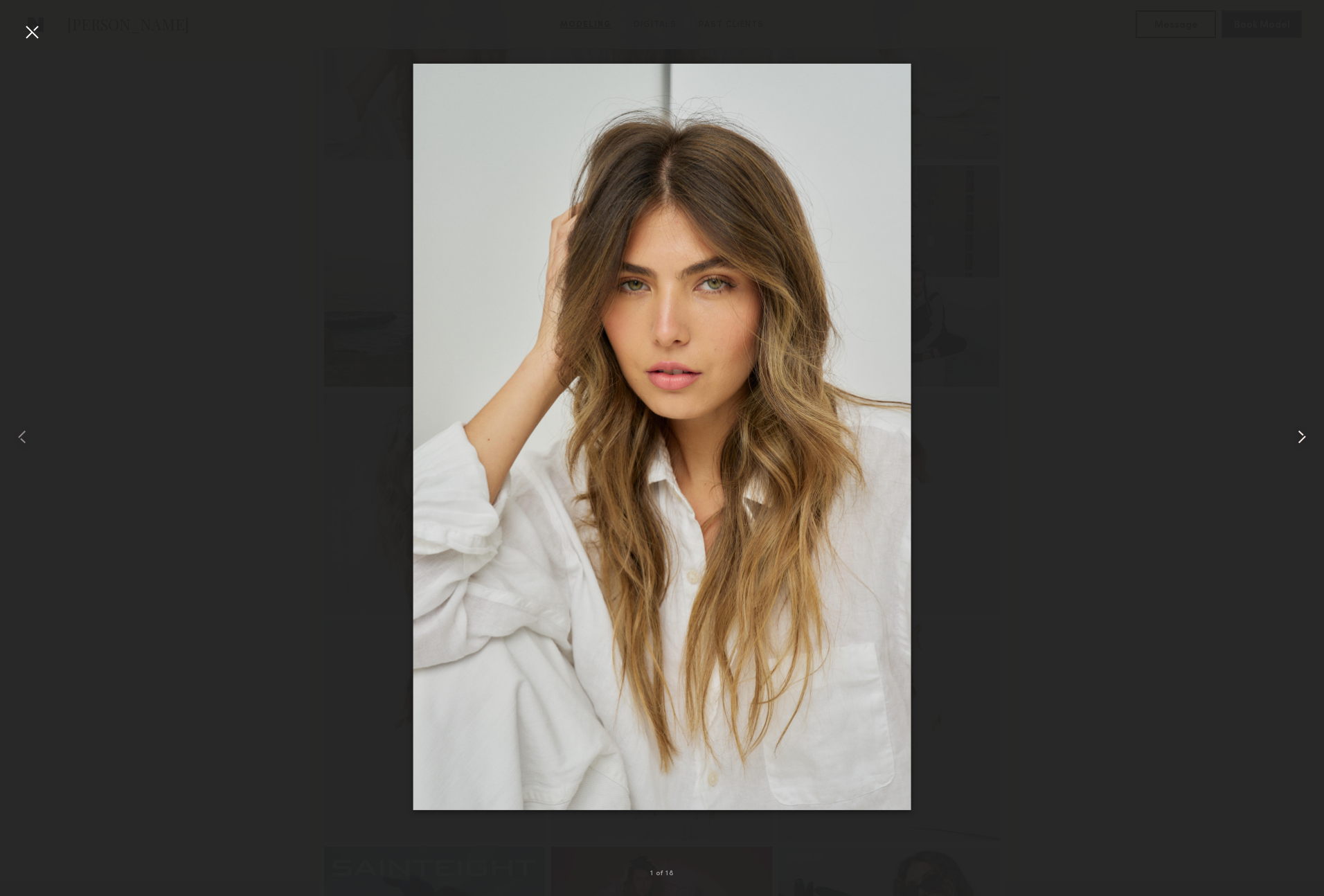
click at [1305, 429] on common-icon at bounding box center [1301, 437] width 22 height 22
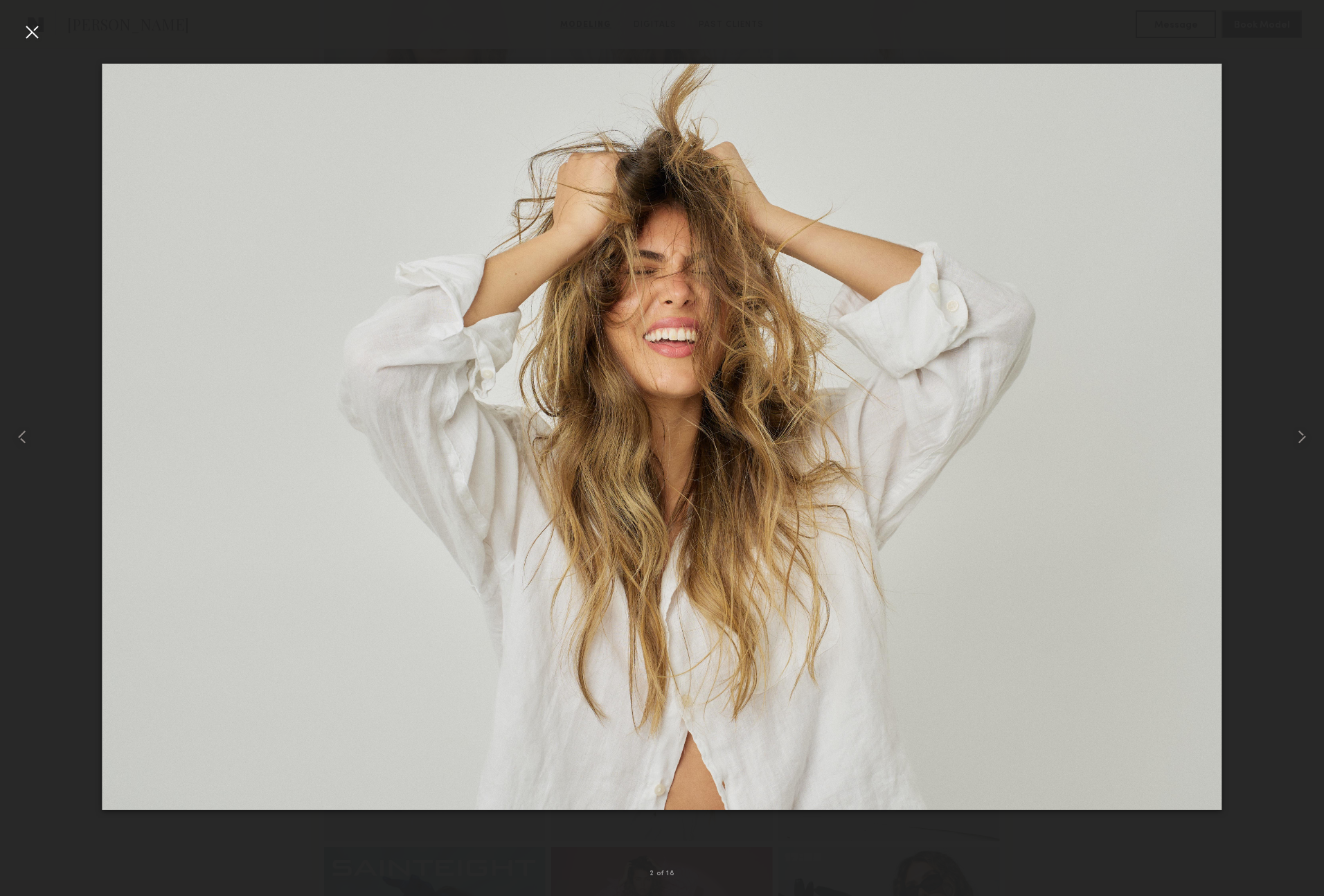
click at [31, 32] on div at bounding box center [32, 32] width 22 height 22
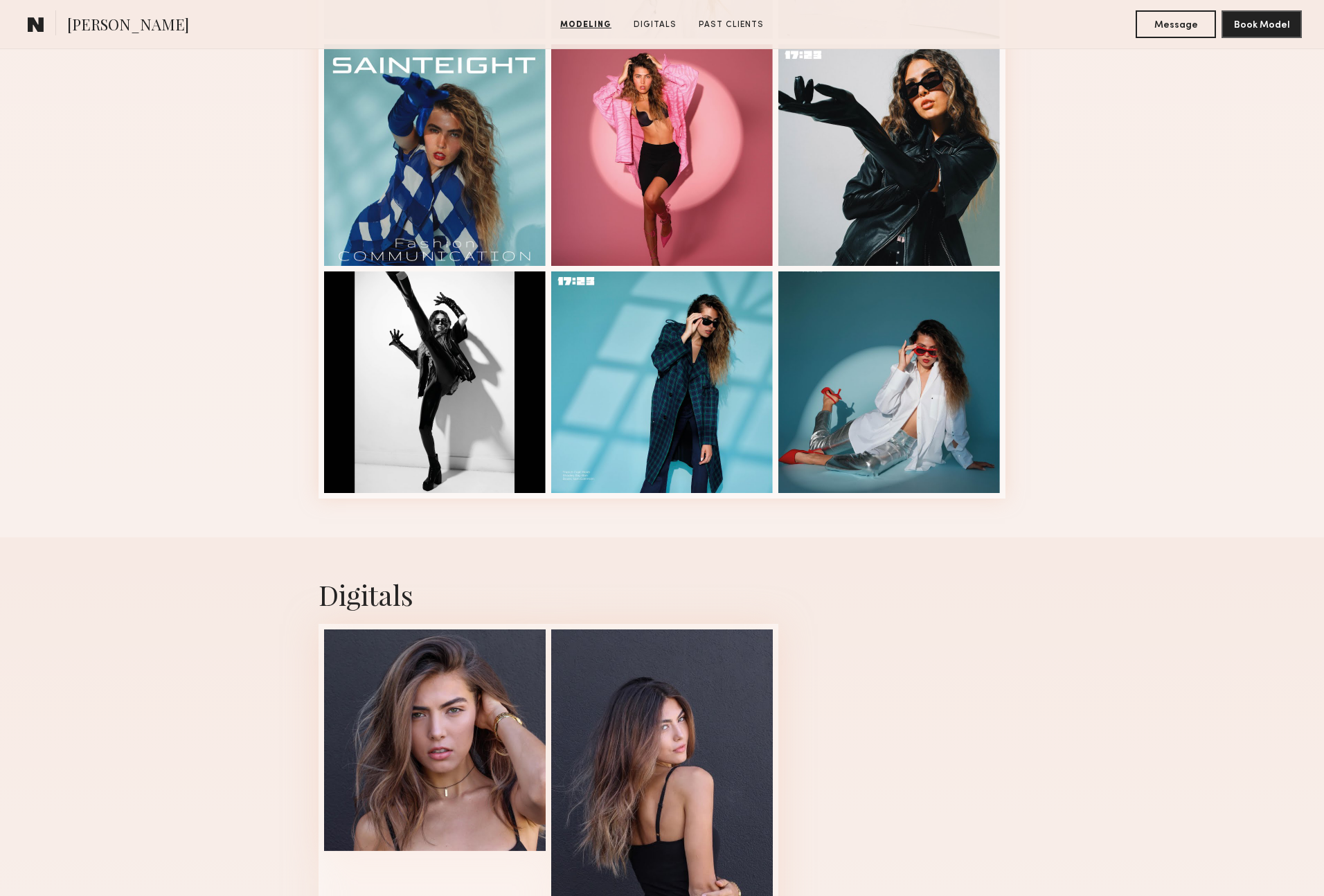
scroll to position [1663, 0]
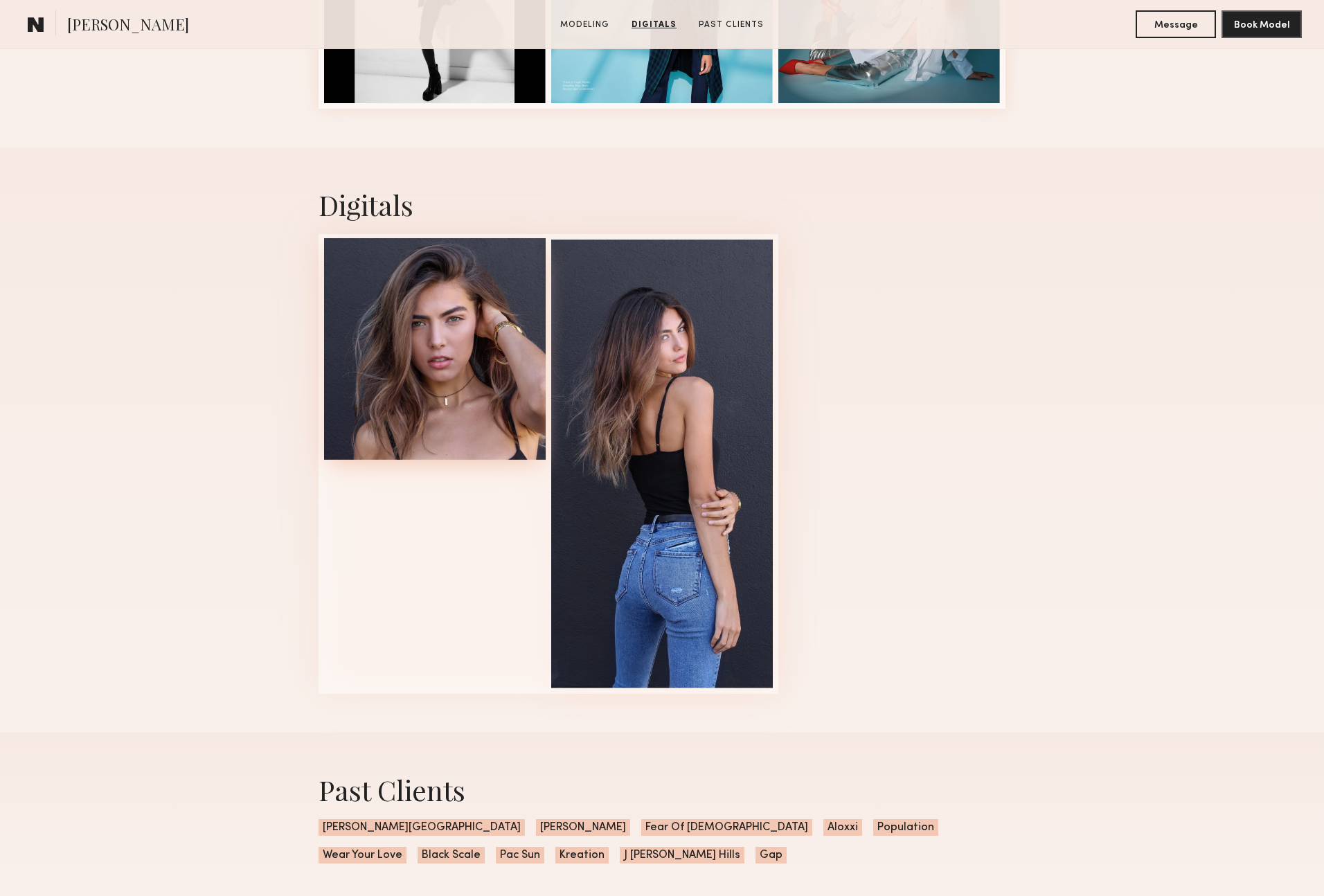
click at [450, 338] on div at bounding box center [434, 348] width 222 height 222
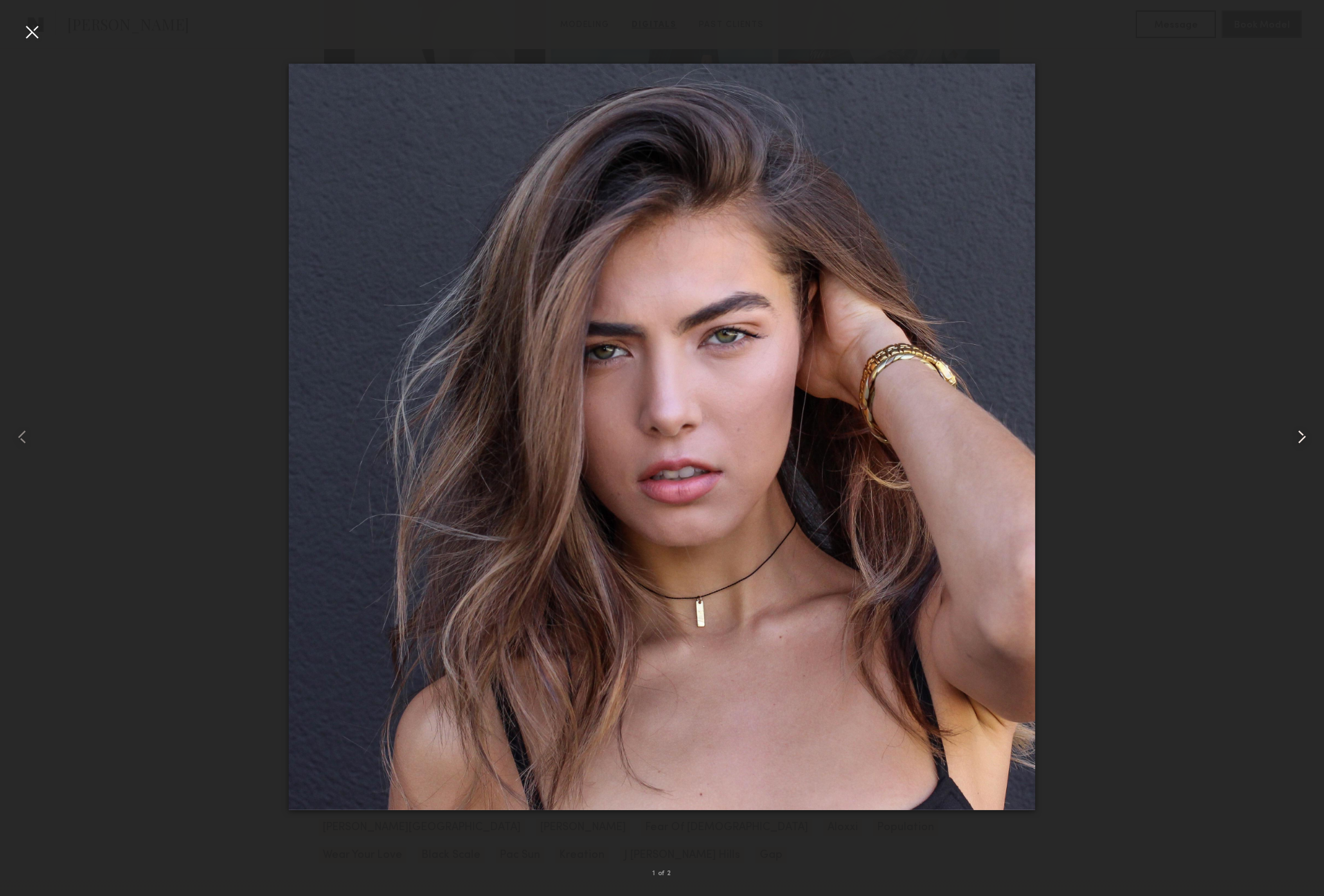
click at [1301, 432] on common-icon at bounding box center [1301, 437] width 22 height 22
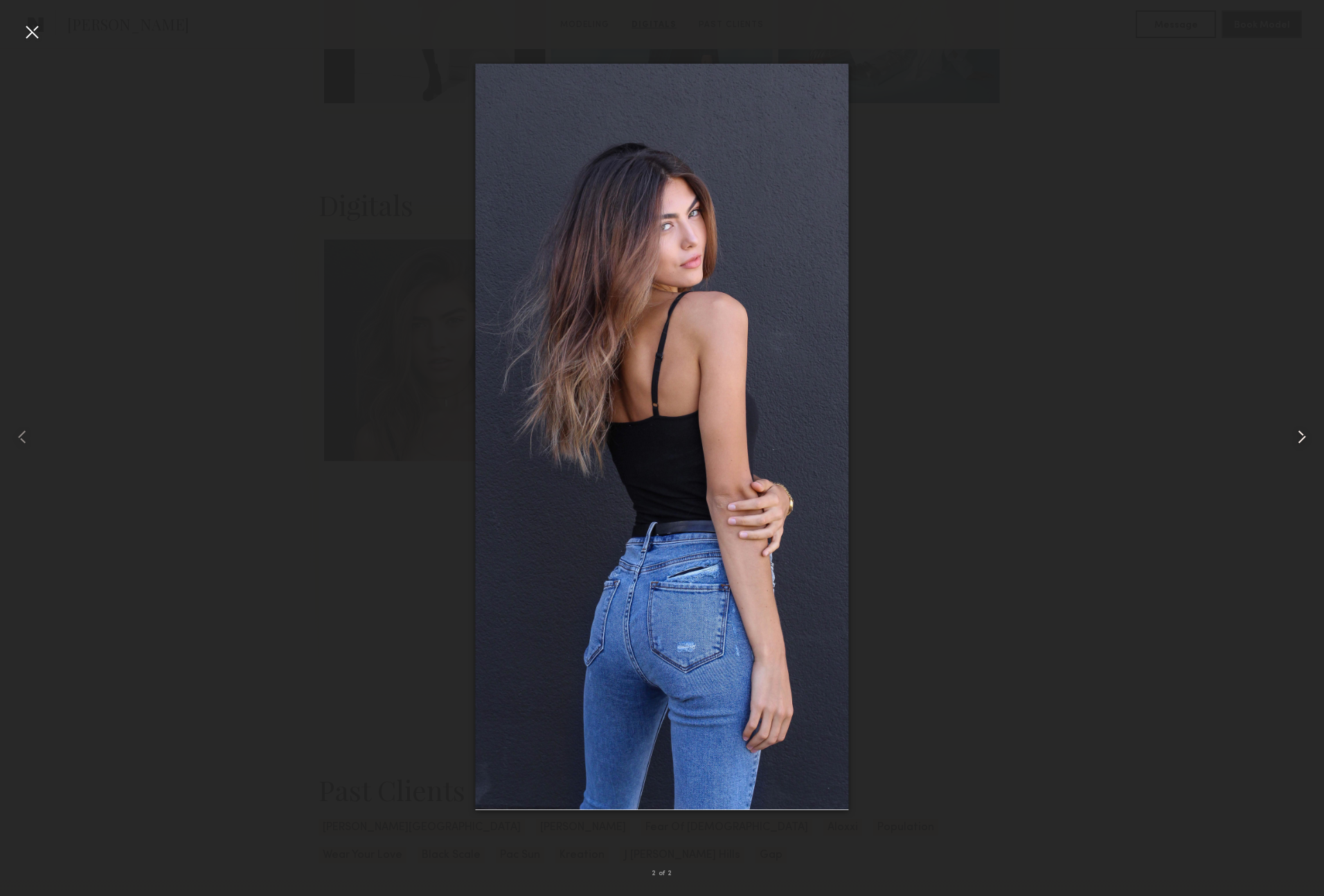
click at [1301, 432] on common-icon at bounding box center [1301, 437] width 22 height 22
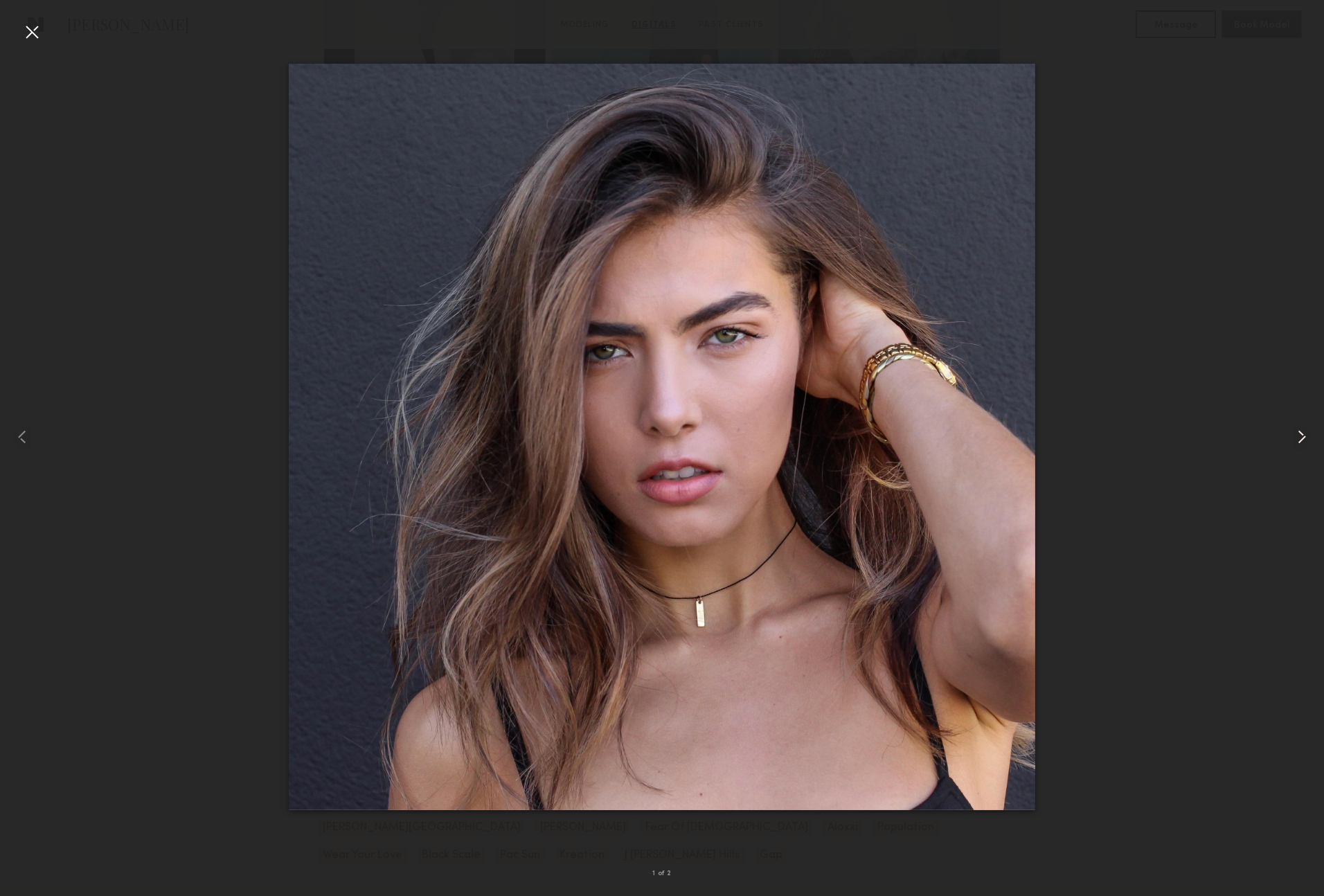
click at [1301, 432] on common-icon at bounding box center [1301, 437] width 22 height 22
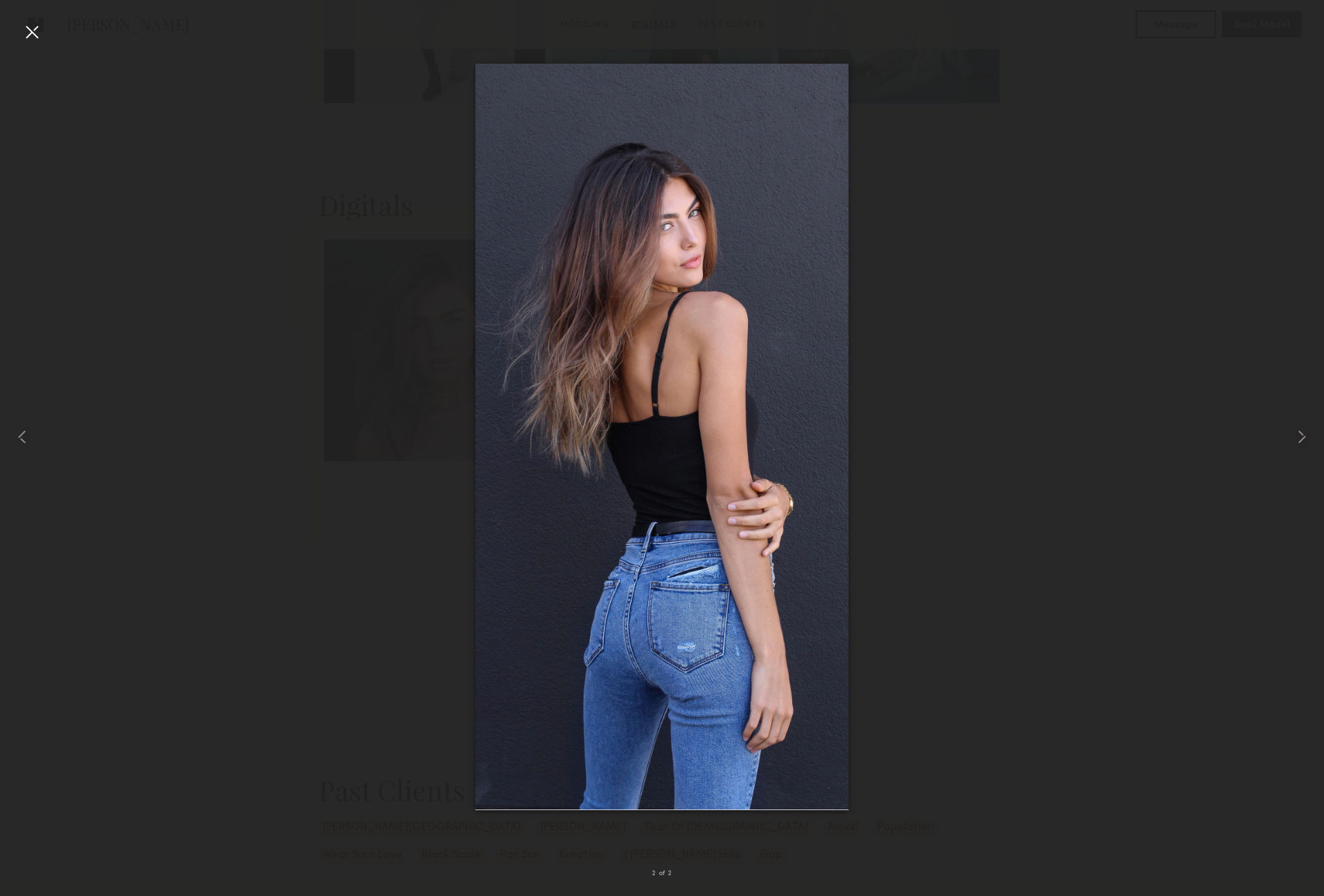
click at [1169, 392] on div at bounding box center [662, 437] width 1324 height 829
click at [41, 39] on div at bounding box center [32, 32] width 22 height 22
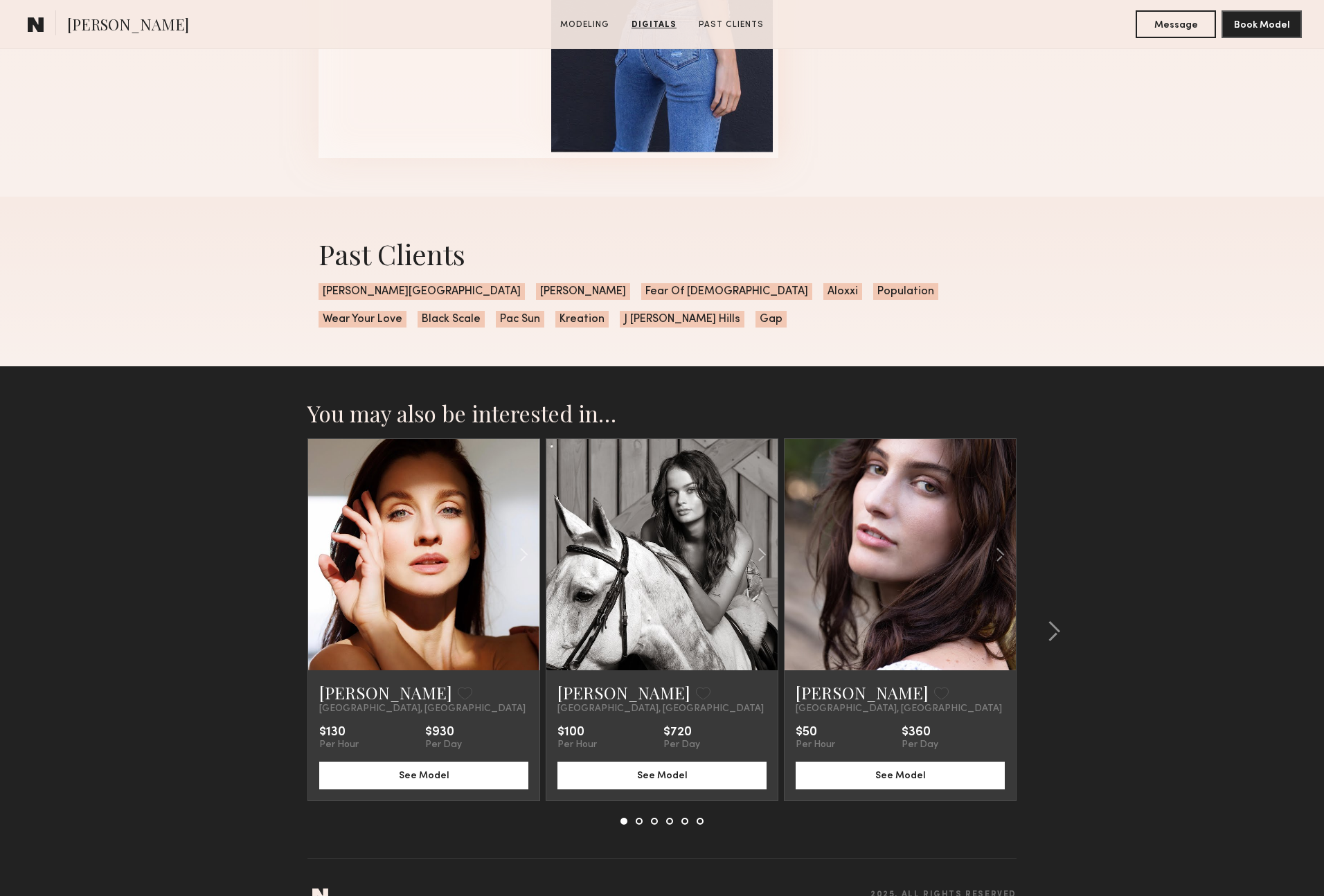
scroll to position [2230, 0]
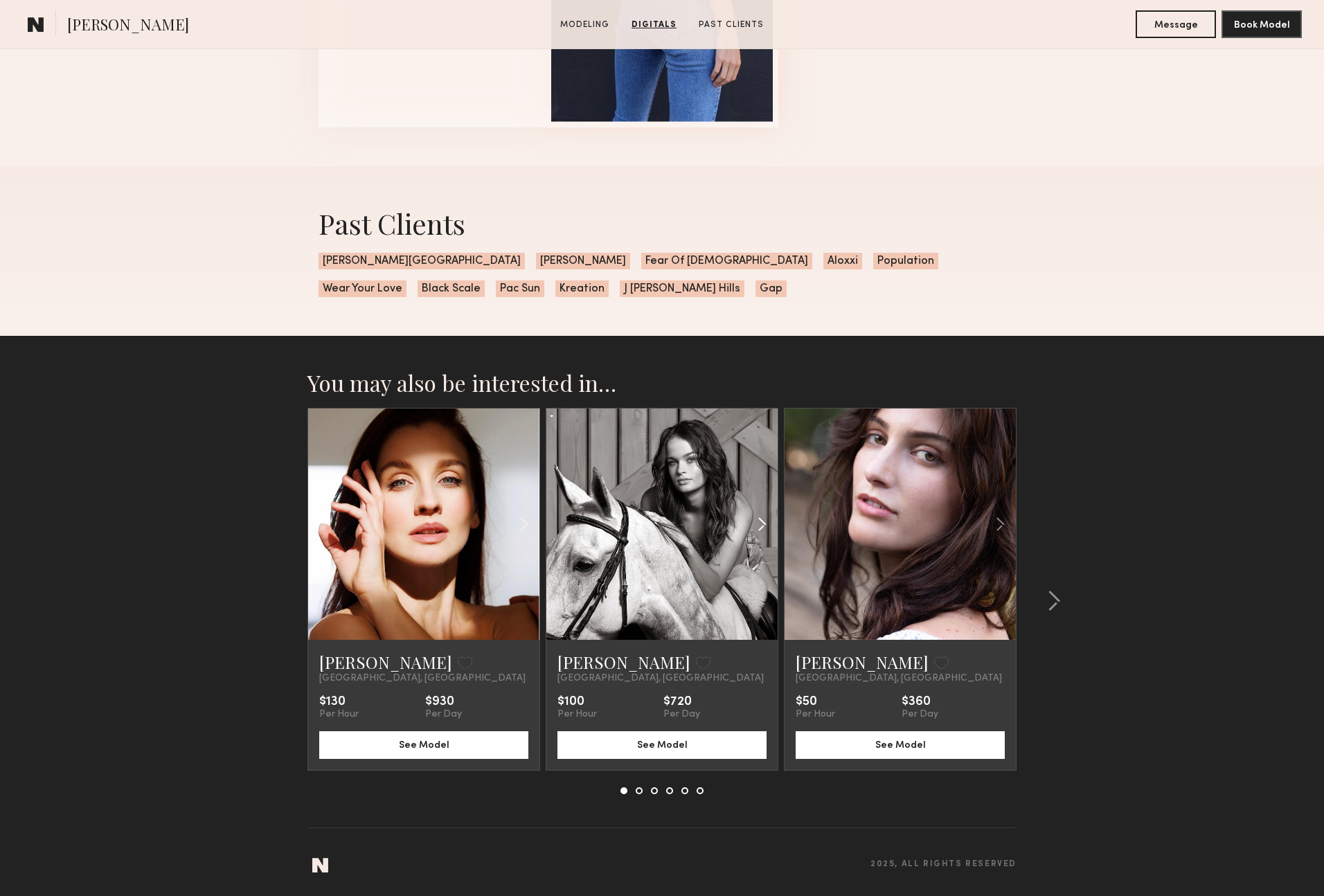
click at [766, 522] on common-icon at bounding box center [761, 524] width 20 height 26
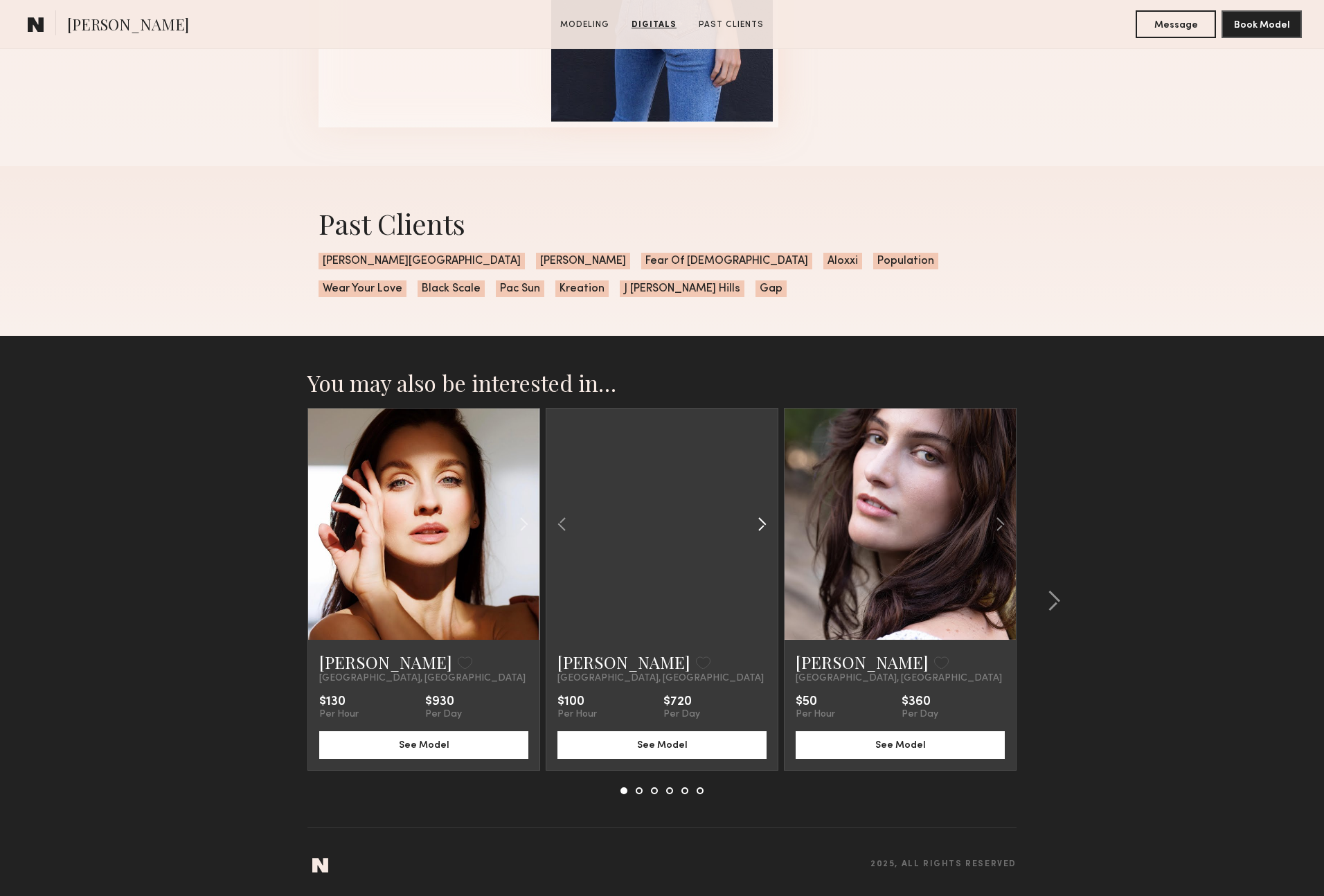
click at [766, 522] on common-icon at bounding box center [761, 524] width 20 height 26
click at [766, 522] on div at bounding box center [662, 523] width 231 height 231
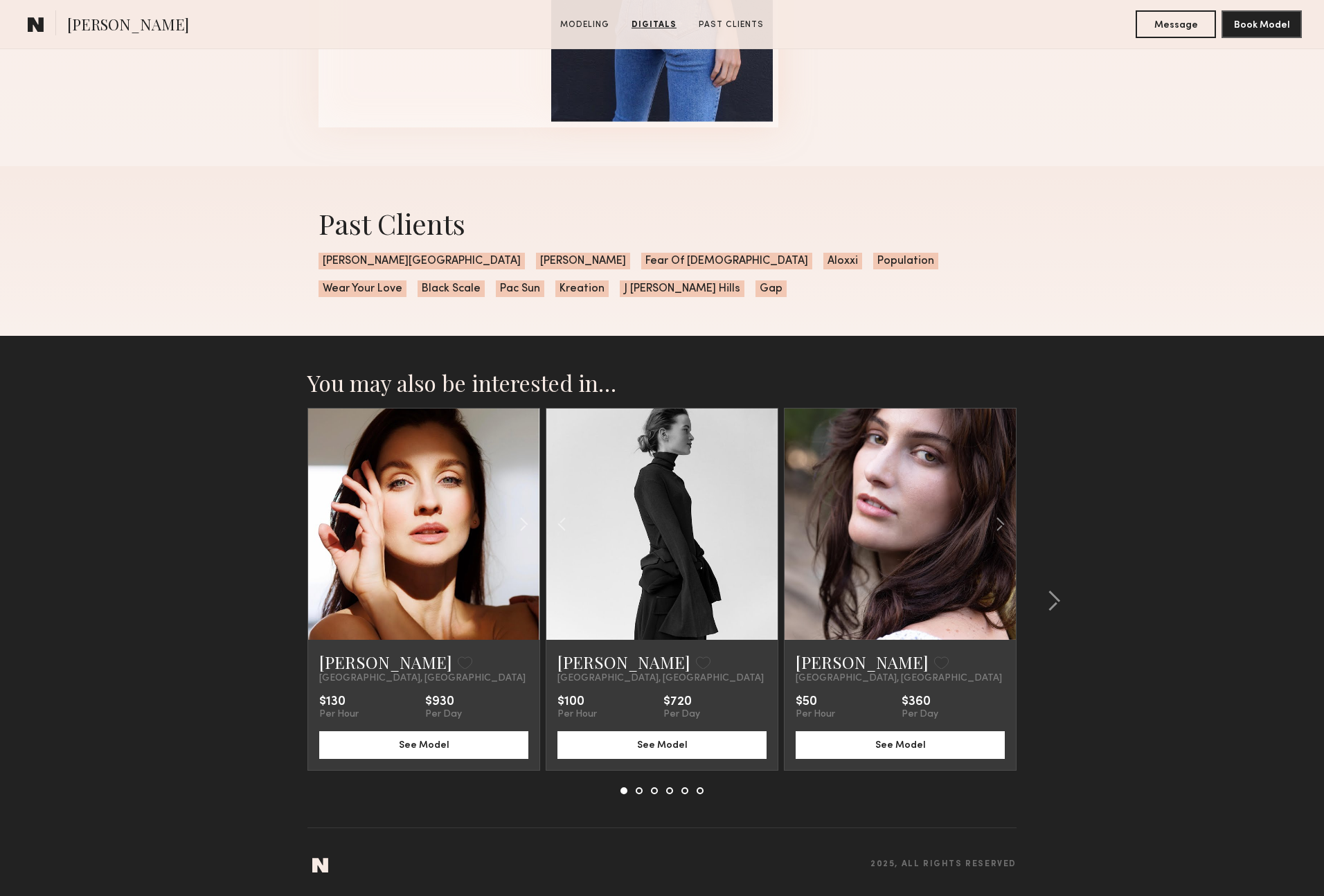
click at [766, 522] on div at bounding box center [662, 523] width 231 height 231
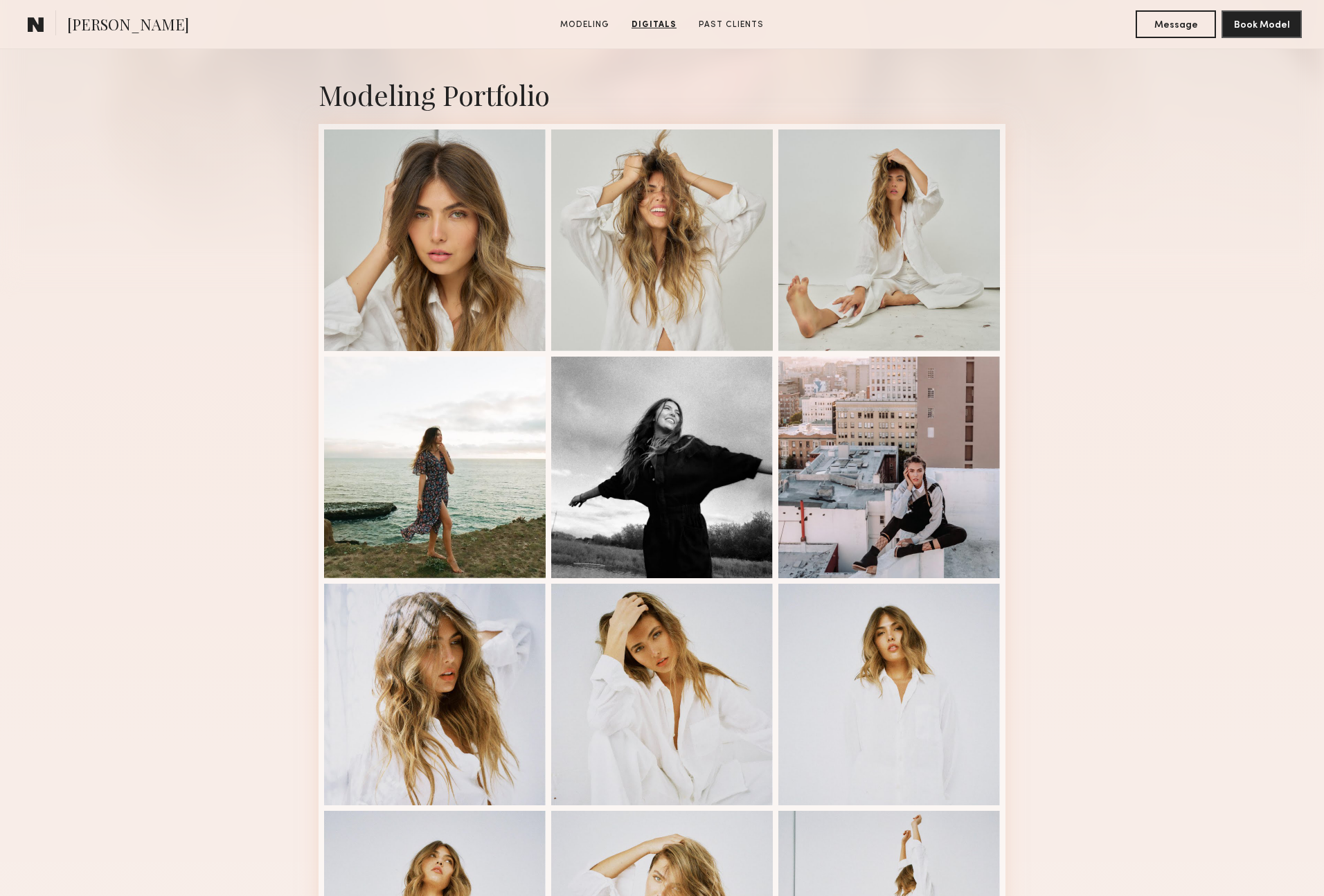
scroll to position [0, 0]
